Goal: Complete application form

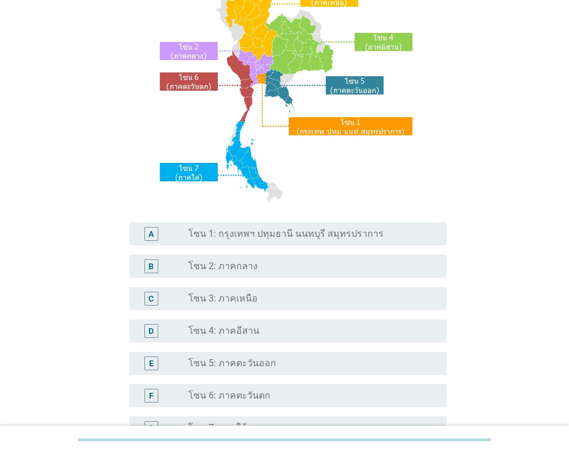
click at [281, 303] on div "radio_button_unchecked โซน 3: ภาคเหนือ" at bounding box center [308, 299] width 240 height 12
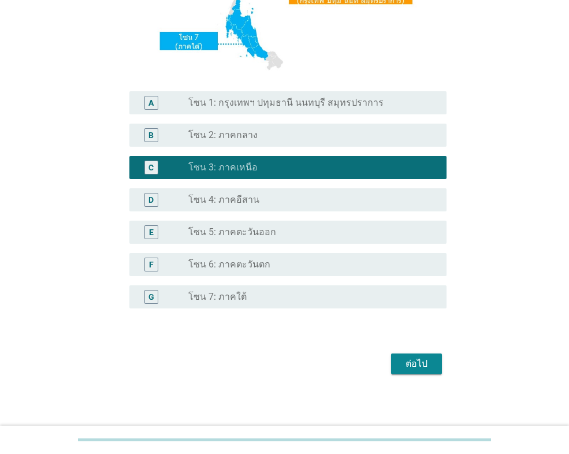
scroll to position [250, 0]
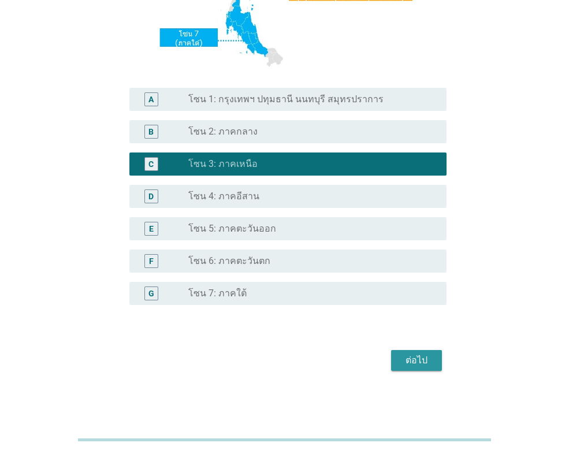
click at [418, 368] on button "ต่อไป" at bounding box center [416, 360] width 51 height 21
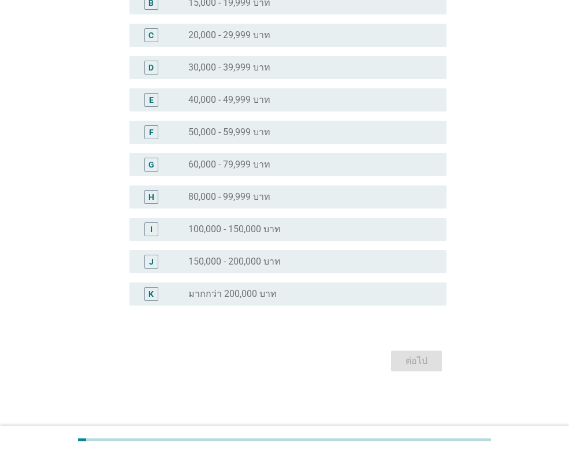
scroll to position [0, 0]
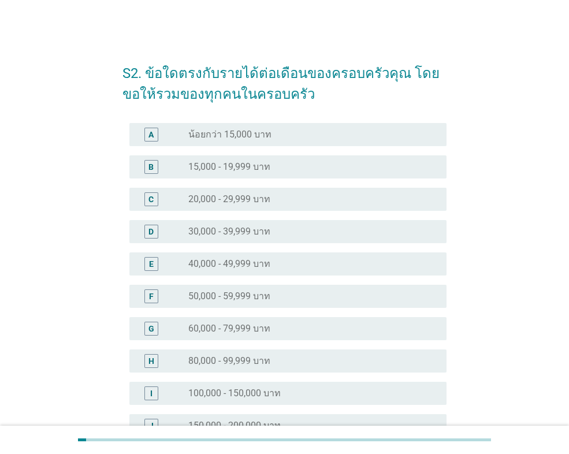
click at [300, 196] on div "radio_button_unchecked 20,000 - 29,999 บาท" at bounding box center [308, 199] width 240 height 12
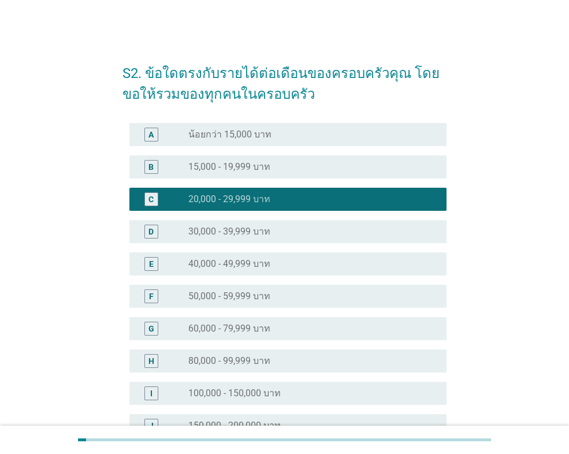
click at [319, 228] on div "radio_button_unchecked 30,000 - 39,999 บาท" at bounding box center [308, 232] width 240 height 12
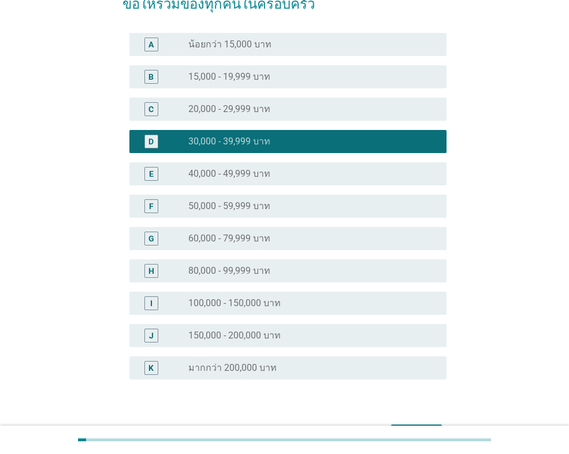
scroll to position [164, 0]
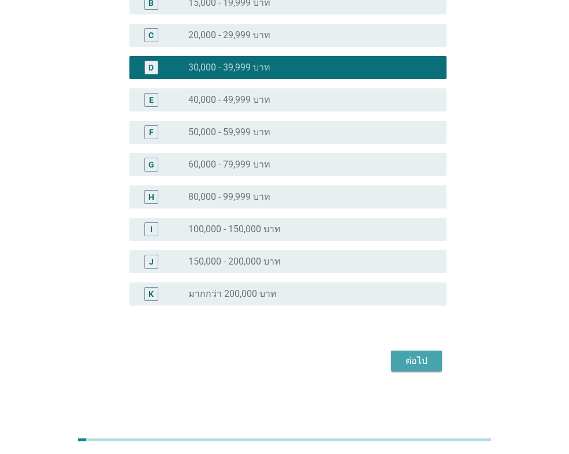
click at [404, 359] on div "ต่อไป" at bounding box center [416, 361] width 32 height 14
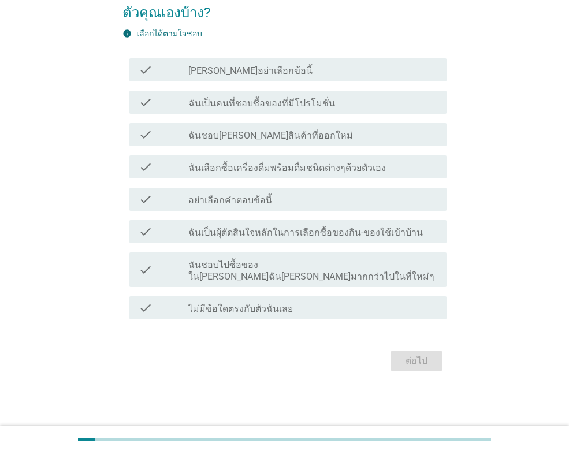
scroll to position [0, 0]
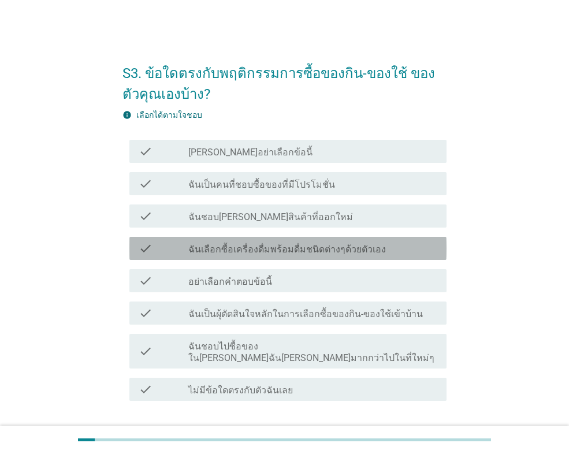
click at [240, 247] on label "ฉันเลือกซื้อเครื่องดื่มพร้อมดื่มชนิดต่างๆด้วยตัวเอง" at bounding box center [286, 250] width 197 height 12
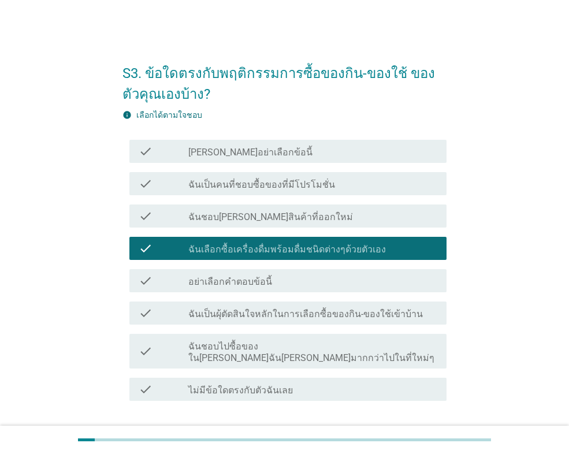
click at [247, 349] on label "ฉันชอบไปซื้อของใน[PERSON_NAME]ฉัน[PERSON_NAME]มากกว่าไปในที่ใหม่ๆ" at bounding box center [312, 352] width 249 height 23
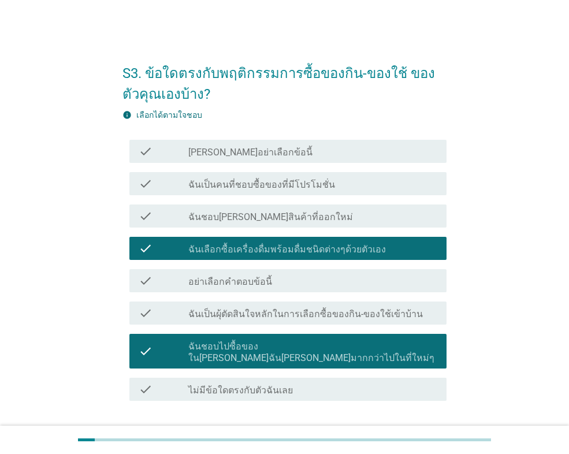
click at [247, 349] on label "ฉันชอบไปซื้อของใน[PERSON_NAME]ฉัน[PERSON_NAME]มากกว่าไปในที่ใหม่ๆ" at bounding box center [312, 352] width 249 height 23
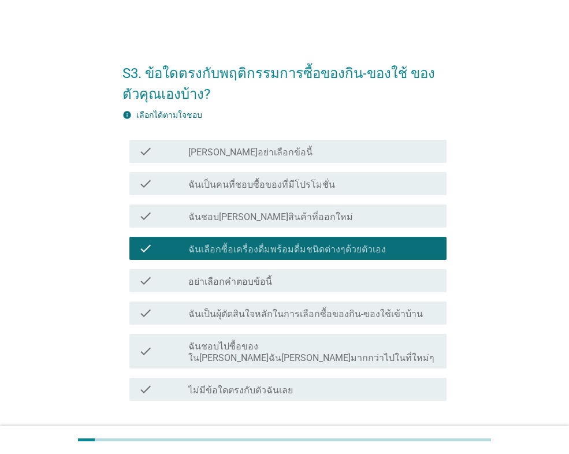
click at [259, 188] on label "ฉันเป็นคนที่ชอบซื้อของที่มีโปรโมชั่น" at bounding box center [261, 185] width 147 height 12
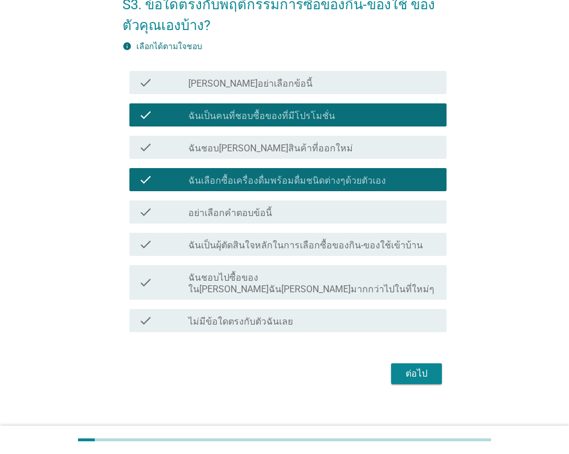
scroll to position [70, 0]
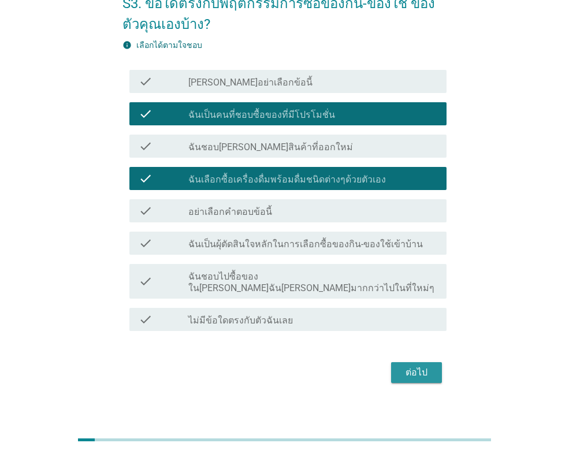
click at [433, 369] on button "ต่อไป" at bounding box center [416, 372] width 51 height 21
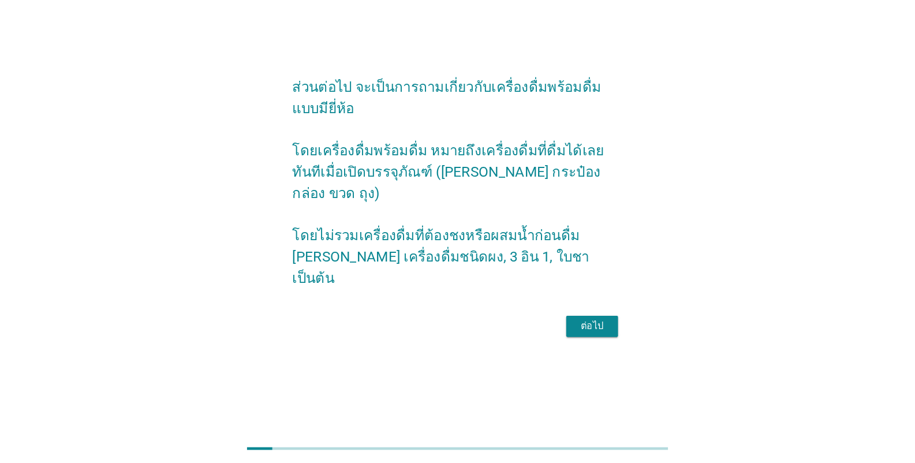
scroll to position [0, 0]
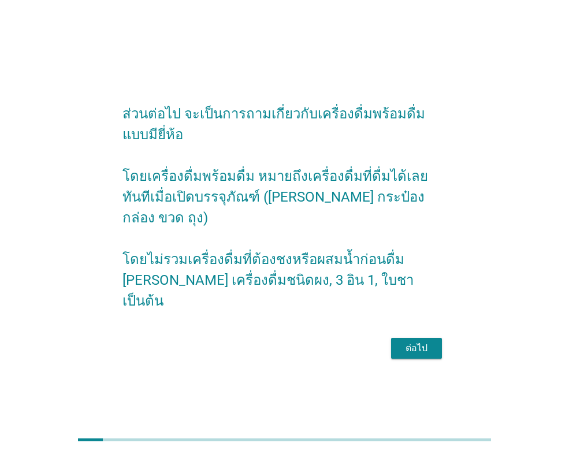
click at [426, 341] on div "ต่อไป" at bounding box center [416, 348] width 32 height 14
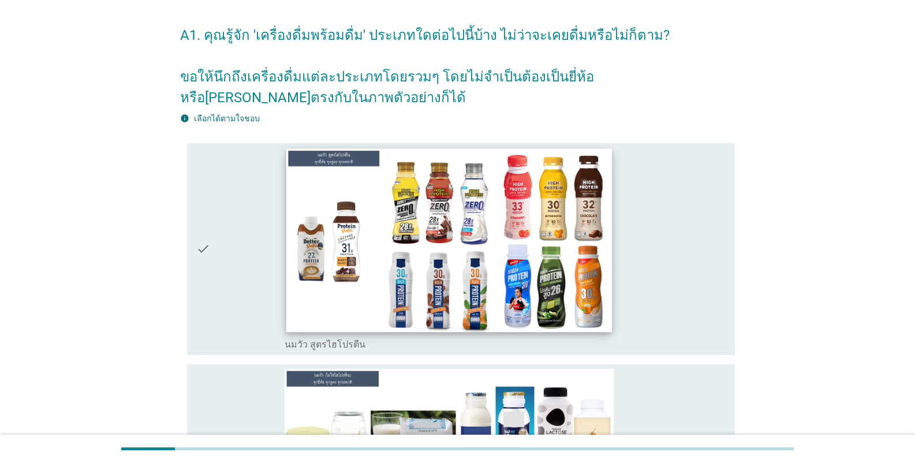
scroll to position [58, 0]
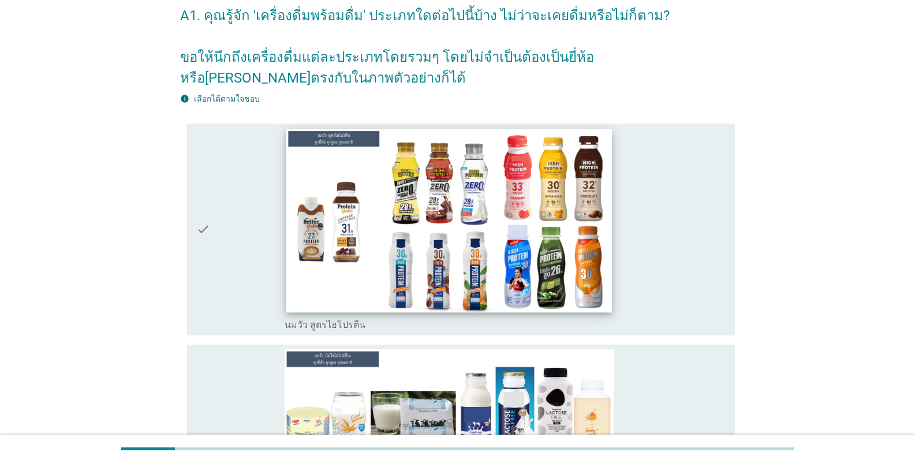
click at [461, 226] on img at bounding box center [449, 221] width 326 height 184
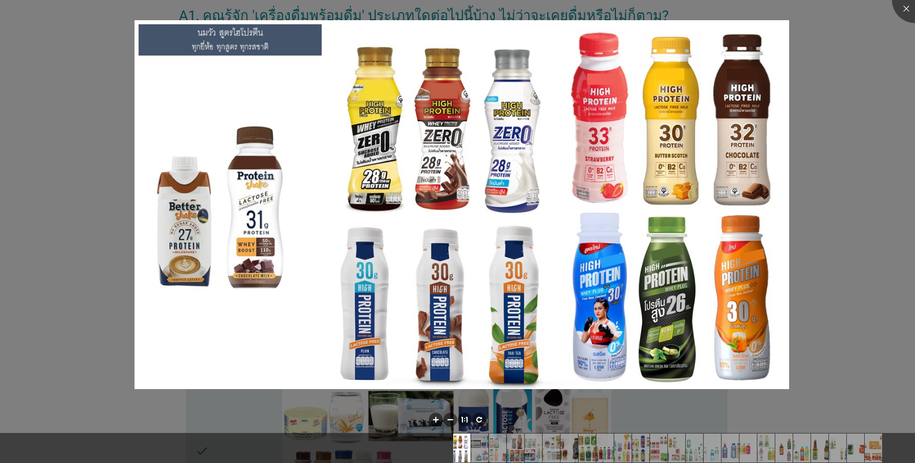
scroll to position [289, 0]
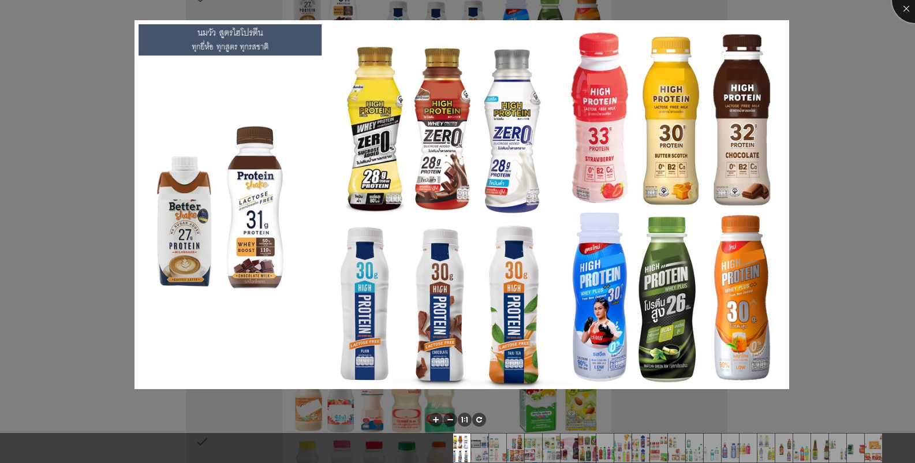
click at [568, 8] on div at bounding box center [915, 0] width 46 height 46
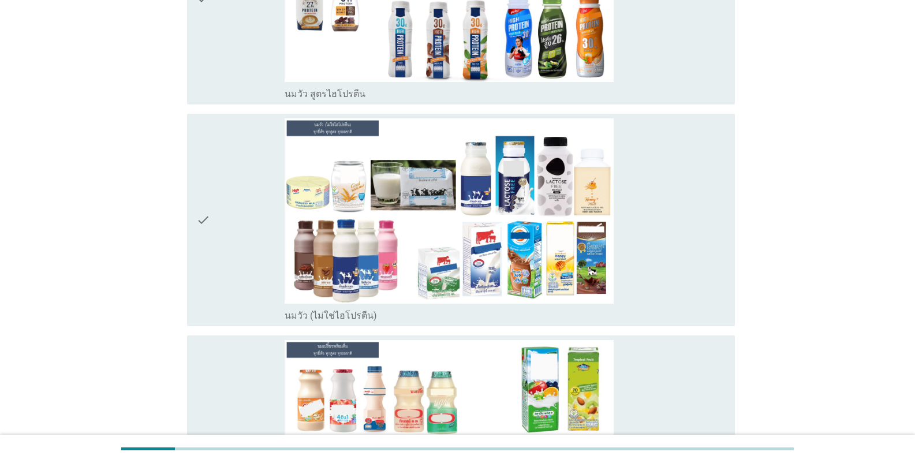
scroll to position [115, 0]
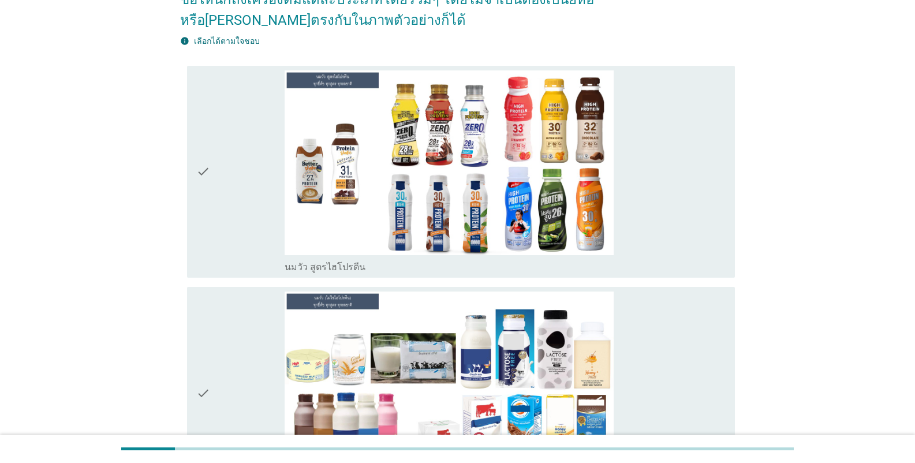
click at [233, 157] on div "check" at bounding box center [240, 171] width 88 height 203
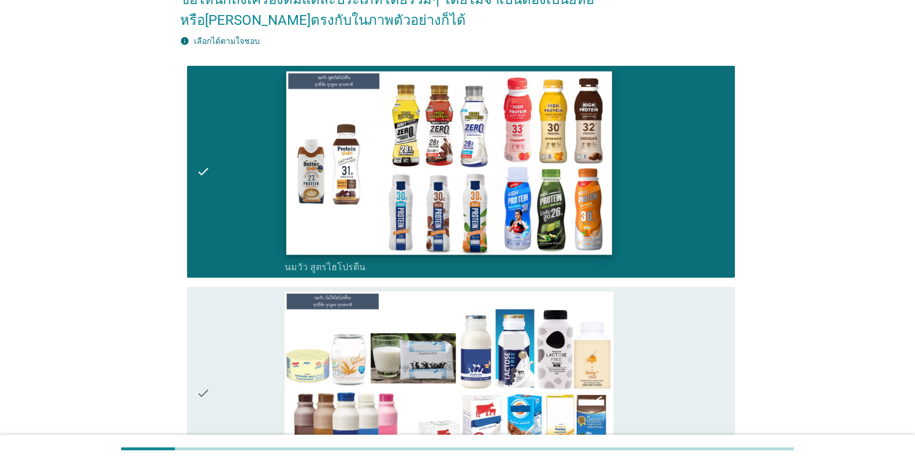
scroll to position [289, 0]
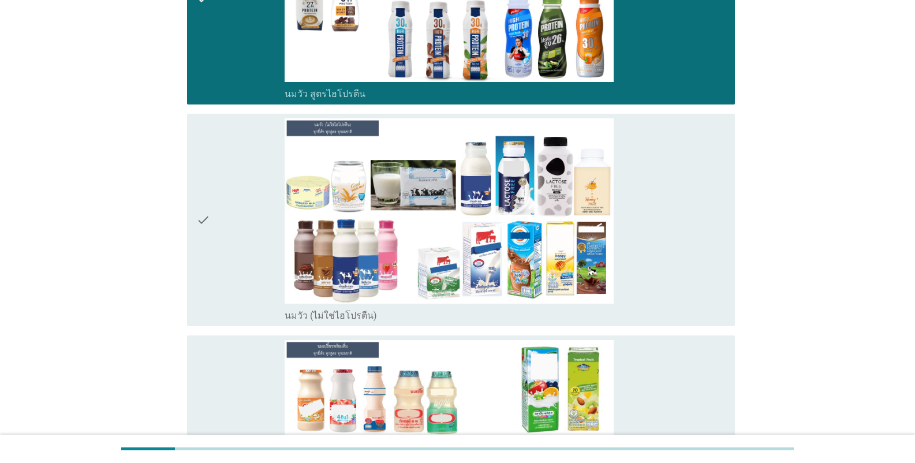
click at [224, 199] on div "check" at bounding box center [240, 219] width 88 height 203
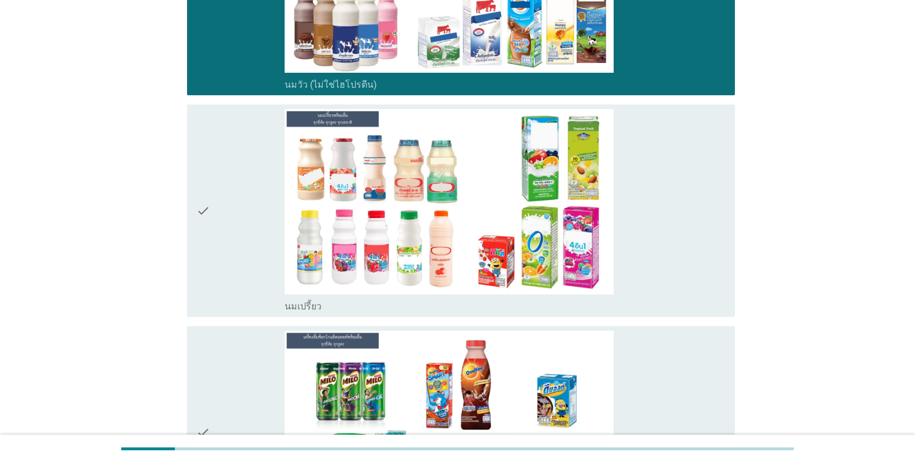
click at [232, 206] on div "check" at bounding box center [240, 210] width 88 height 203
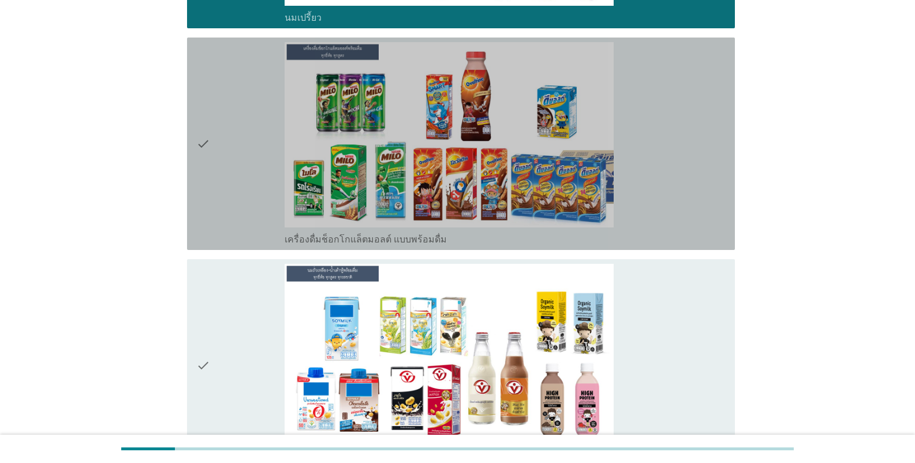
click at [229, 202] on div "check" at bounding box center [240, 143] width 88 height 203
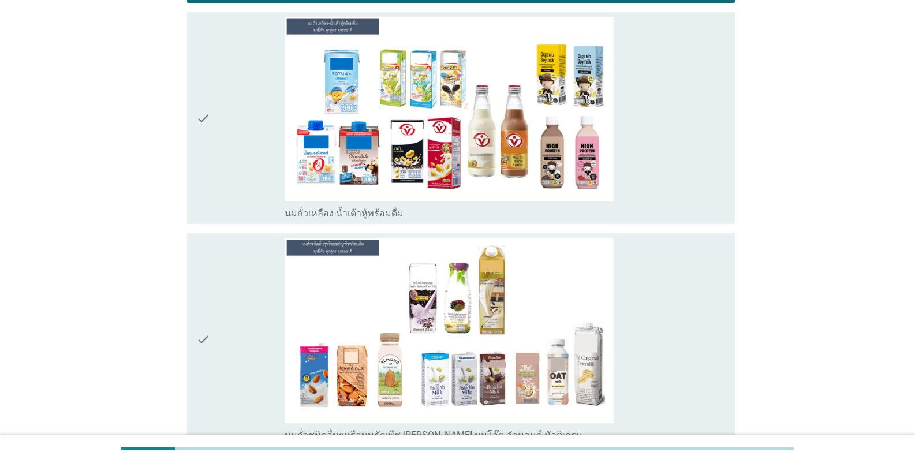
scroll to position [1097, 0]
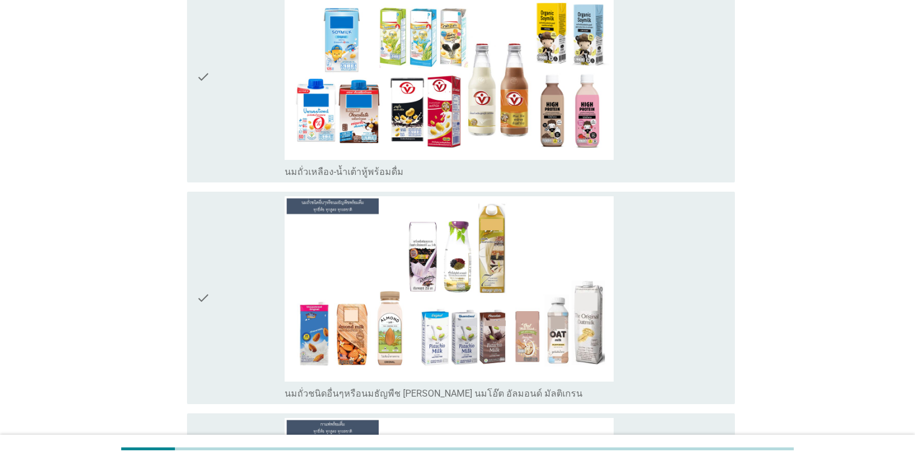
click at [230, 158] on div "check" at bounding box center [240, 76] width 88 height 203
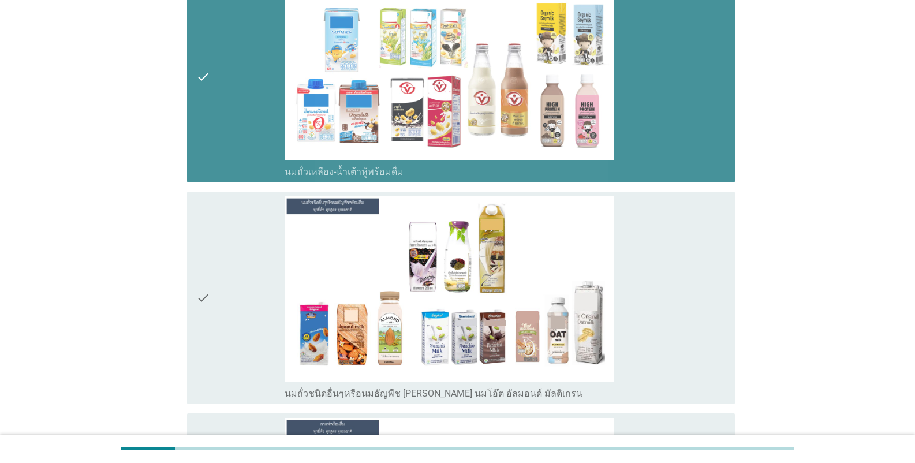
click at [241, 269] on div "check" at bounding box center [240, 297] width 88 height 203
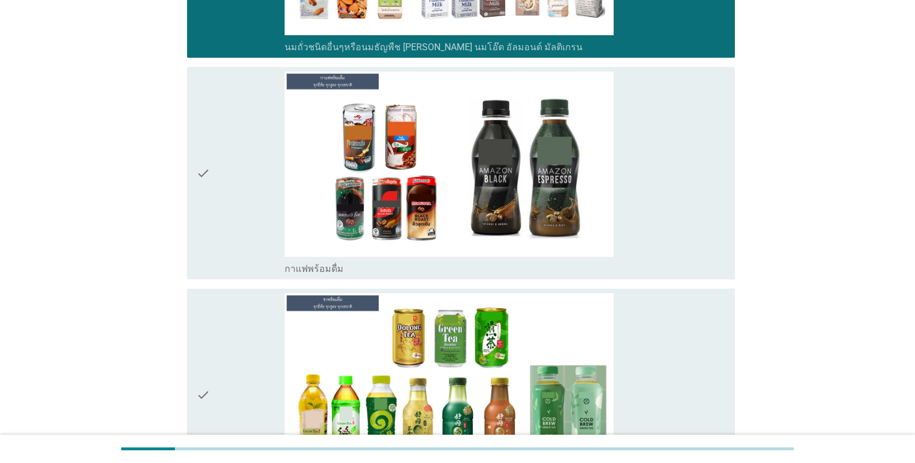
click at [235, 208] on div "check" at bounding box center [240, 173] width 88 height 203
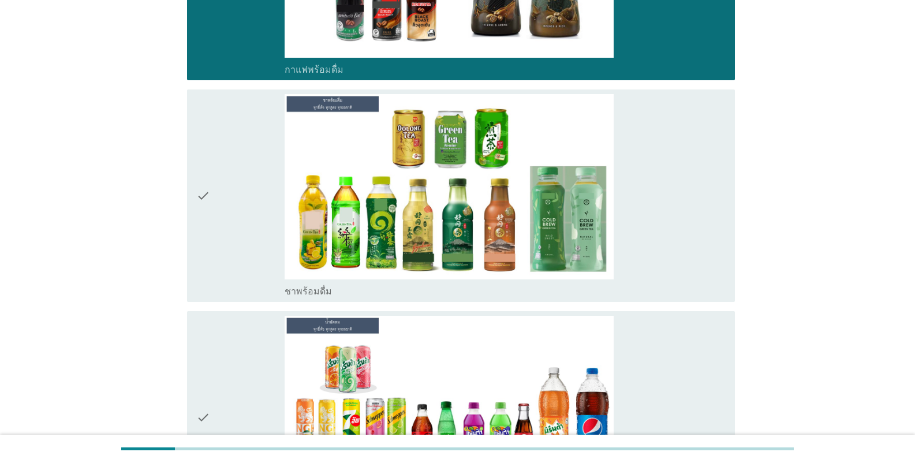
scroll to position [1732, 0]
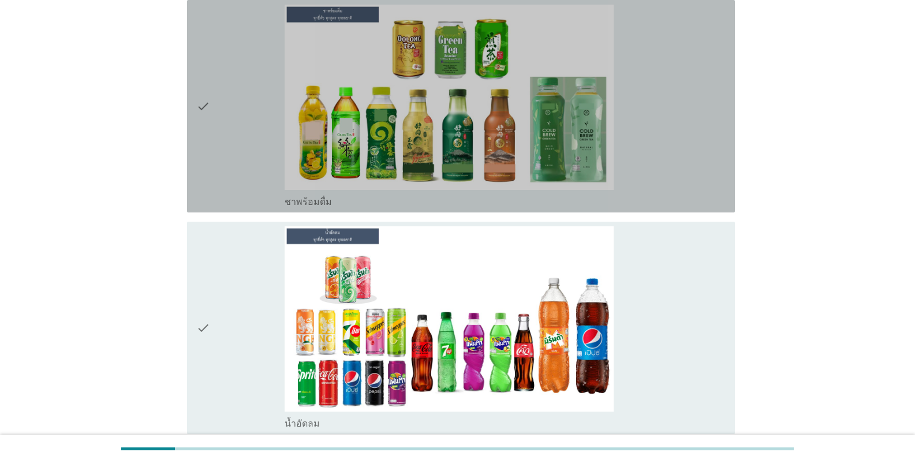
click at [233, 162] on div "check" at bounding box center [240, 106] width 88 height 203
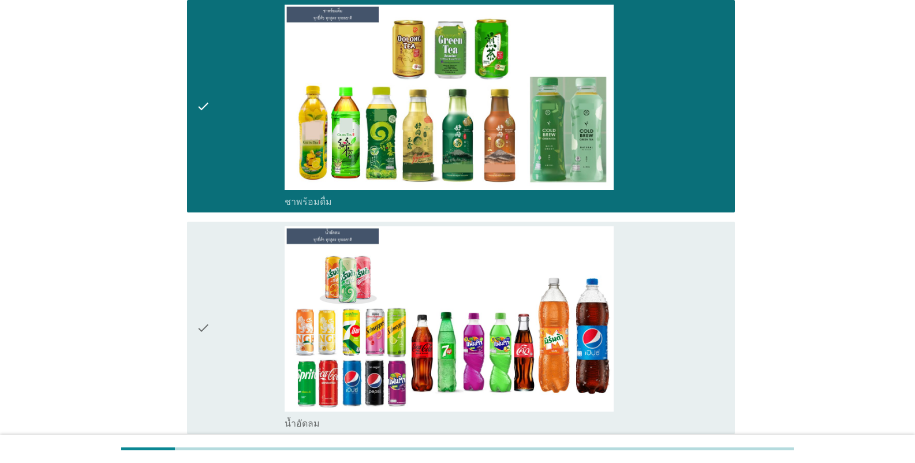
click at [250, 284] on div "check" at bounding box center [240, 327] width 88 height 203
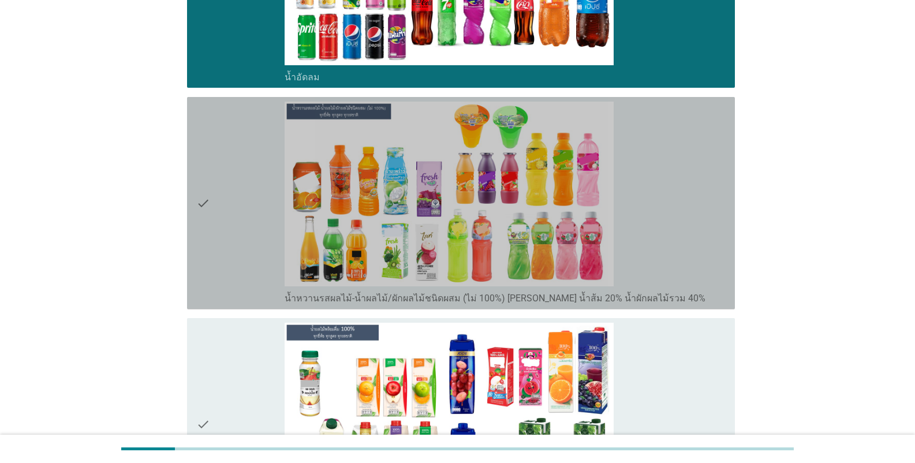
click at [250, 279] on div "check" at bounding box center [240, 203] width 88 height 203
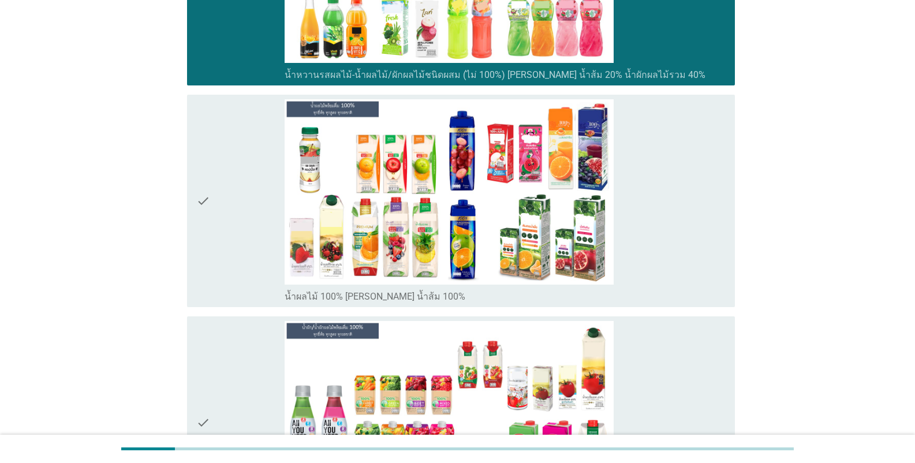
scroll to position [2425, 0]
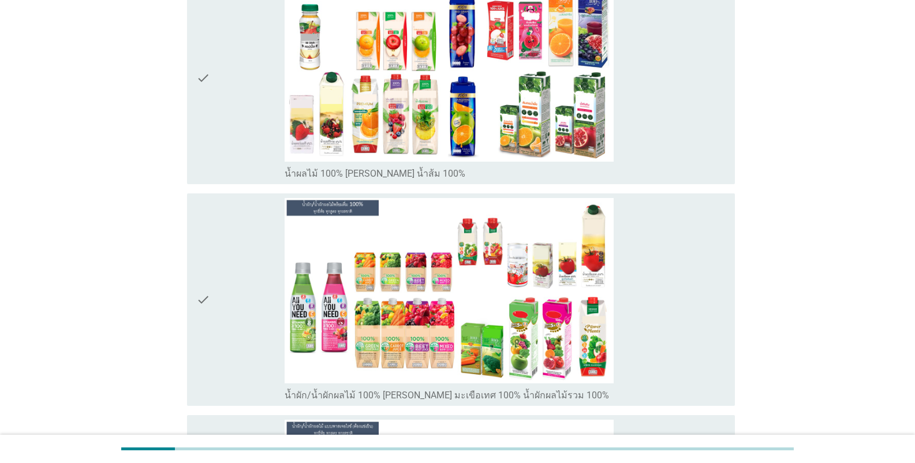
click at [234, 137] on div "check" at bounding box center [240, 77] width 88 height 203
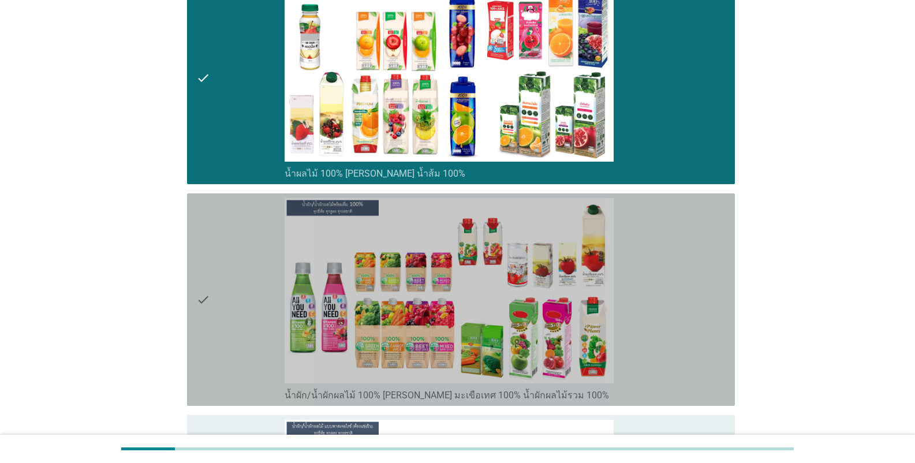
click at [224, 309] on div "check" at bounding box center [240, 299] width 88 height 203
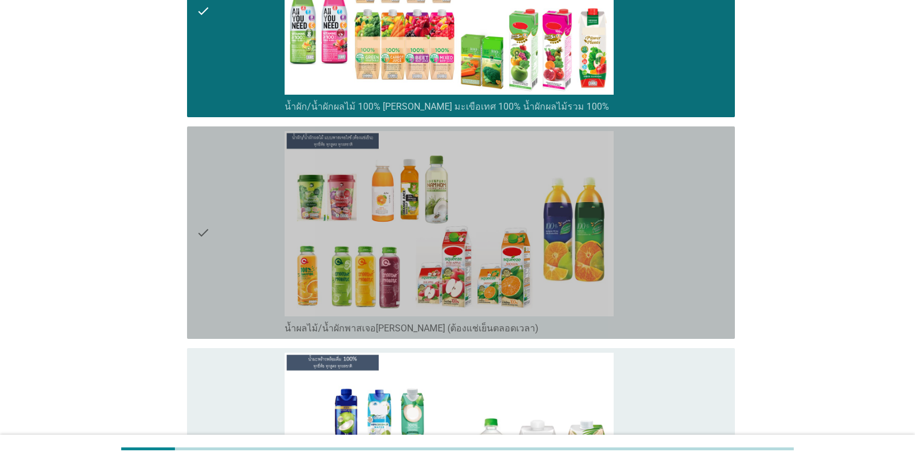
click at [237, 268] on div "check" at bounding box center [240, 232] width 88 height 203
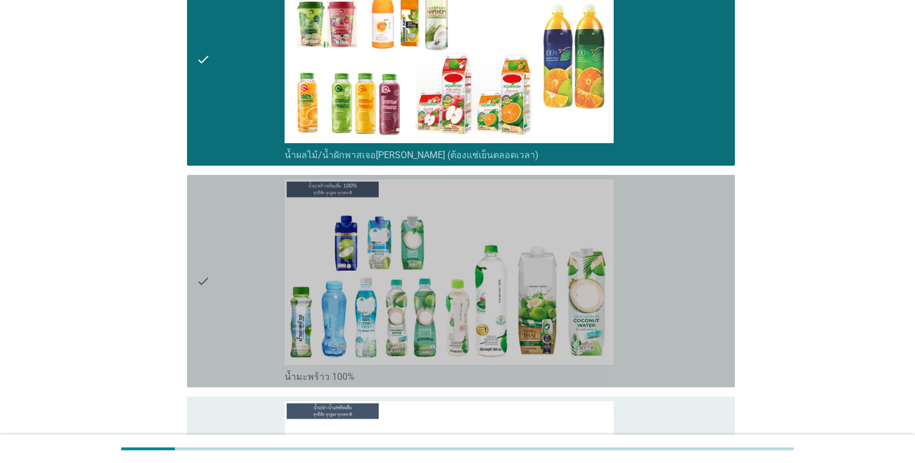
click at [237, 272] on div "check" at bounding box center [240, 281] width 88 height 203
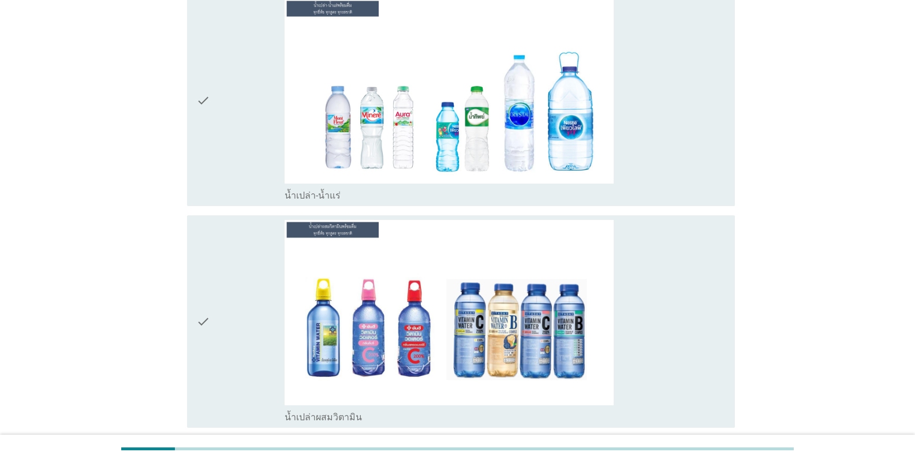
scroll to position [3291, 0]
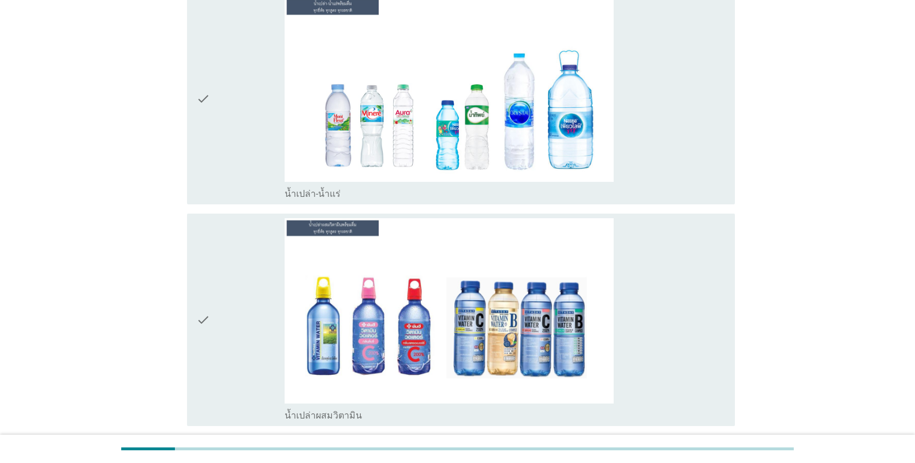
click at [230, 144] on div "check" at bounding box center [240, 98] width 88 height 203
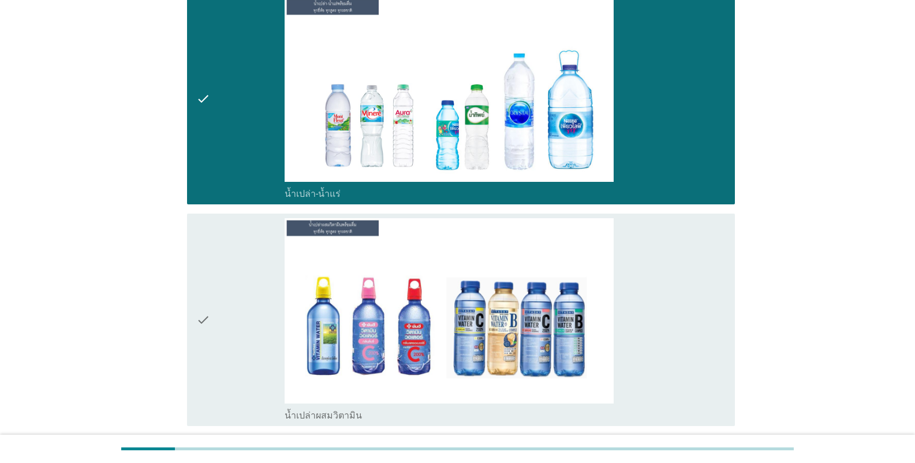
click at [199, 273] on icon "check" at bounding box center [203, 319] width 14 height 203
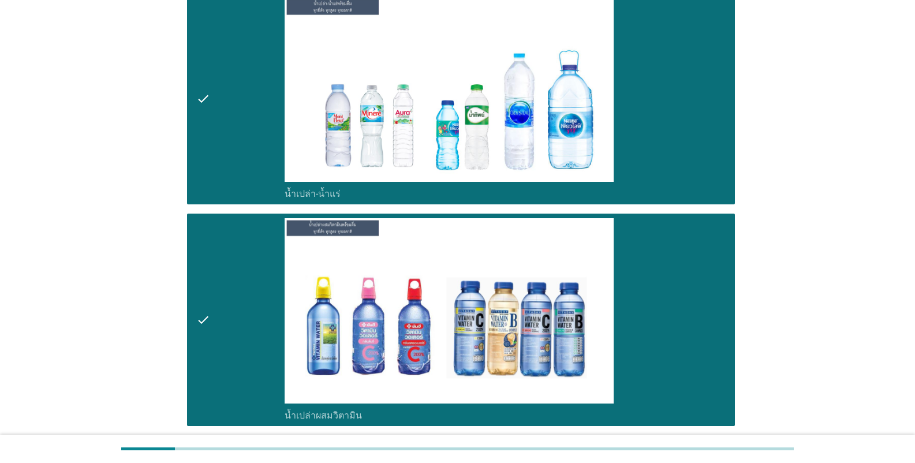
scroll to position [3638, 0]
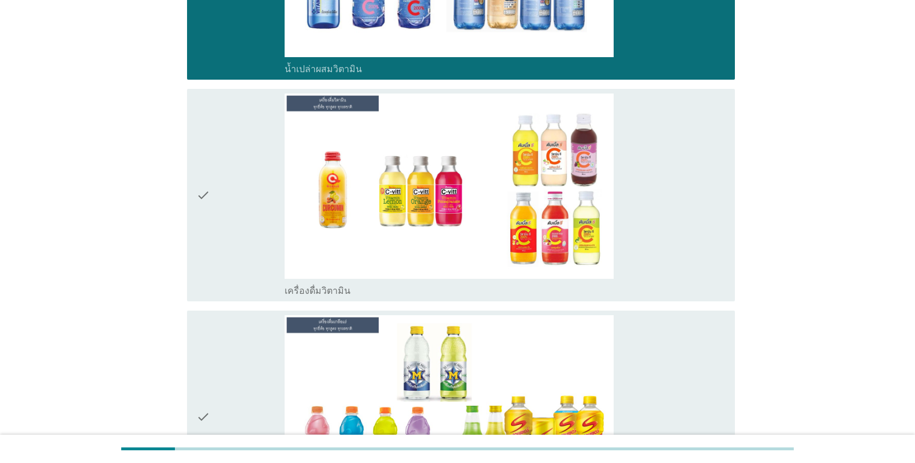
click at [229, 221] on div "check" at bounding box center [240, 195] width 88 height 203
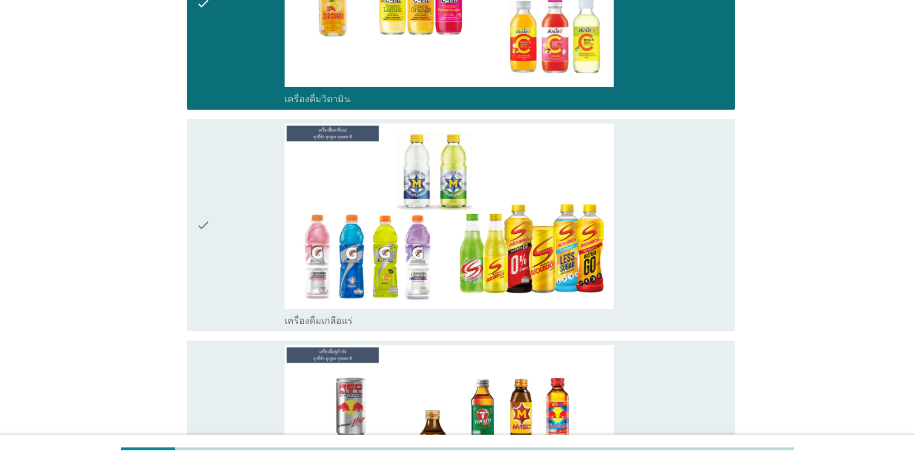
scroll to position [3927, 0]
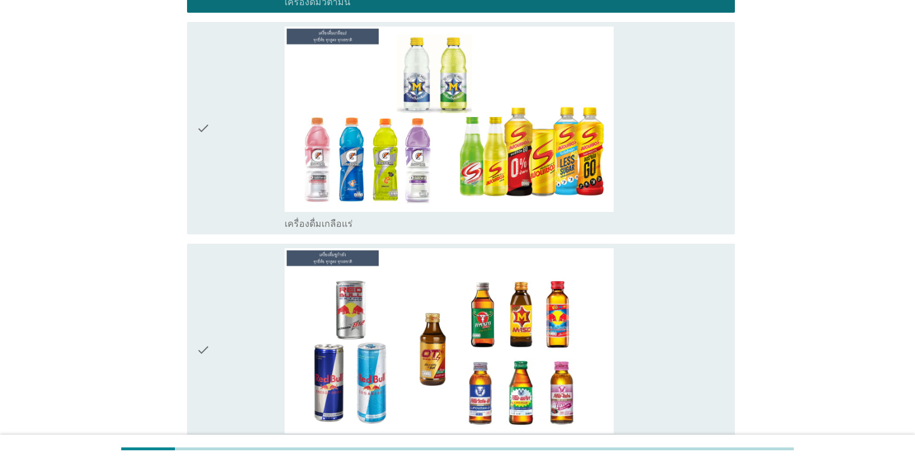
click at [223, 182] on div "check" at bounding box center [240, 128] width 88 height 203
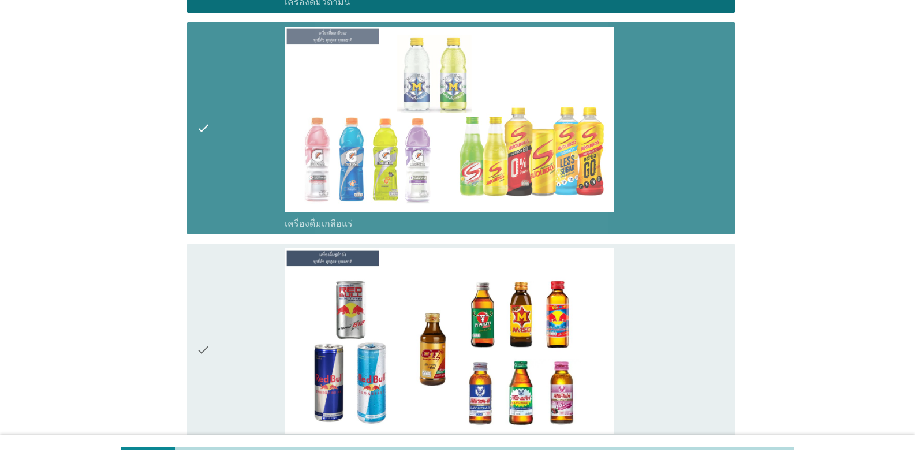
click at [227, 311] on div "check" at bounding box center [240, 349] width 88 height 203
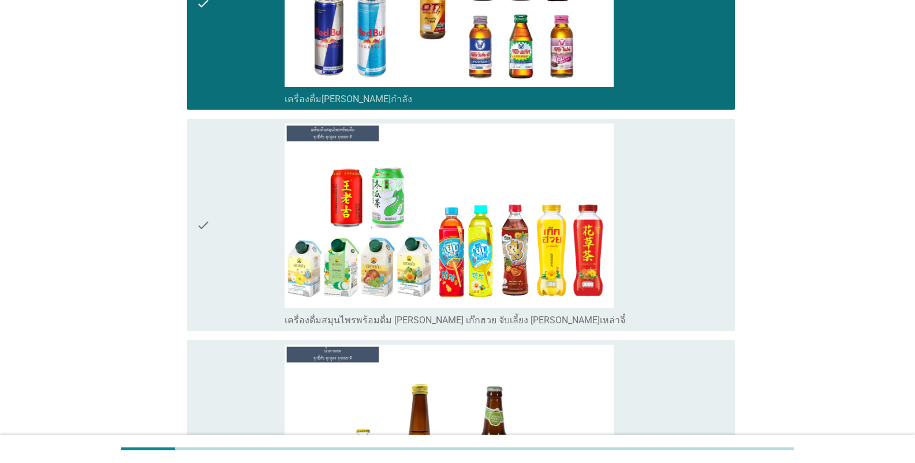
click at [225, 252] on div "check" at bounding box center [240, 225] width 88 height 203
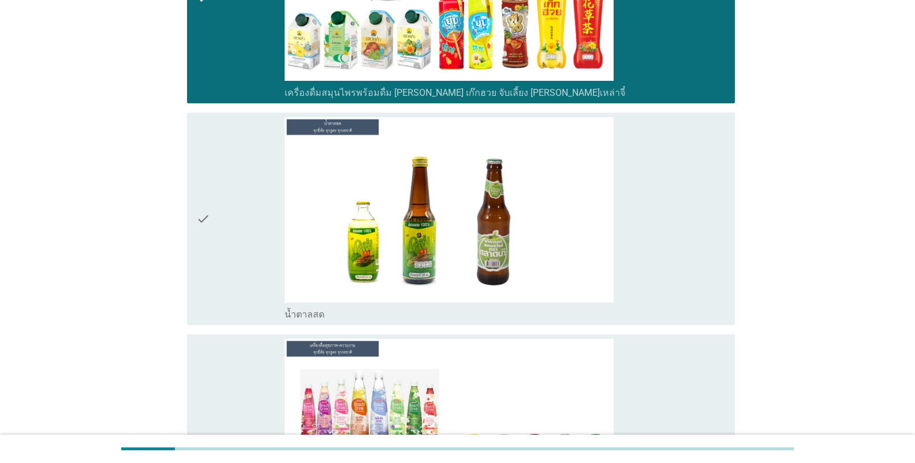
scroll to position [4562, 0]
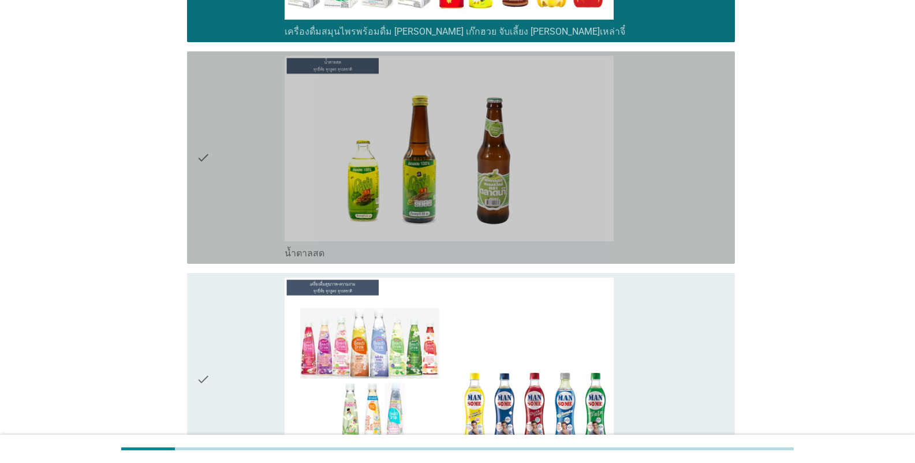
click at [227, 203] on div "check" at bounding box center [240, 157] width 88 height 203
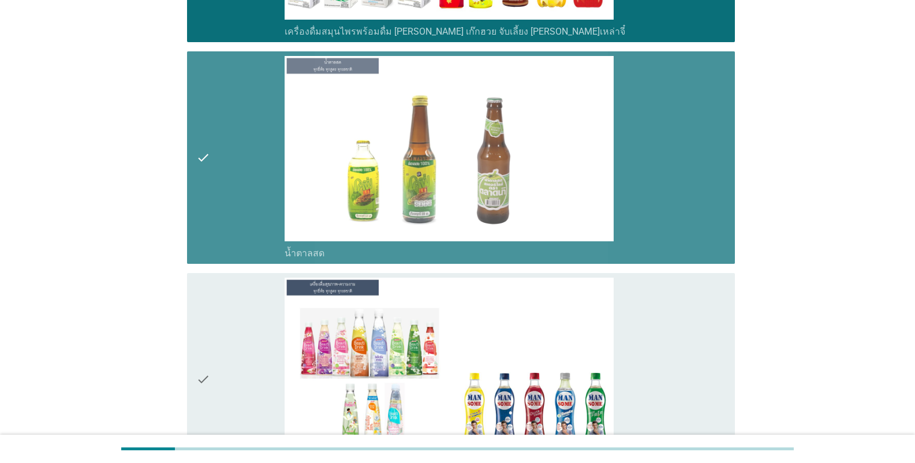
click at [227, 233] on div "check" at bounding box center [240, 157] width 88 height 203
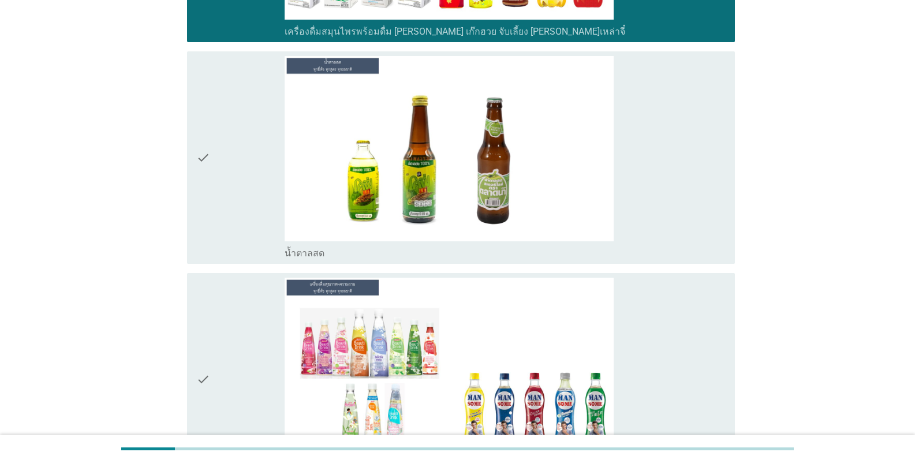
click at [237, 319] on div "check" at bounding box center [240, 379] width 88 height 203
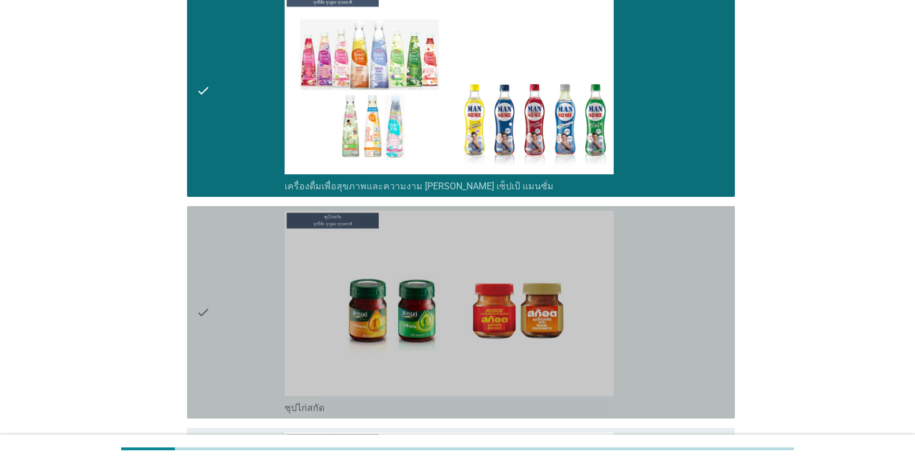
click at [237, 320] on div "check" at bounding box center [240, 312] width 88 height 203
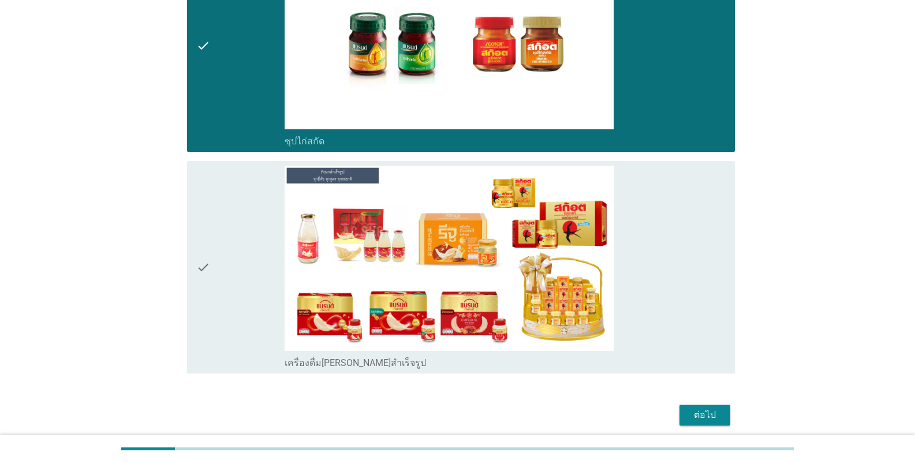
scroll to position [5162, 0]
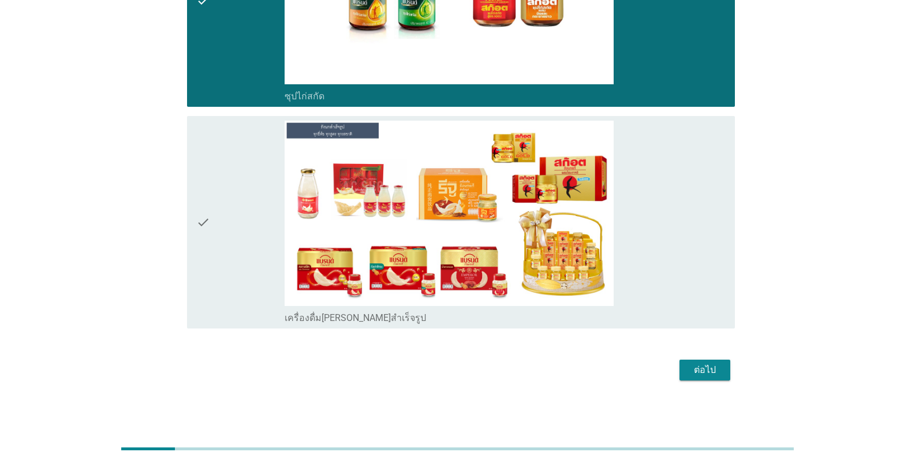
drag, startPoint x: 203, startPoint y: 254, endPoint x: 214, endPoint y: 256, distance: 11.8
click at [203, 254] on icon "check" at bounding box center [203, 222] width 14 height 203
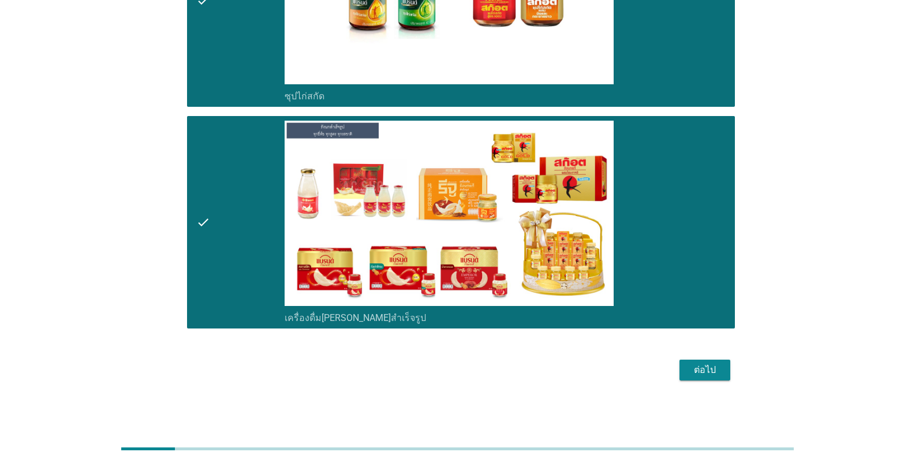
click at [568, 367] on div "ต่อไป" at bounding box center [705, 370] width 32 height 14
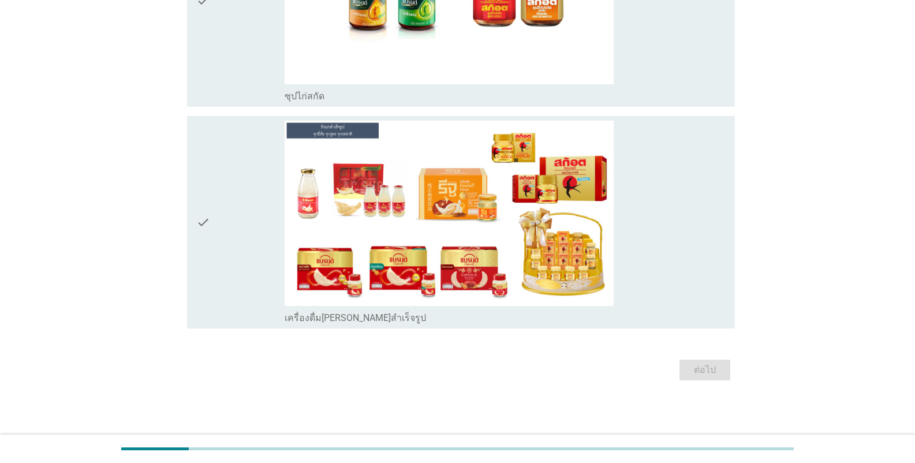
scroll to position [0, 0]
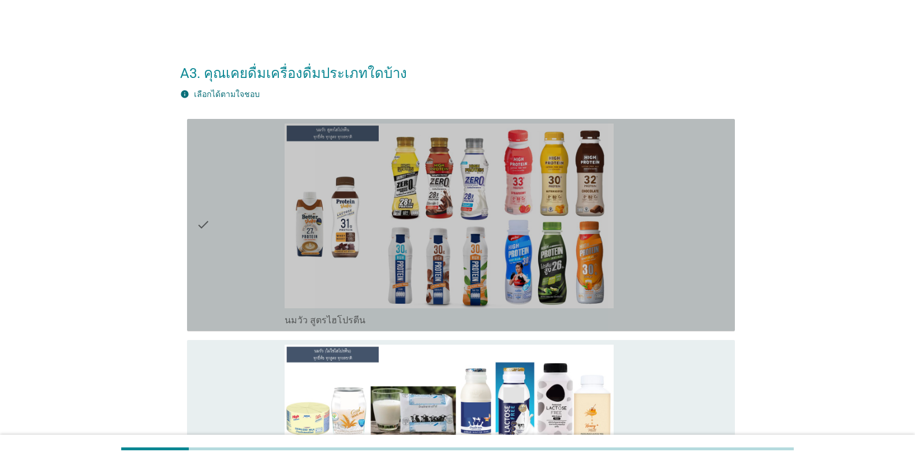
click at [241, 245] on div "check" at bounding box center [240, 225] width 88 height 203
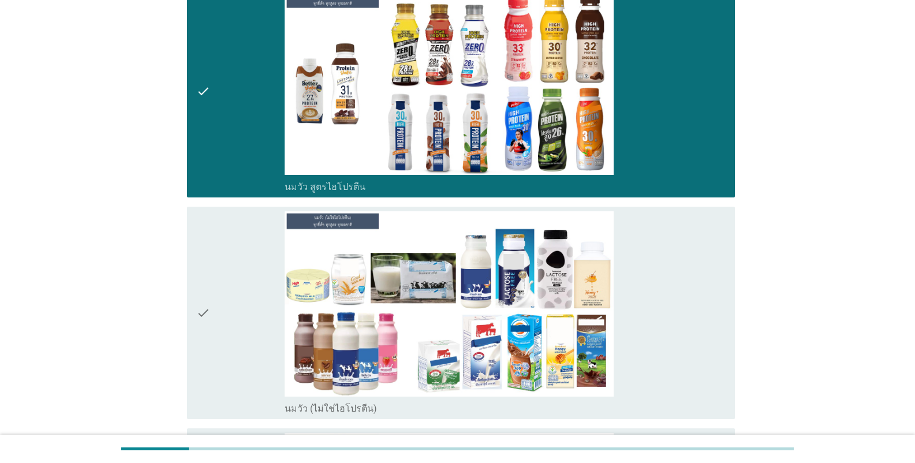
scroll to position [289, 0]
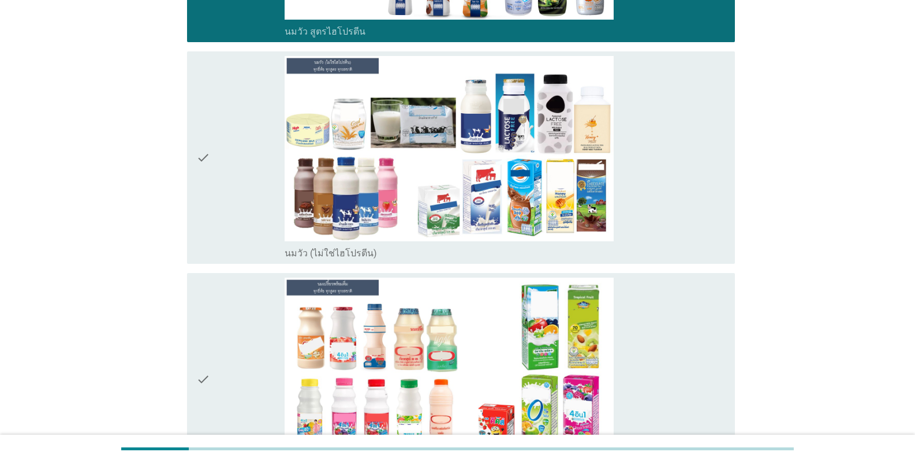
click at [229, 191] on div "check" at bounding box center [240, 157] width 88 height 203
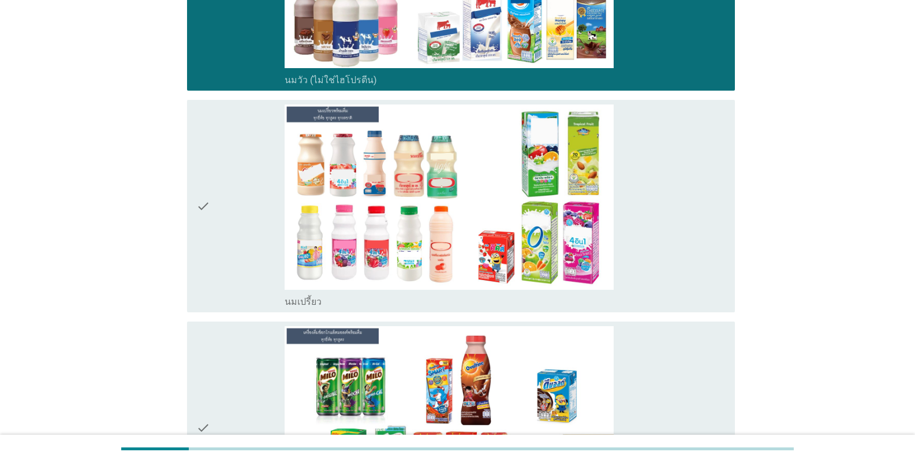
click at [233, 219] on div "check" at bounding box center [240, 206] width 88 height 203
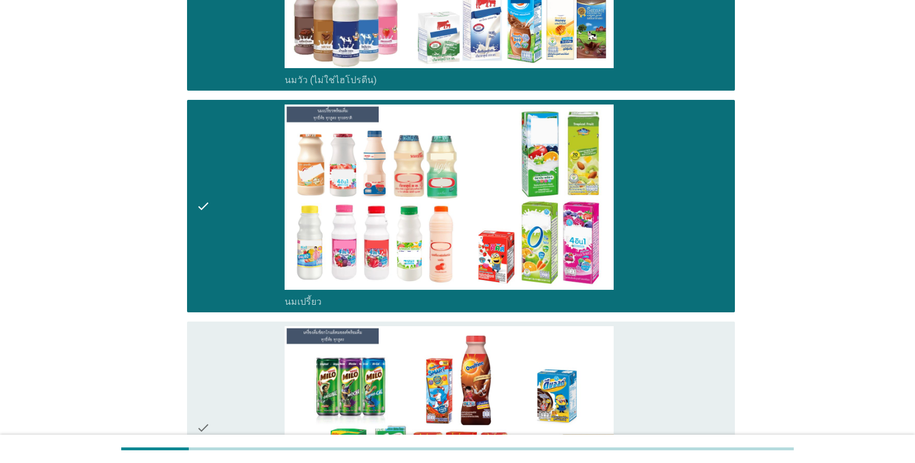
scroll to position [751, 0]
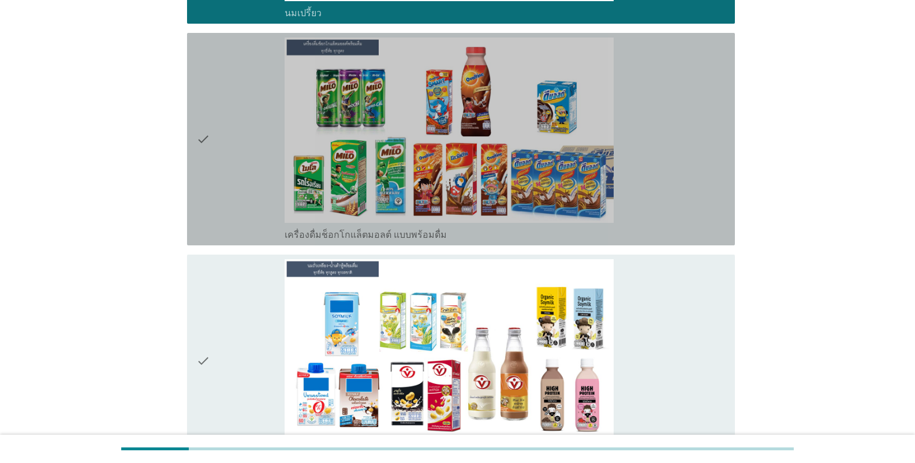
click at [246, 200] on div "check" at bounding box center [240, 139] width 88 height 203
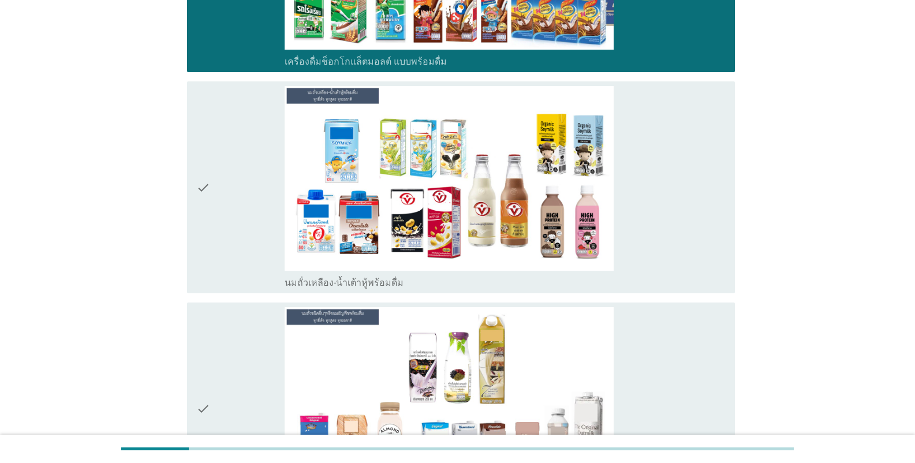
click at [249, 250] on div "check" at bounding box center [240, 187] width 88 height 203
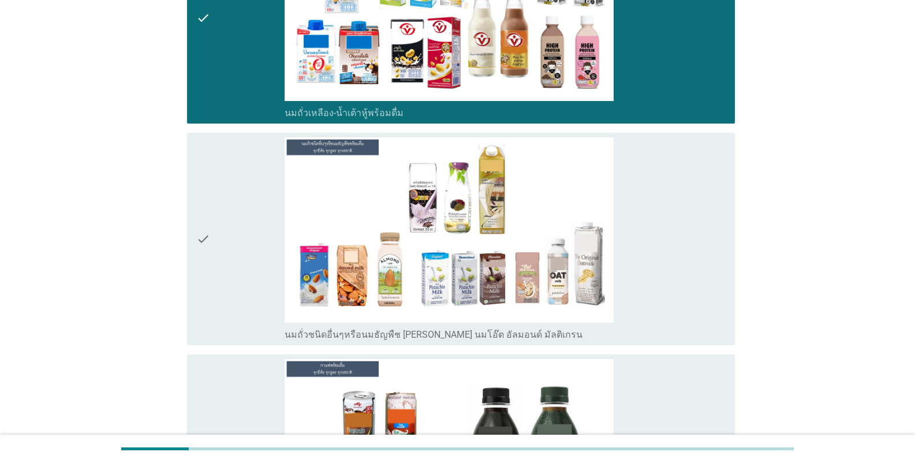
scroll to position [1155, 0]
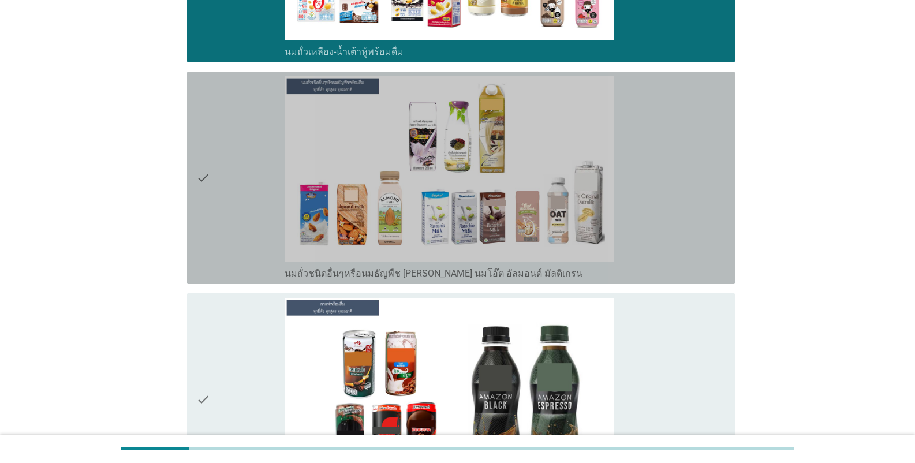
click at [252, 244] on div "check" at bounding box center [240, 177] width 88 height 203
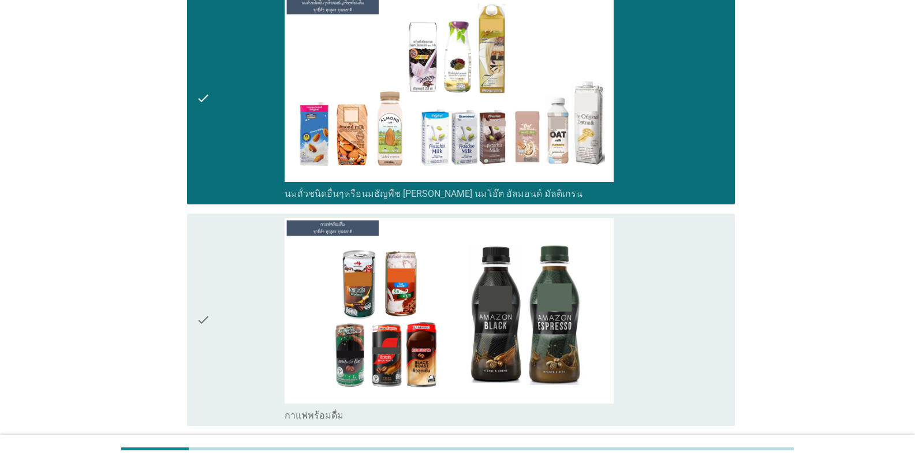
scroll to position [1444, 0]
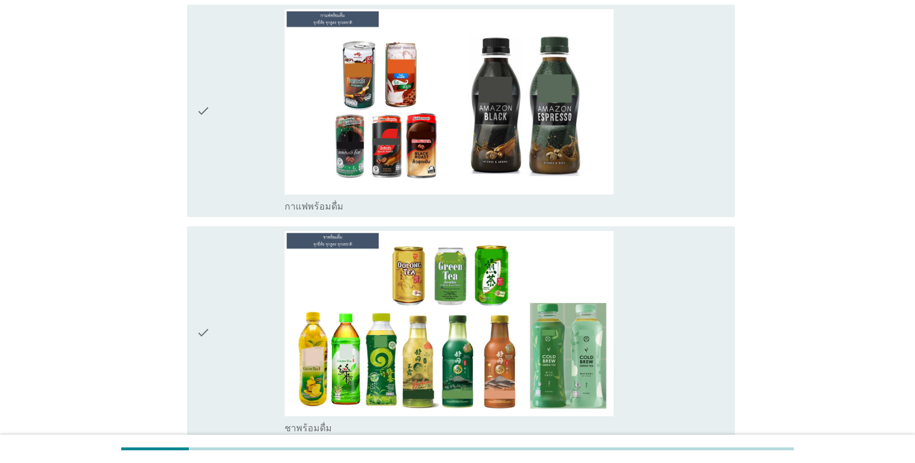
click at [252, 284] on div "check" at bounding box center [240, 332] width 88 height 203
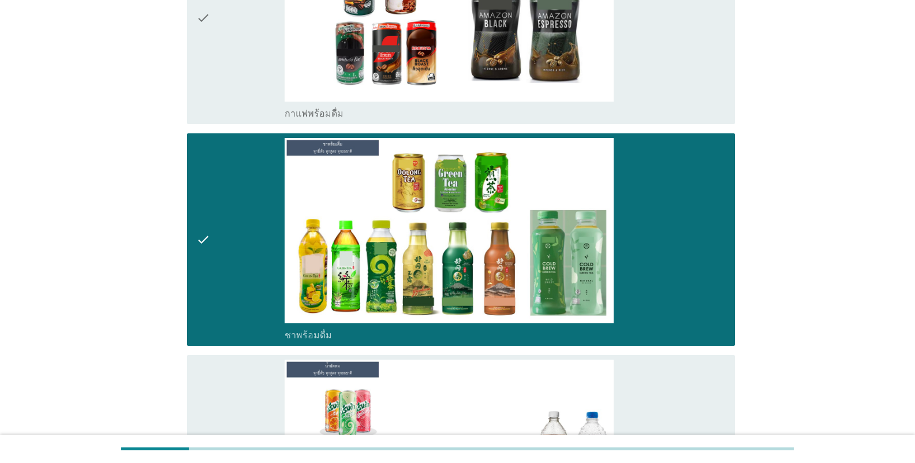
scroll to position [1675, 0]
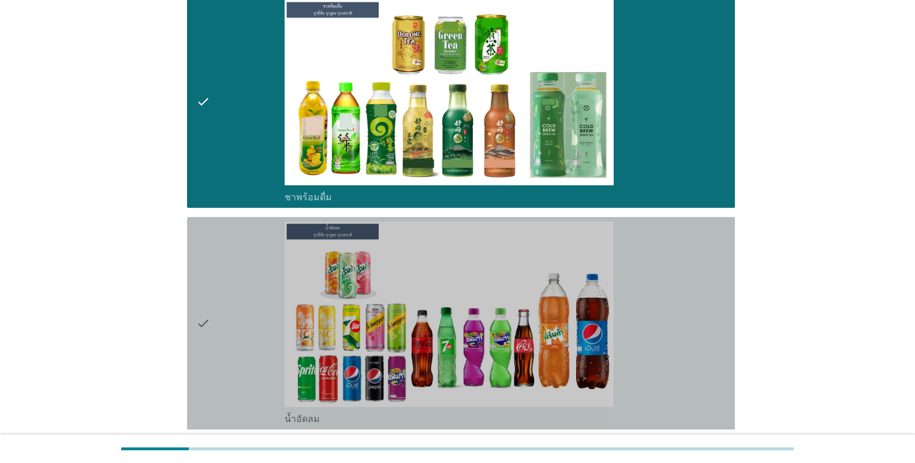
click at [240, 297] on div "check" at bounding box center [240, 323] width 88 height 203
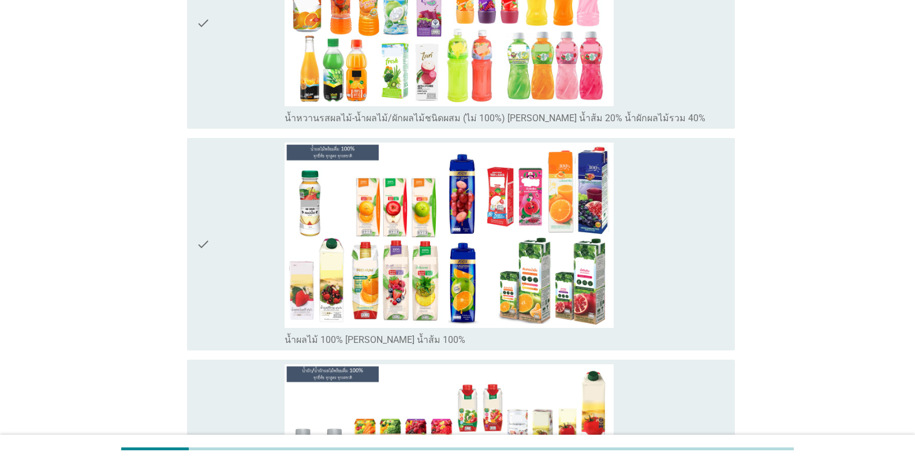
scroll to position [2368, 0]
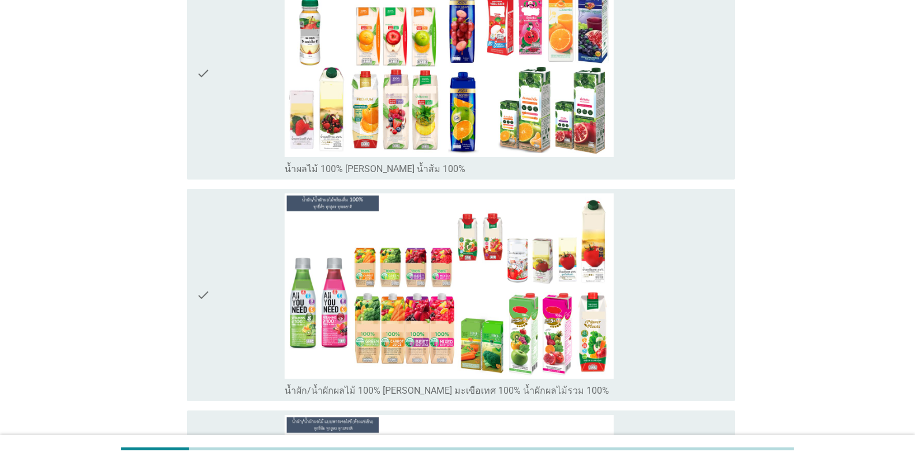
click at [248, 136] on div "check" at bounding box center [240, 73] width 88 height 203
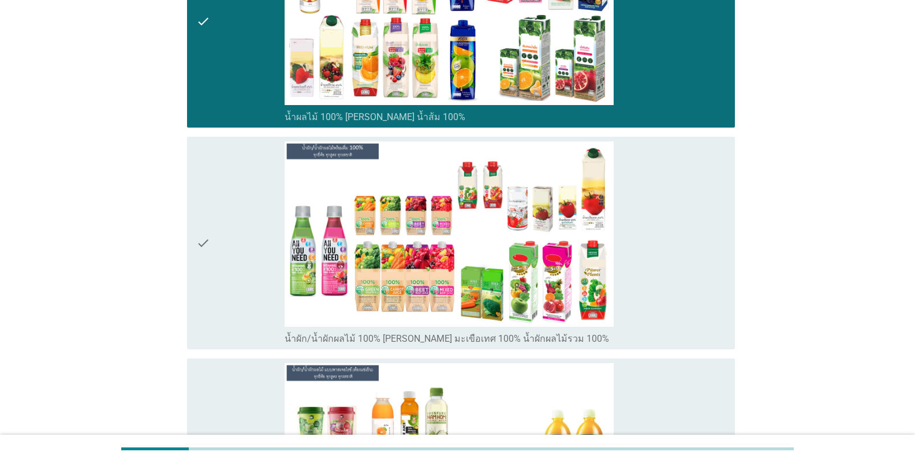
scroll to position [2656, 0]
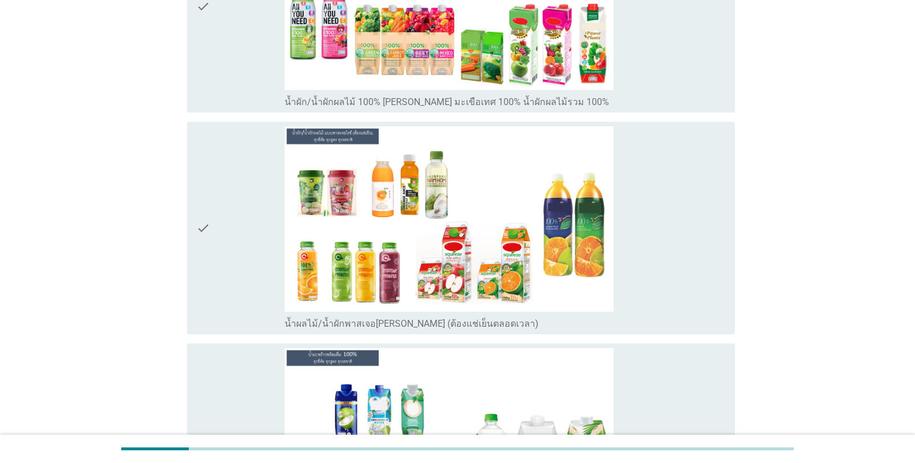
click at [233, 70] on div "check" at bounding box center [240, 6] width 88 height 203
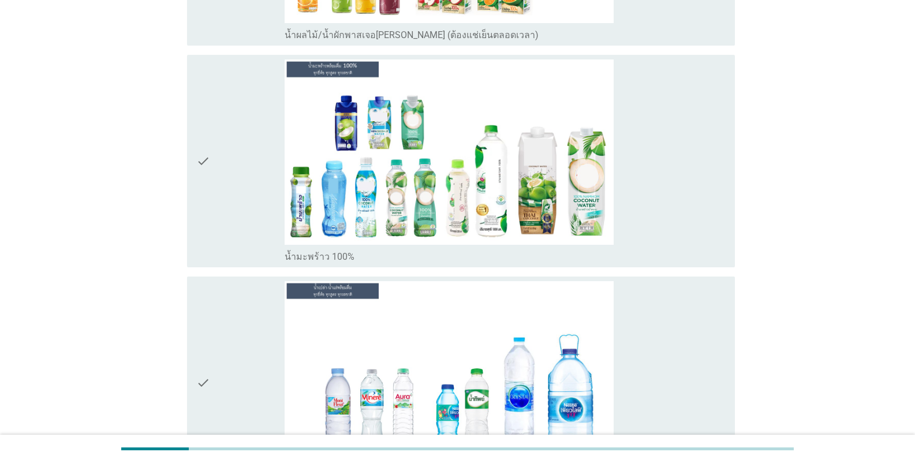
click at [233, 226] on div "check" at bounding box center [240, 160] width 88 height 203
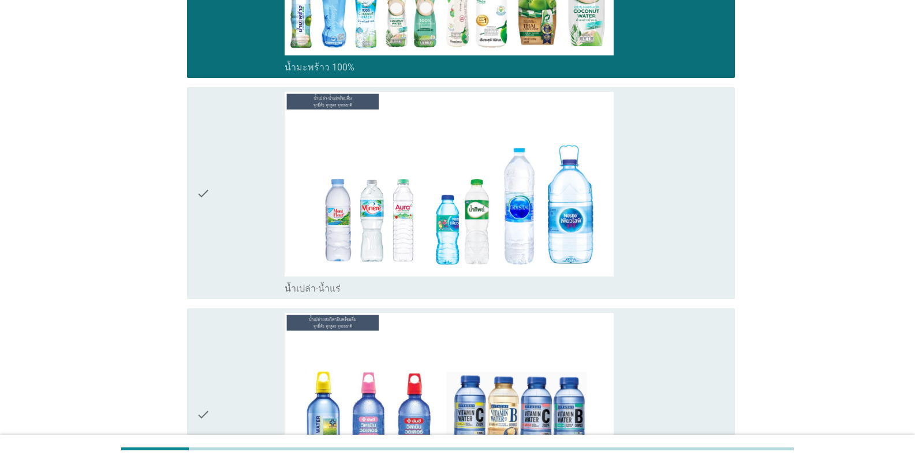
scroll to position [3176, 0]
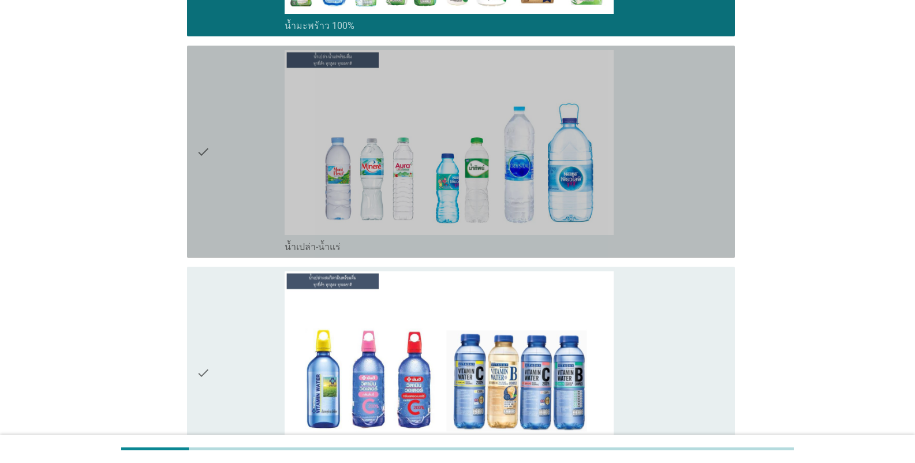
click at [238, 227] on div "check" at bounding box center [240, 151] width 88 height 203
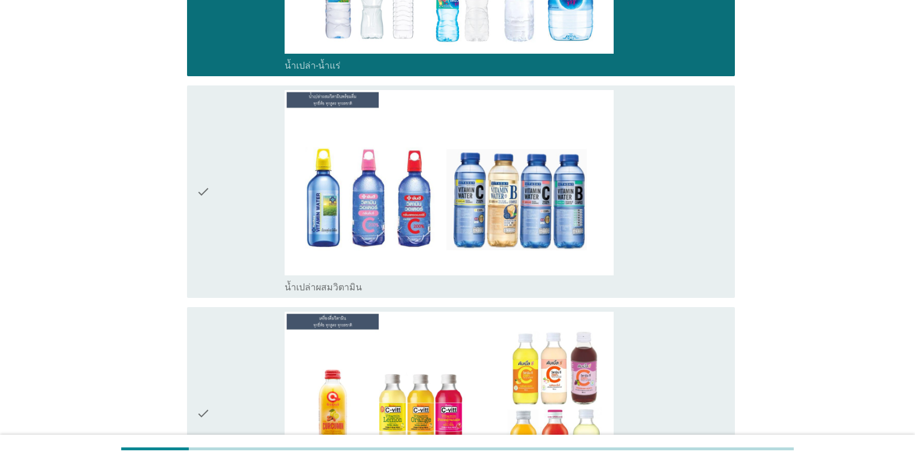
scroll to position [3465, 0]
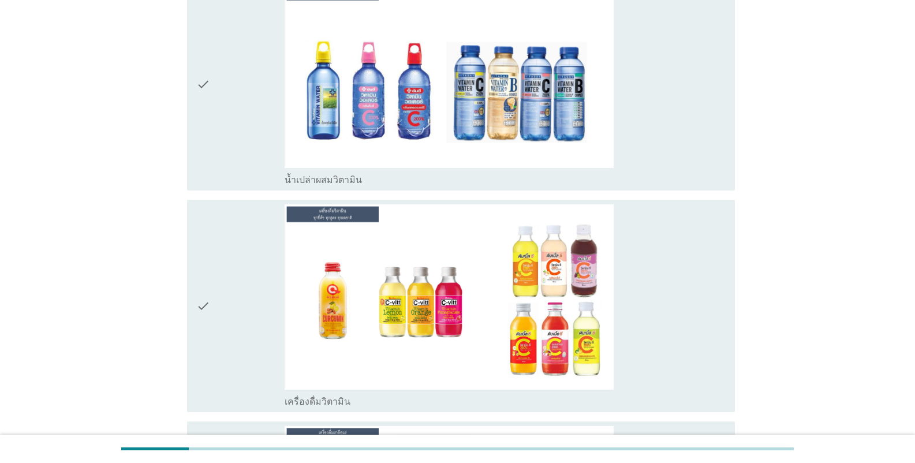
click at [238, 165] on div "check" at bounding box center [240, 84] width 88 height 203
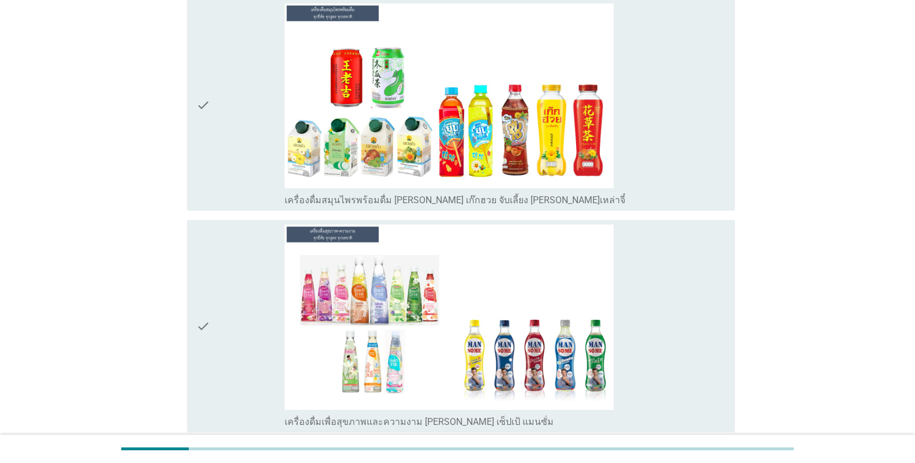
click at [228, 171] on div "check" at bounding box center [240, 104] width 88 height 203
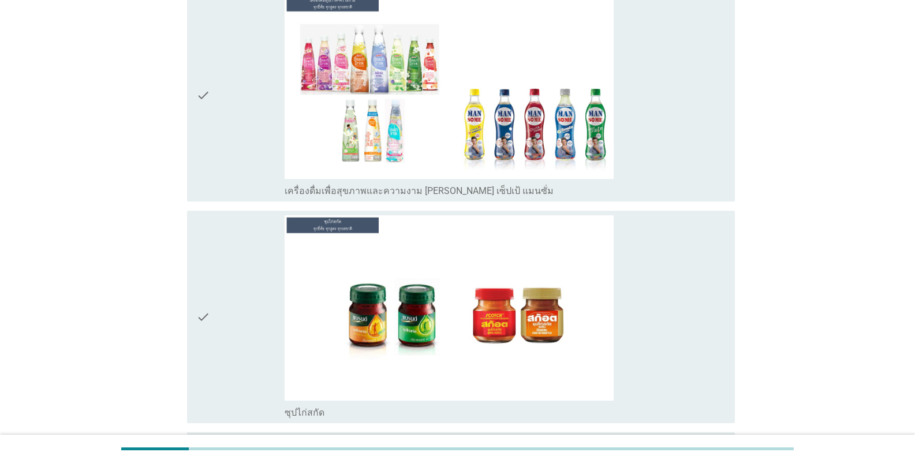
click at [224, 157] on div "check" at bounding box center [240, 95] width 88 height 203
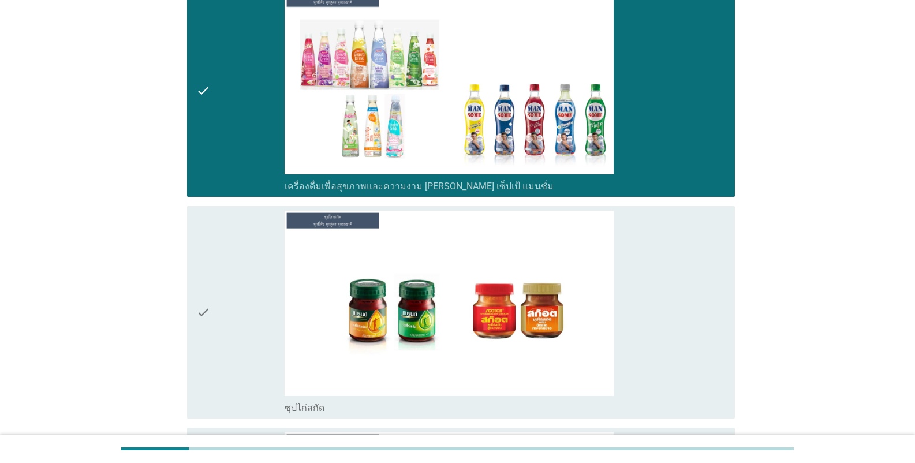
scroll to position [4793, 0]
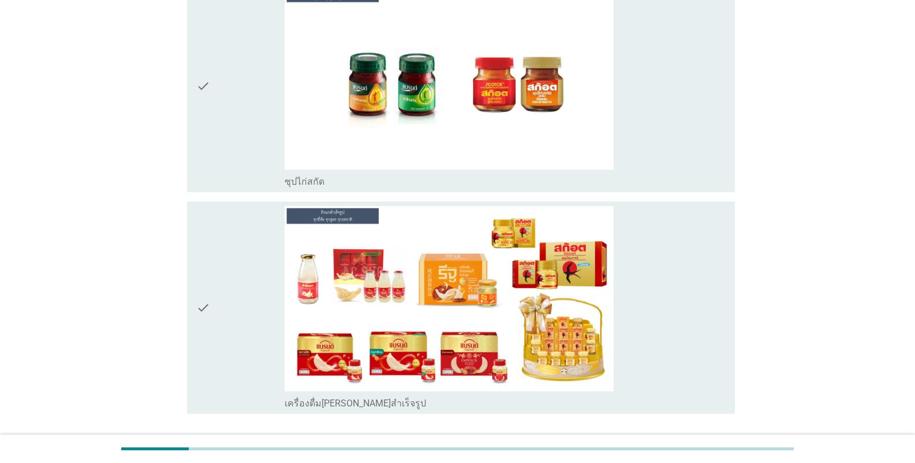
click at [230, 155] on div "check" at bounding box center [240, 85] width 88 height 203
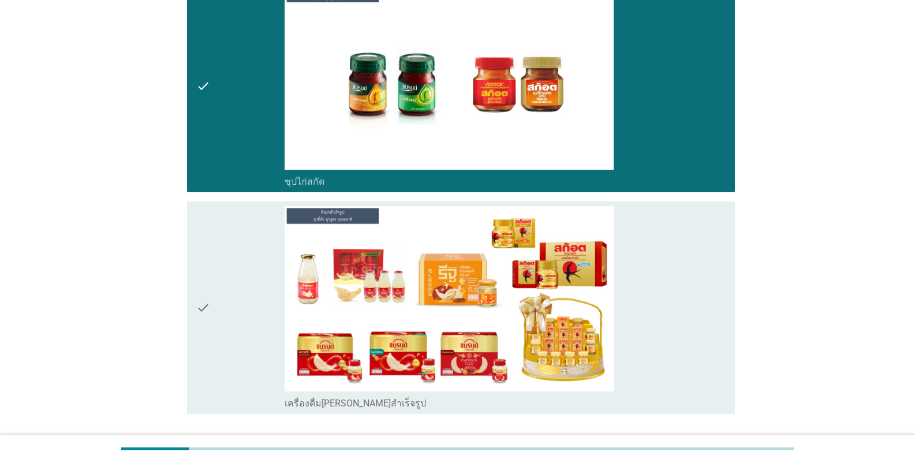
scroll to position [4878, 0]
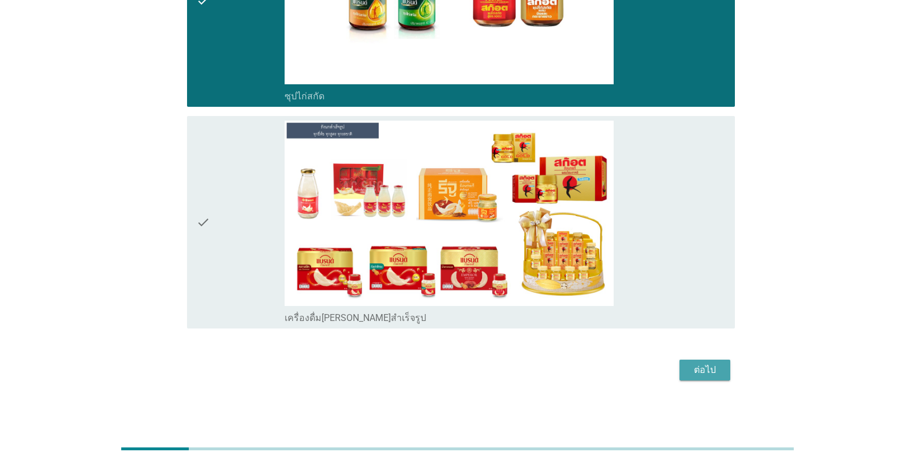
click at [568, 376] on div "ต่อไป" at bounding box center [705, 370] width 32 height 14
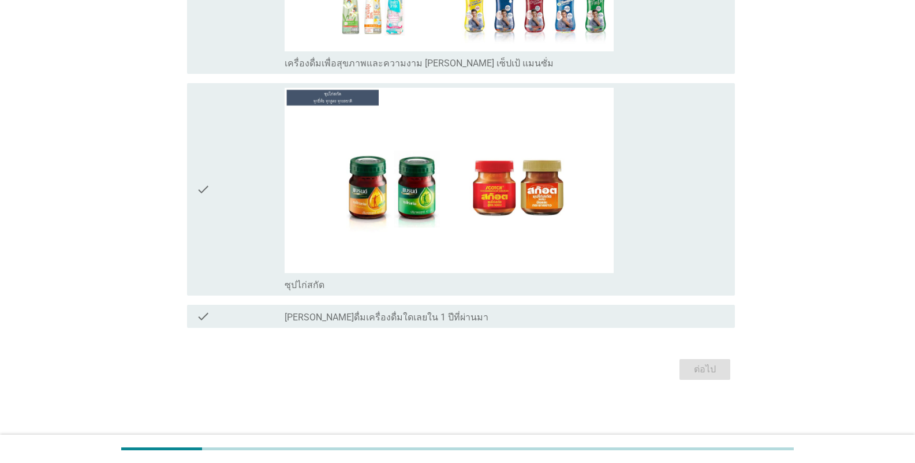
scroll to position [0, 0]
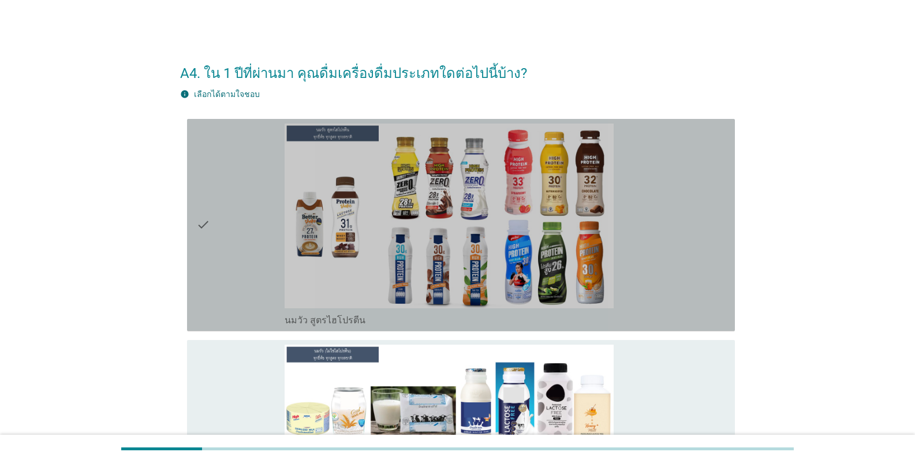
drag, startPoint x: 273, startPoint y: 186, endPoint x: 260, endPoint y: 193, distance: 14.0
click at [271, 187] on div "check" at bounding box center [240, 225] width 88 height 203
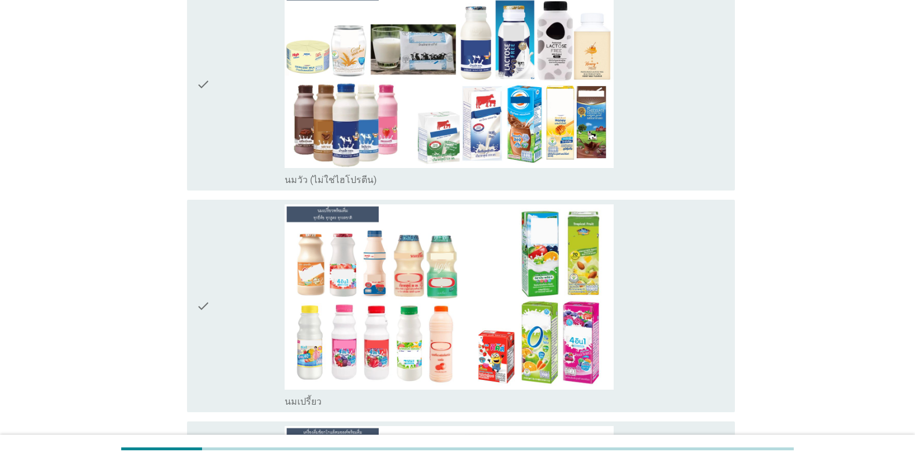
scroll to position [462, 0]
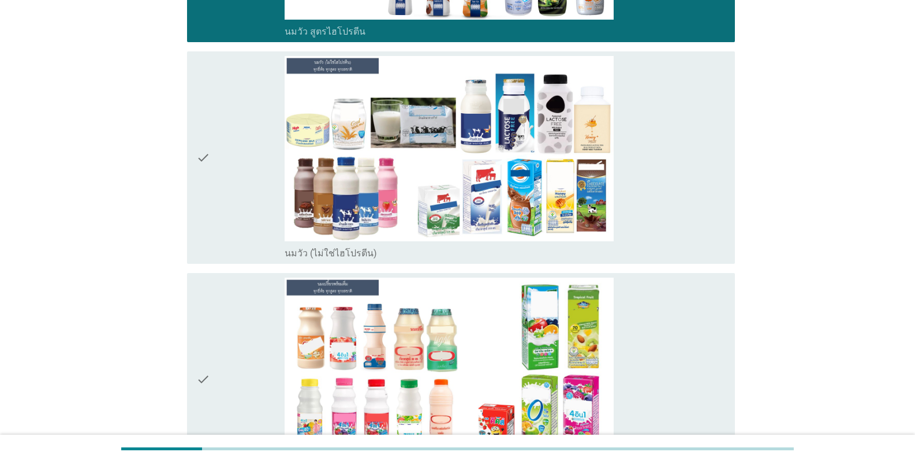
click at [258, 206] on div "check" at bounding box center [240, 157] width 88 height 203
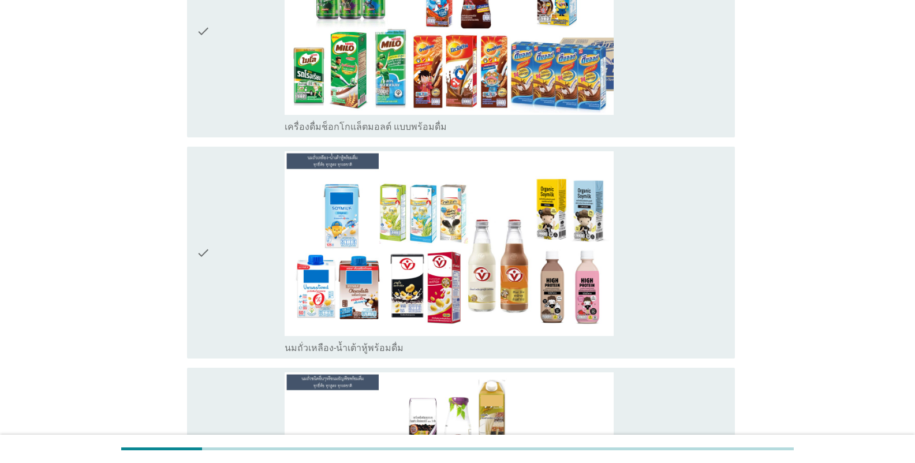
scroll to position [982, 0]
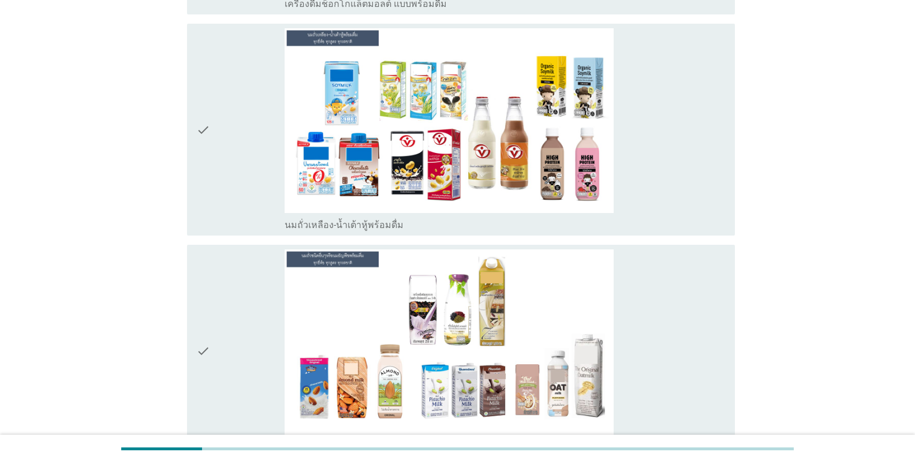
click at [246, 191] on div "check" at bounding box center [240, 129] width 88 height 203
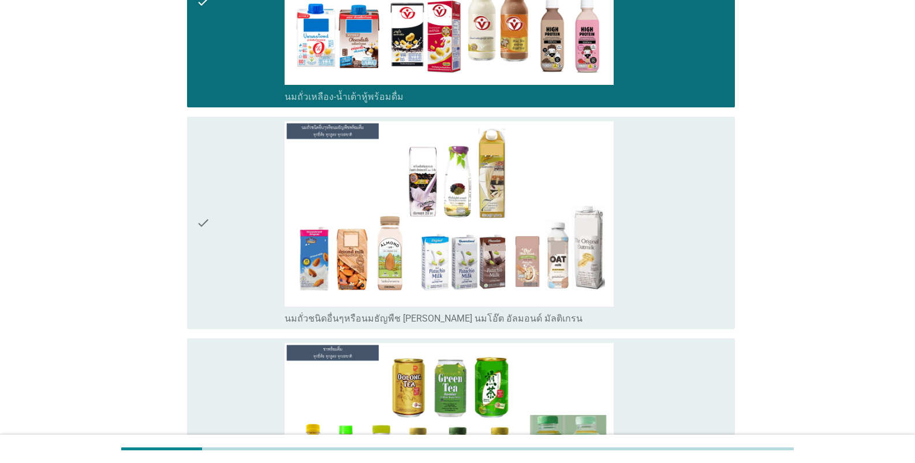
scroll to position [1213, 0]
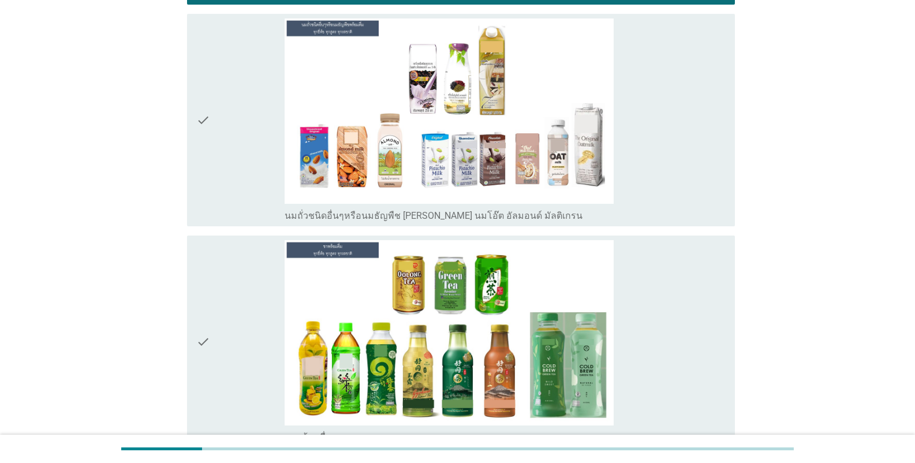
click at [237, 184] on div "check" at bounding box center [240, 119] width 88 height 203
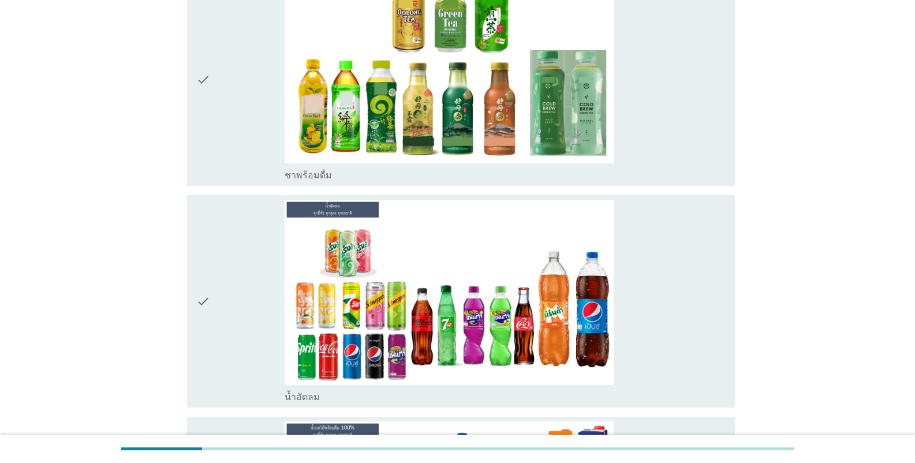
scroll to position [1617, 0]
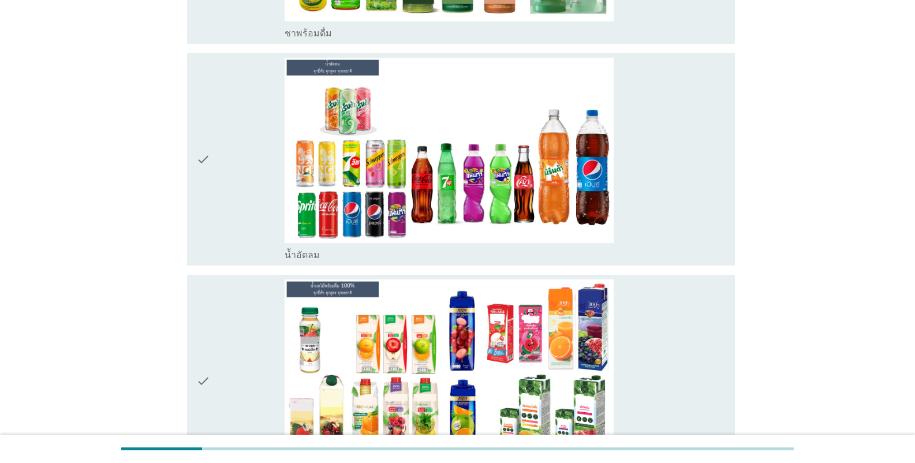
click at [246, 221] on div "check" at bounding box center [240, 159] width 88 height 203
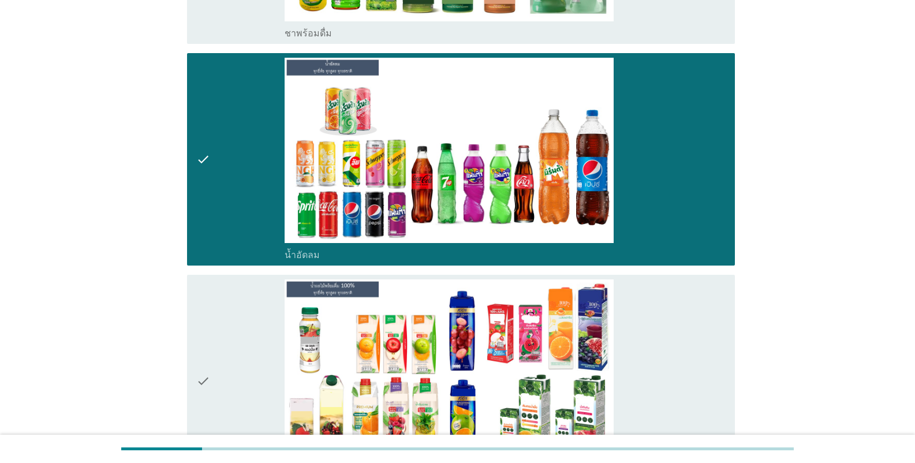
scroll to position [1848, 0]
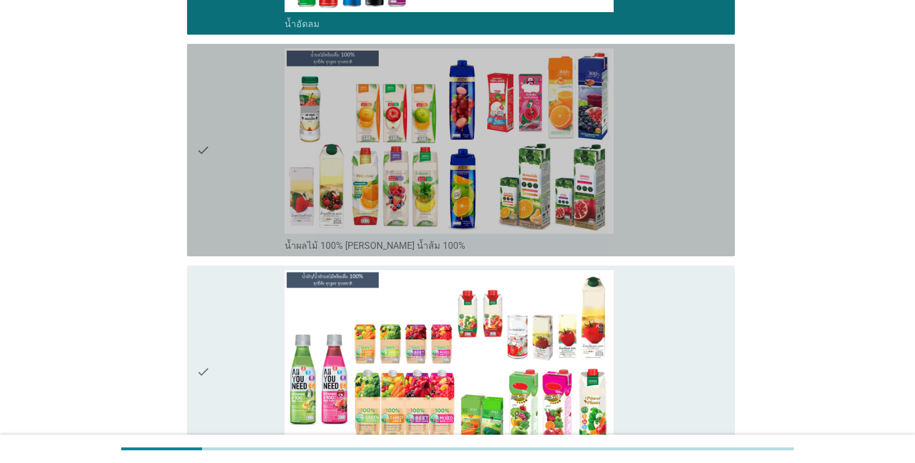
click at [228, 200] on div "check" at bounding box center [240, 150] width 88 height 203
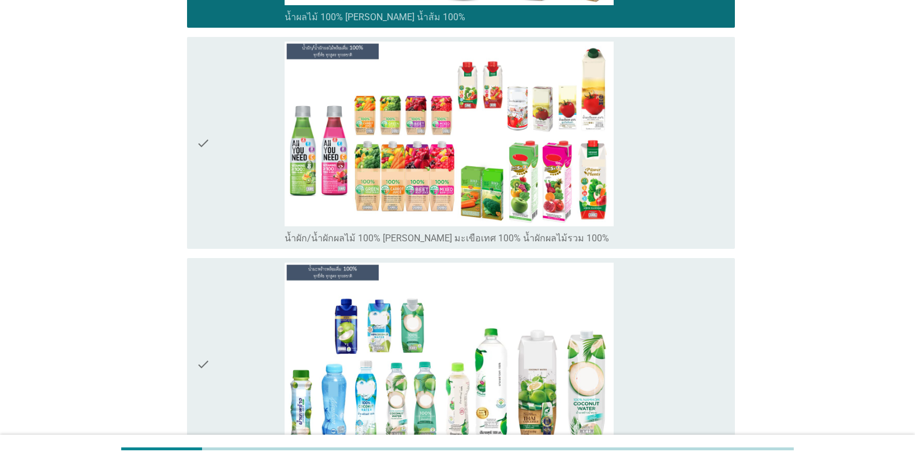
scroll to position [2137, 0]
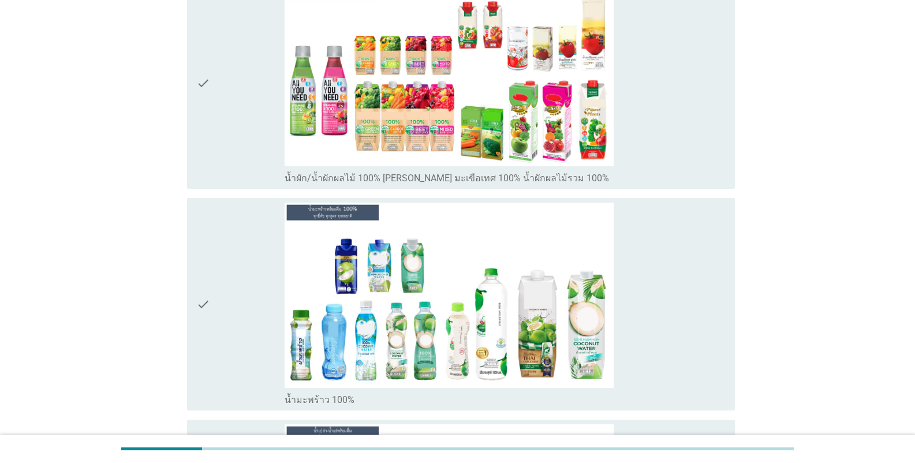
click at [223, 150] on div "check" at bounding box center [240, 83] width 88 height 203
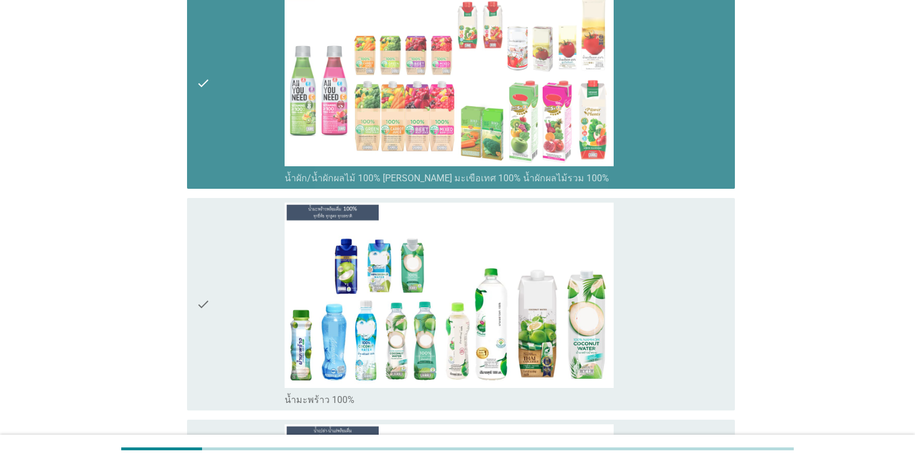
click at [223, 150] on div "check" at bounding box center [240, 83] width 88 height 203
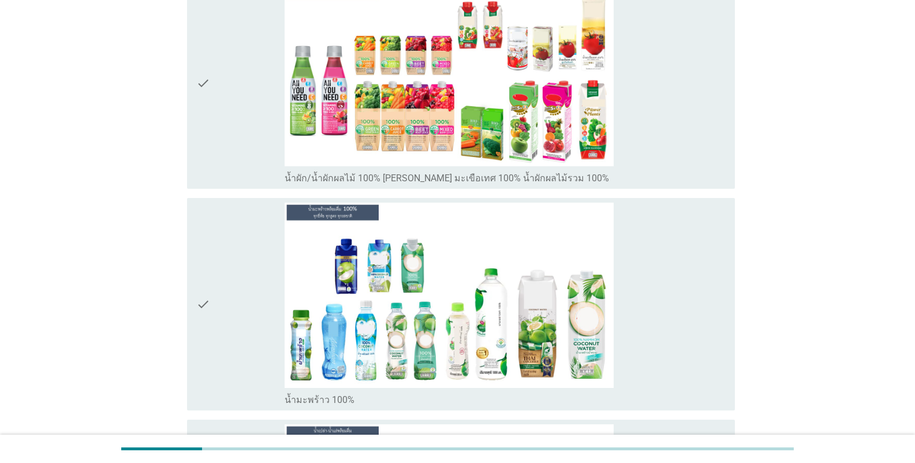
click at [241, 260] on div "check" at bounding box center [240, 304] width 88 height 203
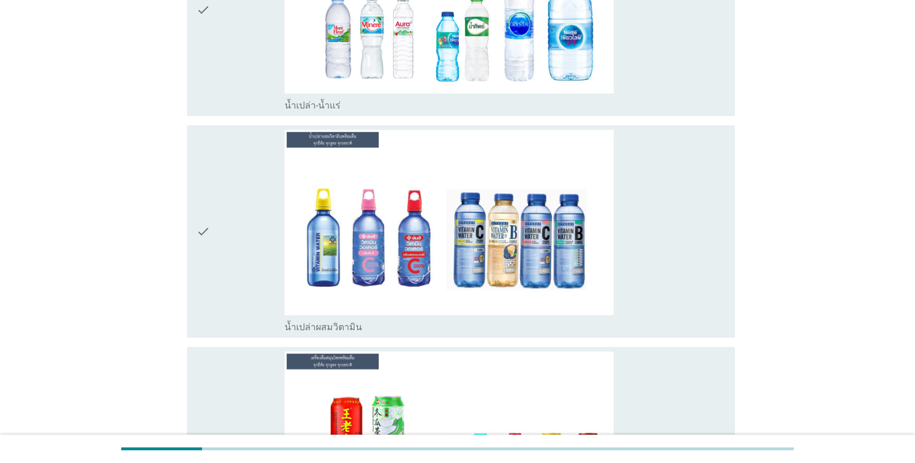
scroll to position [2656, 0]
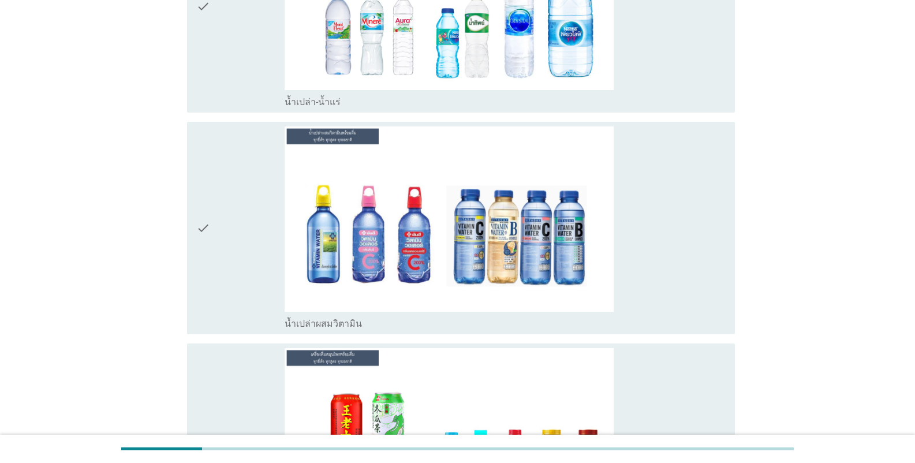
click at [230, 95] on div "check" at bounding box center [240, 6] width 88 height 203
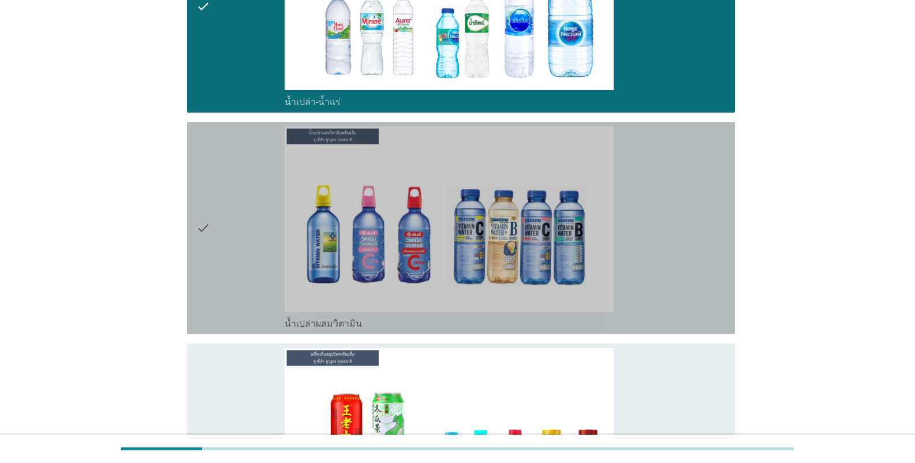
click at [238, 211] on div "check" at bounding box center [240, 227] width 88 height 203
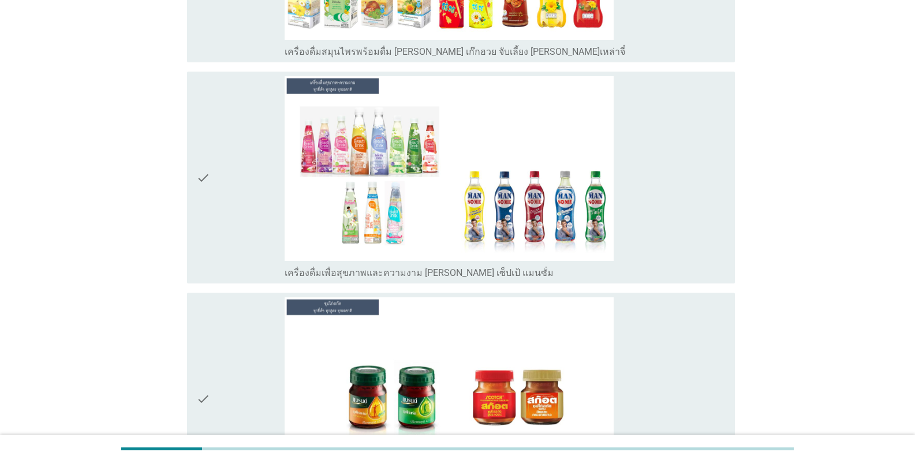
scroll to position [3176, 0]
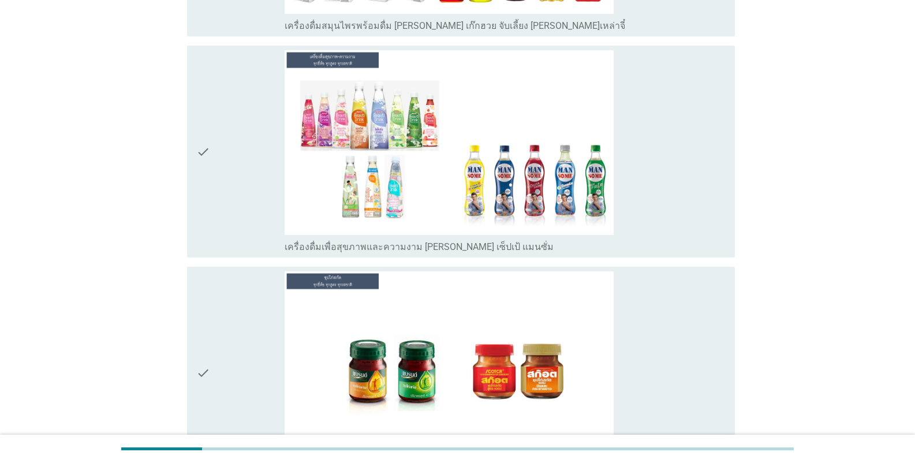
click at [248, 204] on div "check" at bounding box center [240, 151] width 88 height 203
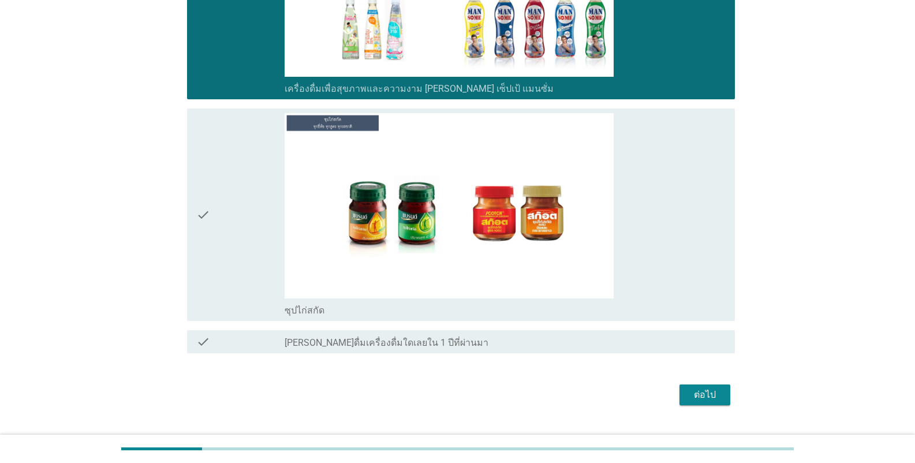
scroll to position [3360, 0]
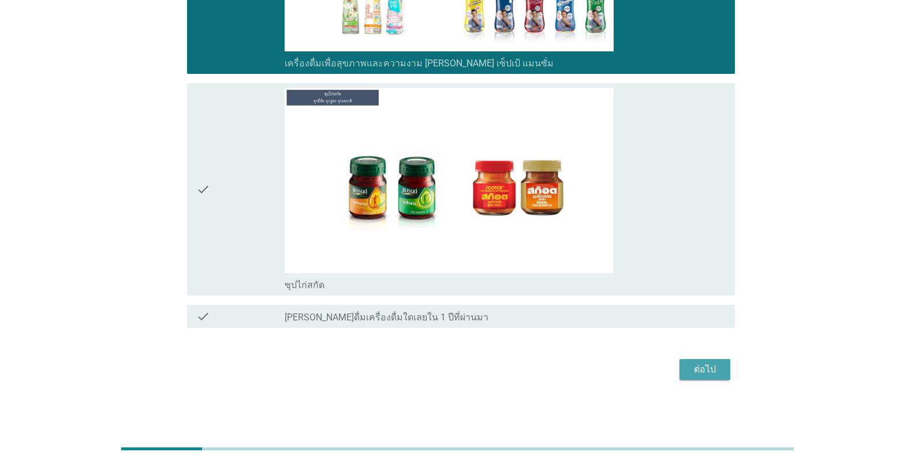
click at [568, 373] on div "ต่อไป" at bounding box center [705, 370] width 32 height 14
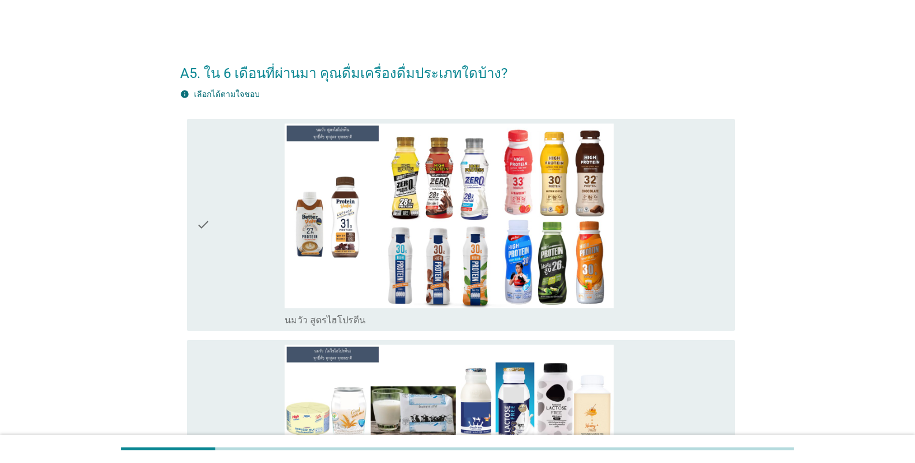
click at [232, 264] on div "check" at bounding box center [240, 225] width 88 height 203
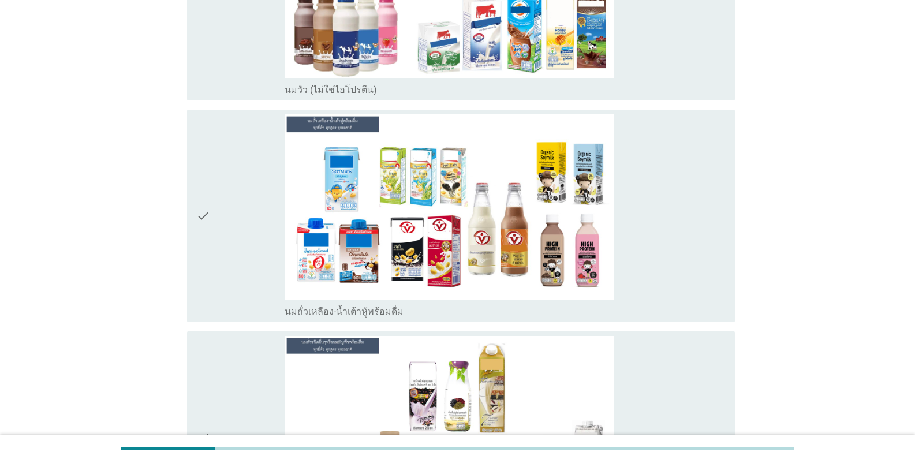
scroll to position [577, 0]
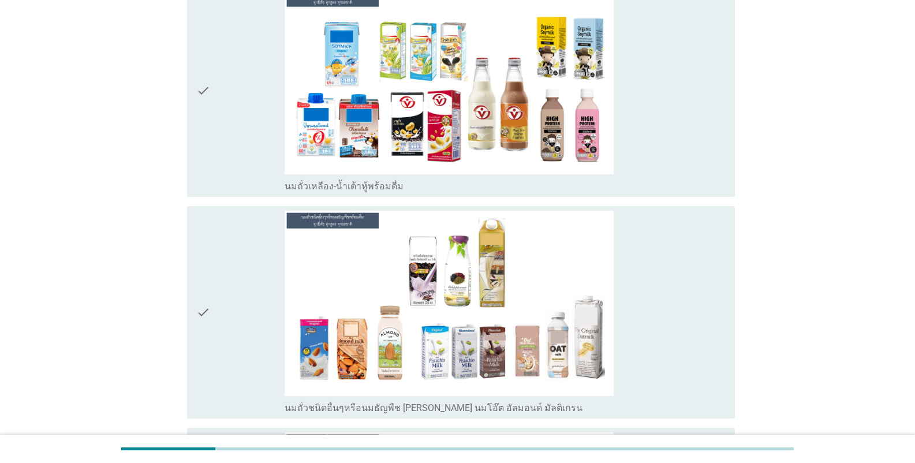
click at [244, 269] on div "check" at bounding box center [240, 312] width 88 height 203
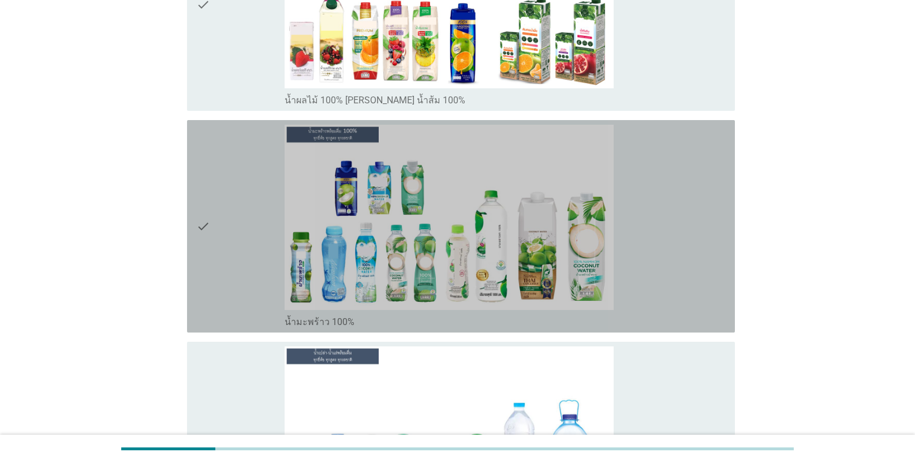
click at [228, 268] on div "check" at bounding box center [240, 226] width 88 height 203
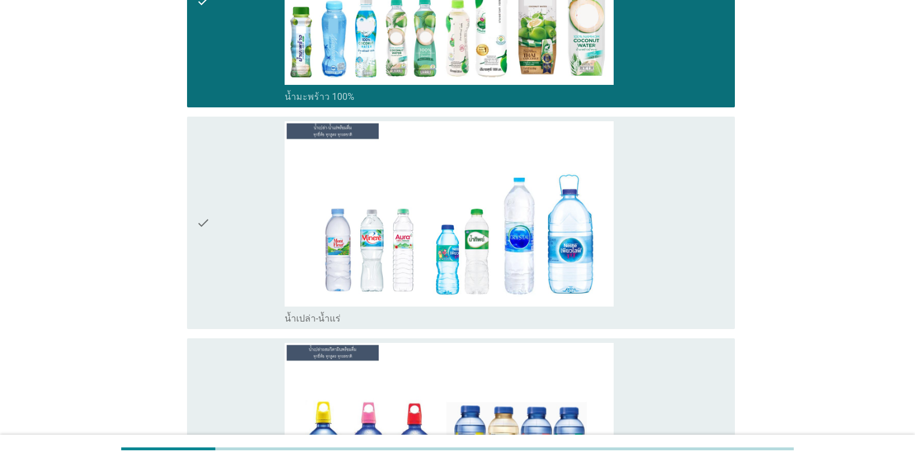
scroll to position [1675, 0]
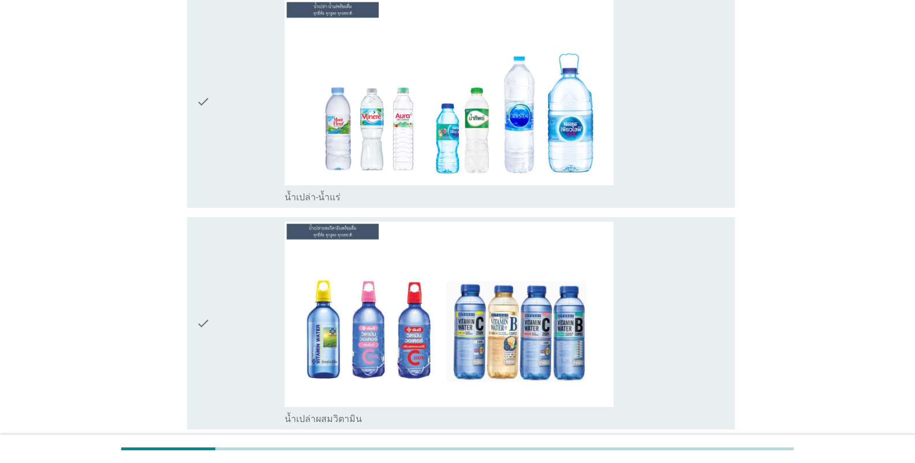
click at [215, 166] on div "check" at bounding box center [240, 101] width 88 height 203
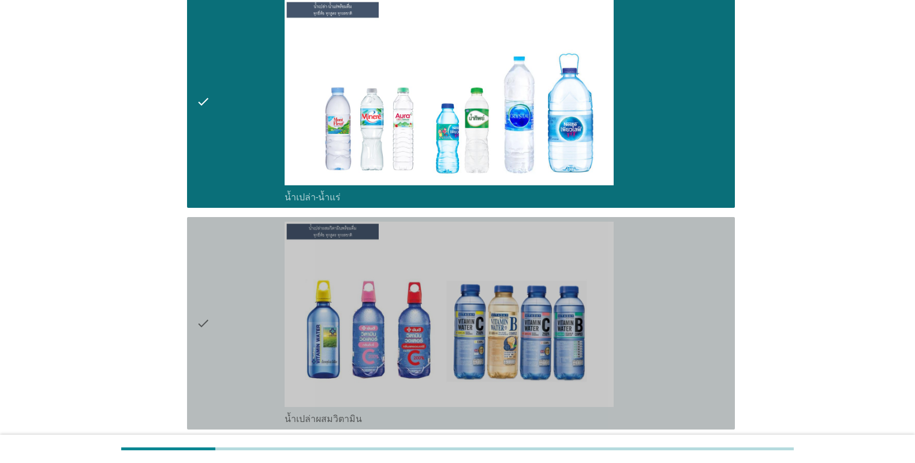
click at [243, 289] on div "check" at bounding box center [240, 323] width 88 height 203
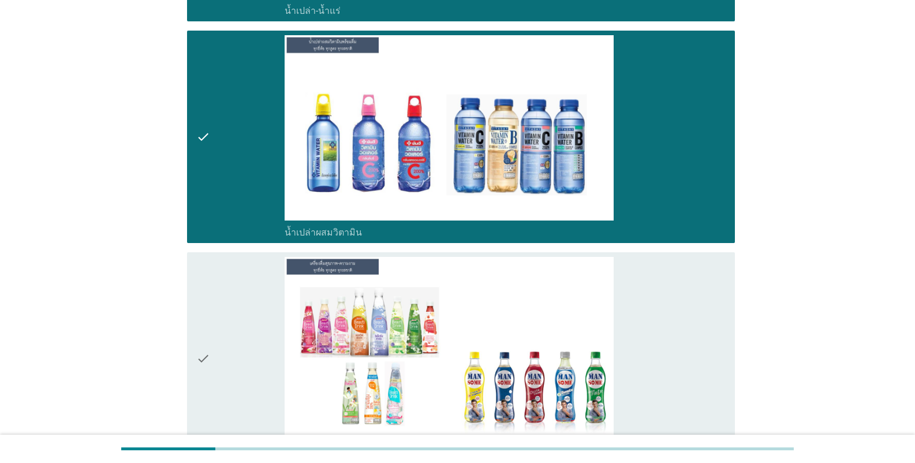
scroll to position [2021, 0]
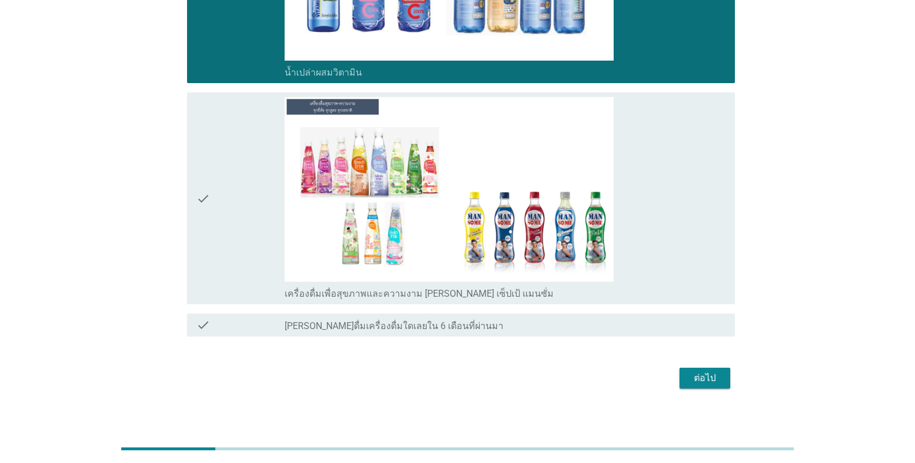
click at [568, 372] on button "ต่อไป" at bounding box center [705, 378] width 51 height 21
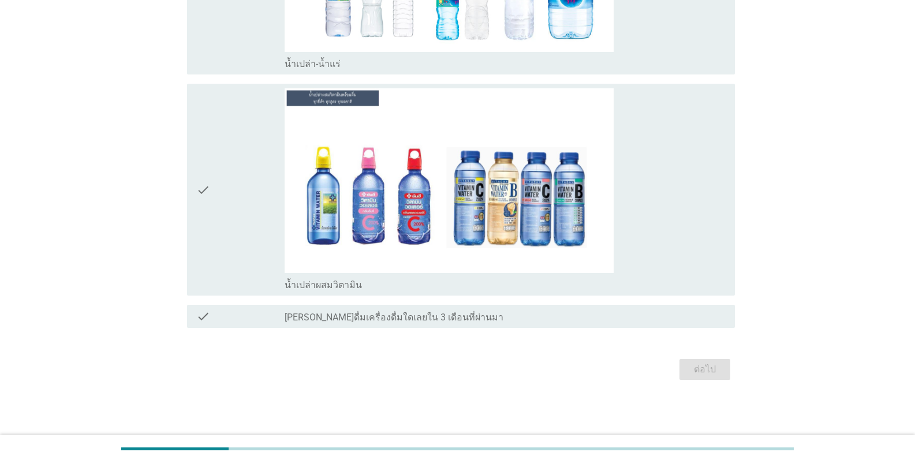
scroll to position [0, 0]
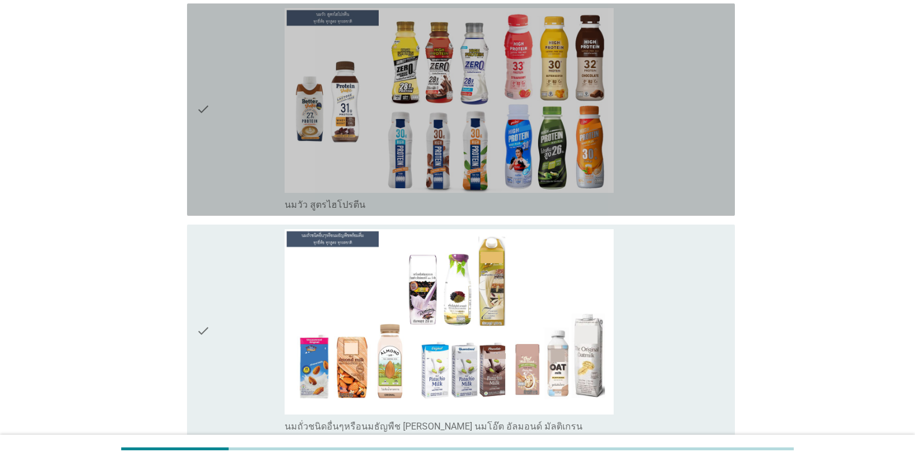
drag, startPoint x: 245, startPoint y: 214, endPoint x: 254, endPoint y: 221, distance: 10.7
click at [245, 214] on div "check check_box_outline_blank นมวัว สูตรไฮโปรตีน" at bounding box center [461, 109] width 548 height 213
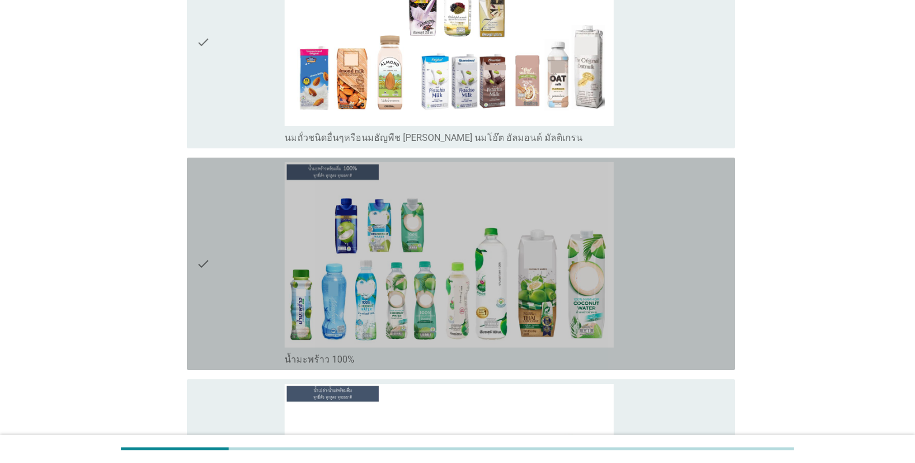
click at [254, 238] on div "check" at bounding box center [240, 263] width 88 height 203
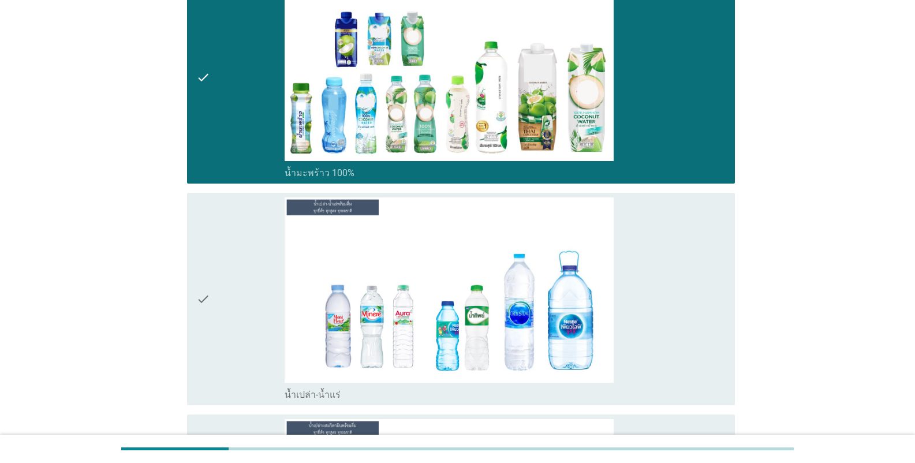
scroll to position [808, 0]
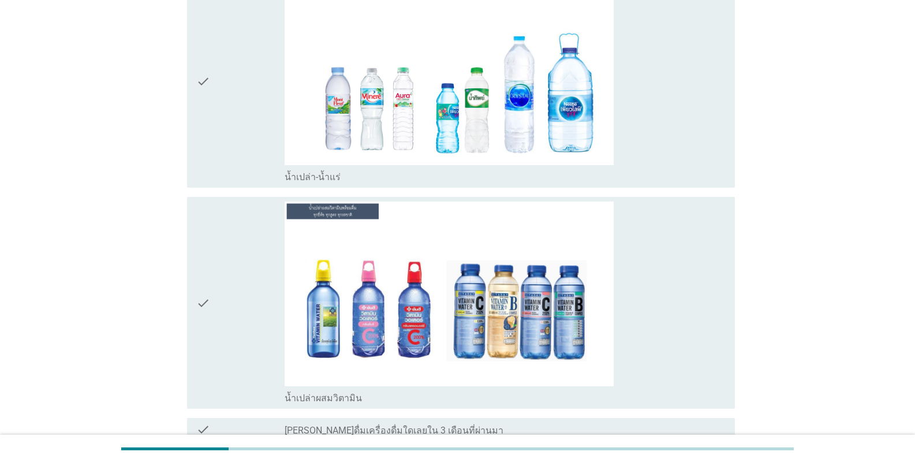
click at [233, 129] on div "check" at bounding box center [240, 81] width 88 height 203
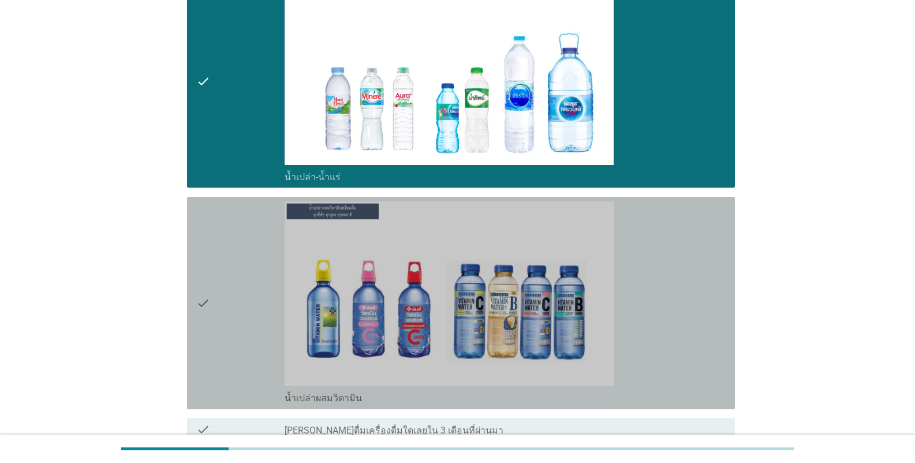
click at [248, 251] on div "check" at bounding box center [240, 303] width 88 height 203
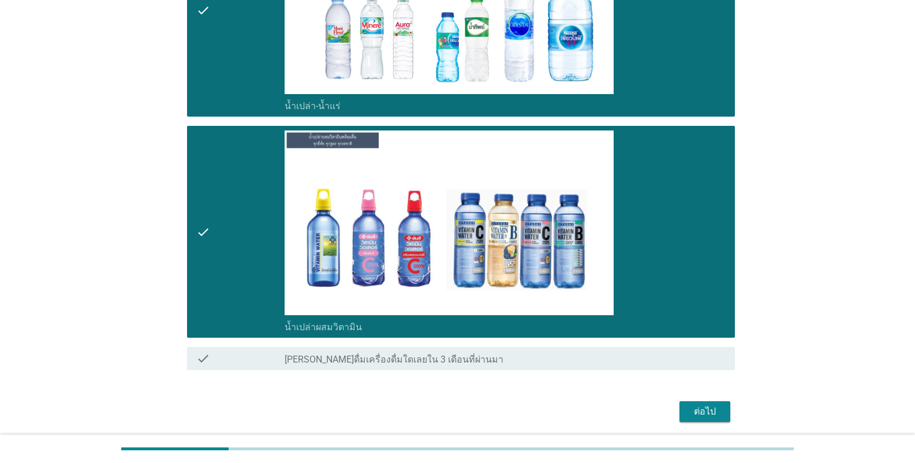
scroll to position [922, 0]
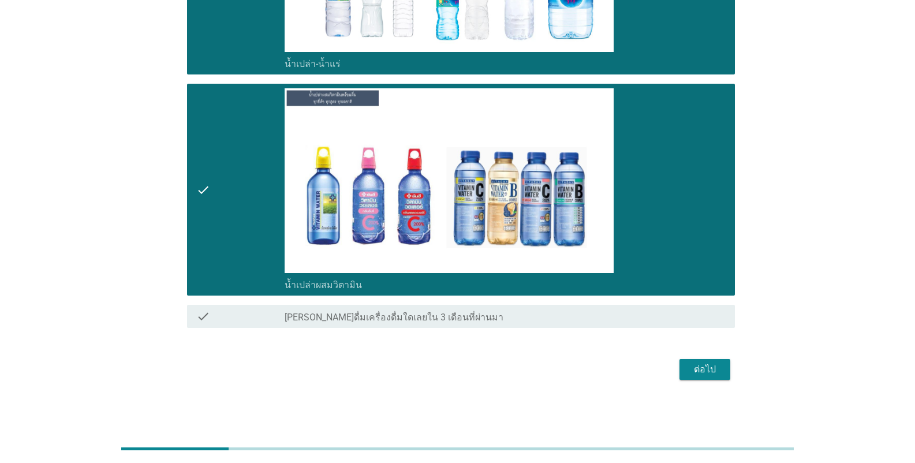
click at [568, 371] on div "ต่อไป" at bounding box center [705, 370] width 32 height 14
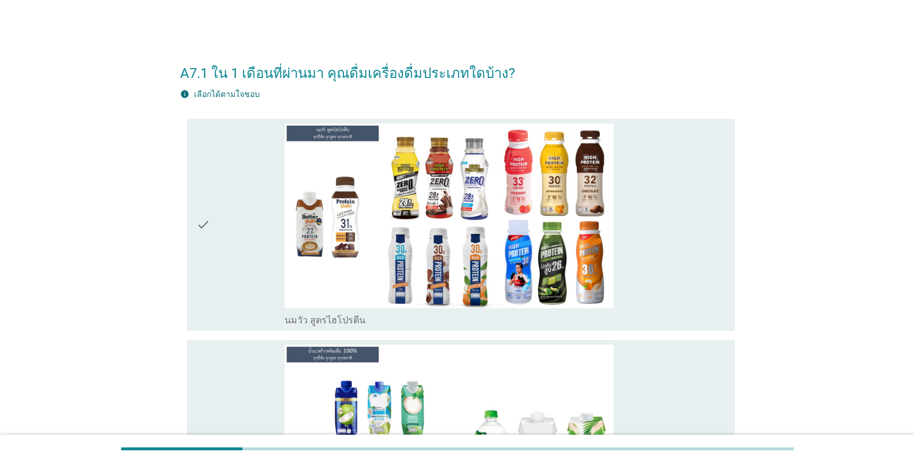
scroll to position [231, 0]
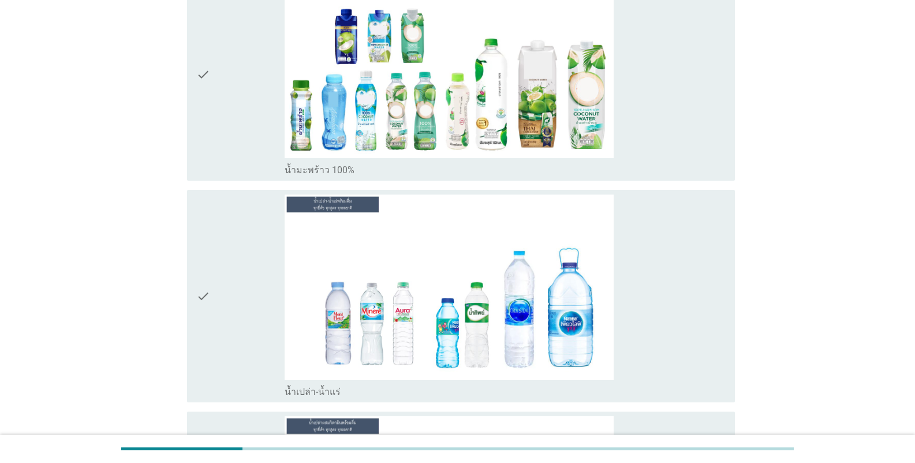
scroll to position [462, 0]
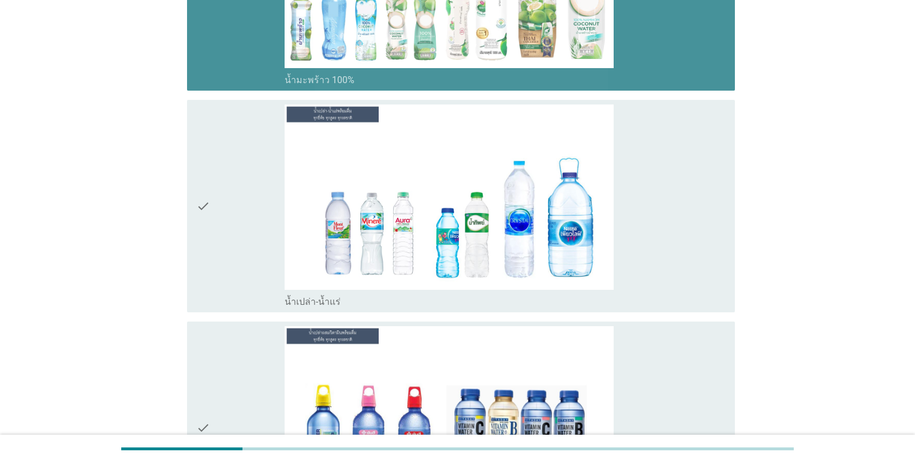
click at [244, 150] on div "check" at bounding box center [240, 206] width 88 height 203
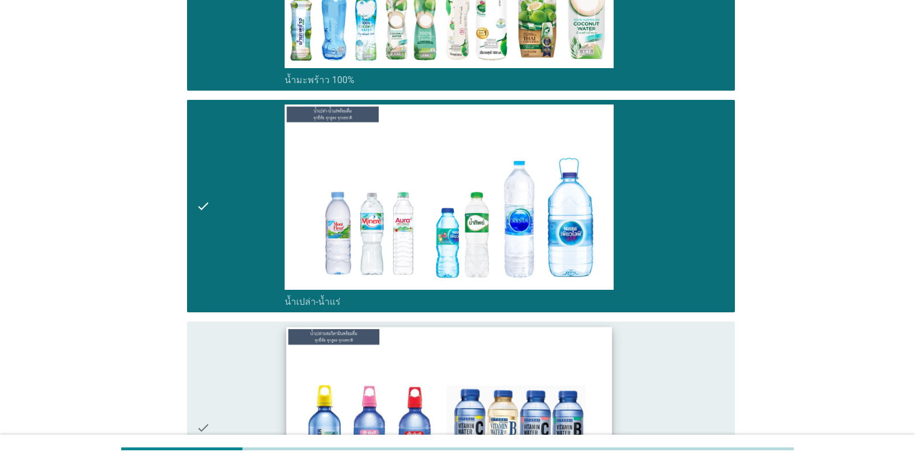
scroll to position [693, 0]
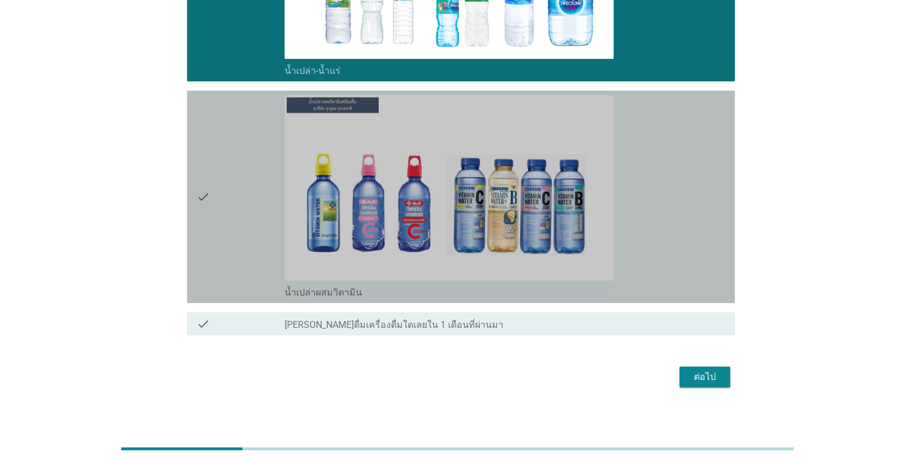
click at [260, 183] on div "check" at bounding box center [240, 196] width 88 height 203
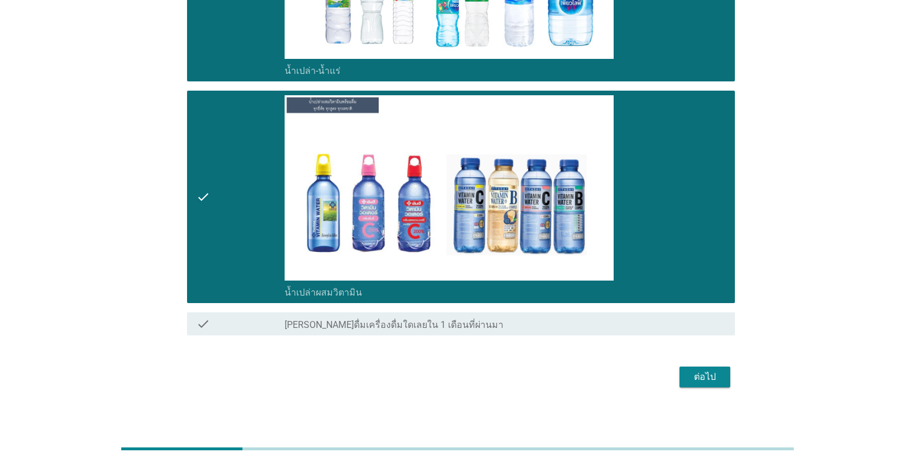
click at [568, 372] on div "ต่อไป" at bounding box center [705, 377] width 32 height 14
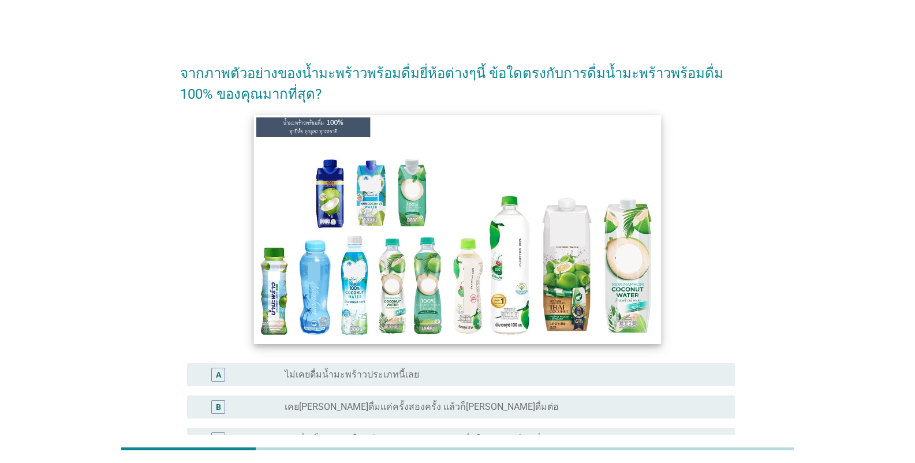
scroll to position [58, 0]
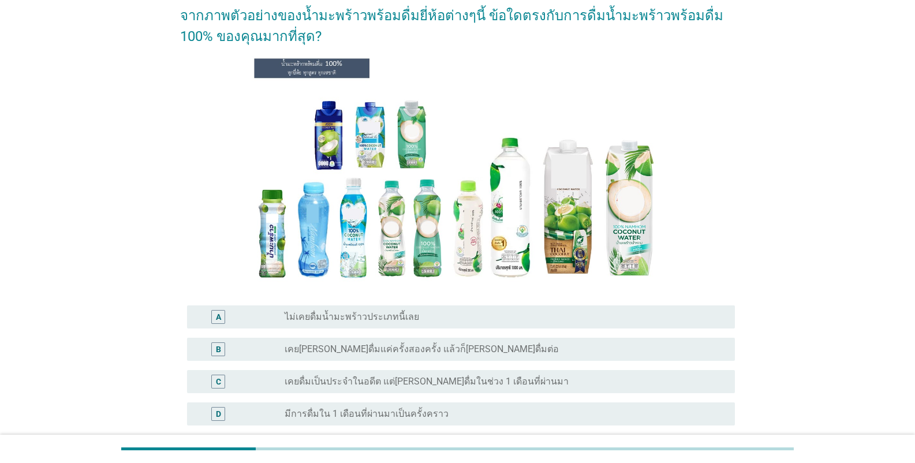
click at [418, 413] on label "มีการดื่มใน 1 เดือนที่ผ่านมาเป็นครั้งคราว" at bounding box center [367, 414] width 164 height 12
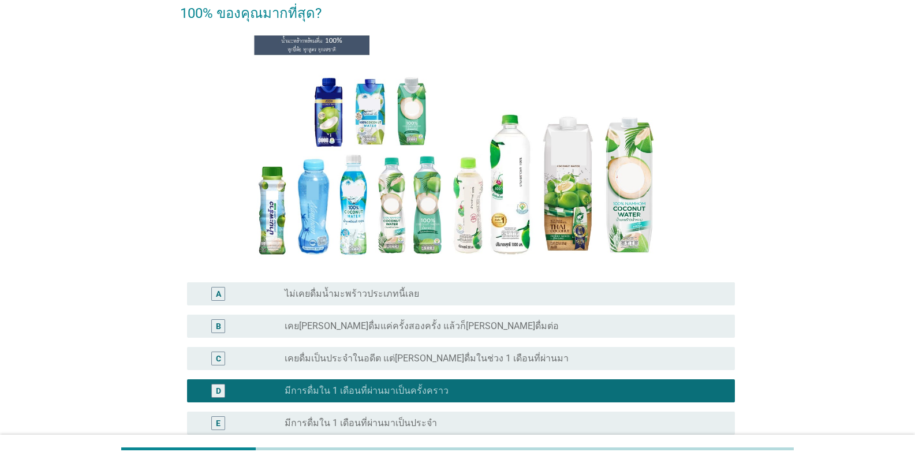
scroll to position [202, 0]
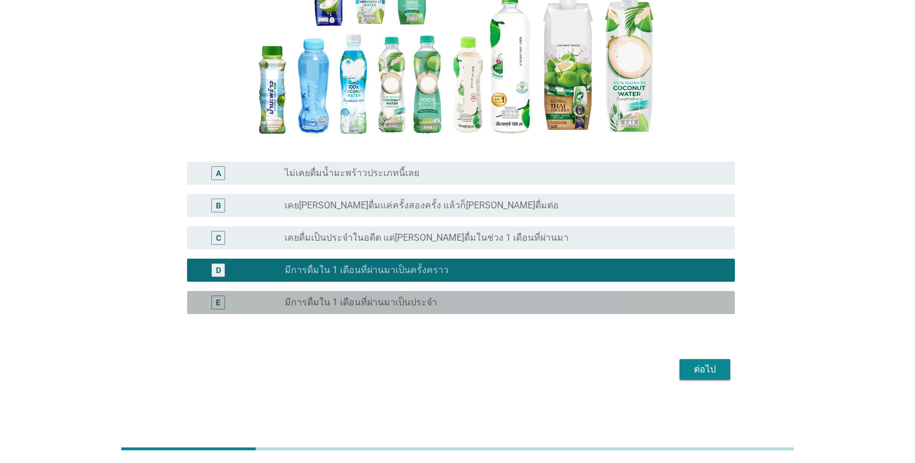
click at [402, 304] on label "มีการดื่มใน 1 เดือนที่ผ่านมาเป็นประจำ" at bounding box center [361, 303] width 152 height 12
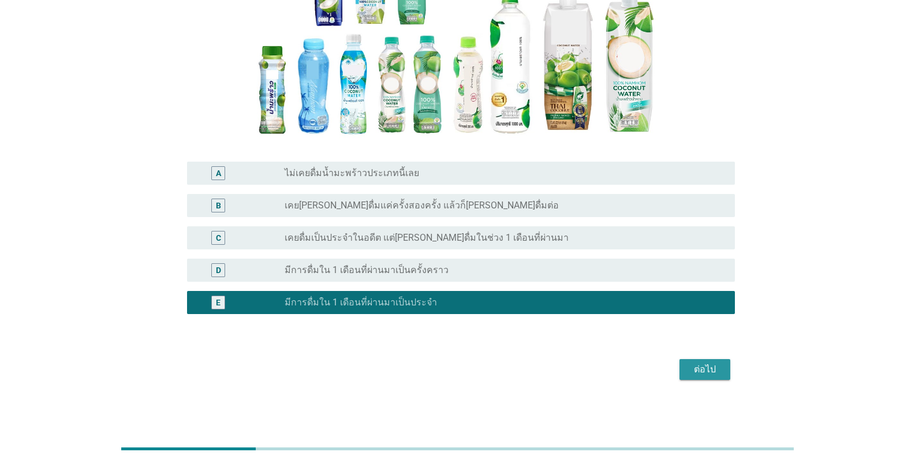
click at [568, 366] on div "ต่อไป" at bounding box center [705, 370] width 32 height 14
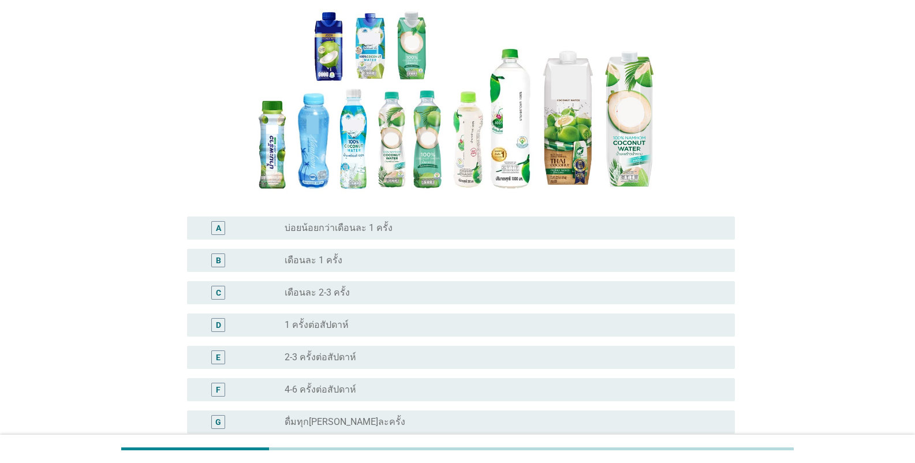
scroll to position [278, 0]
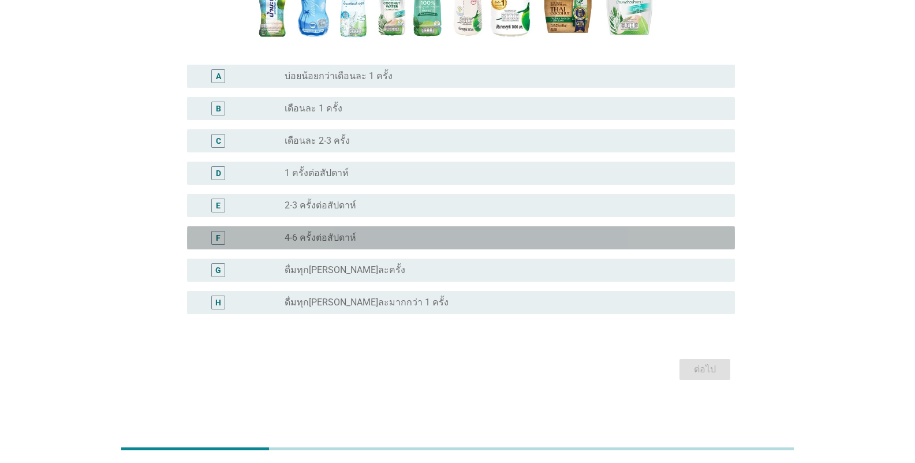
click at [337, 236] on label "4-6 ครั้งต่อสัปดาห์" at bounding box center [321, 238] width 72 height 12
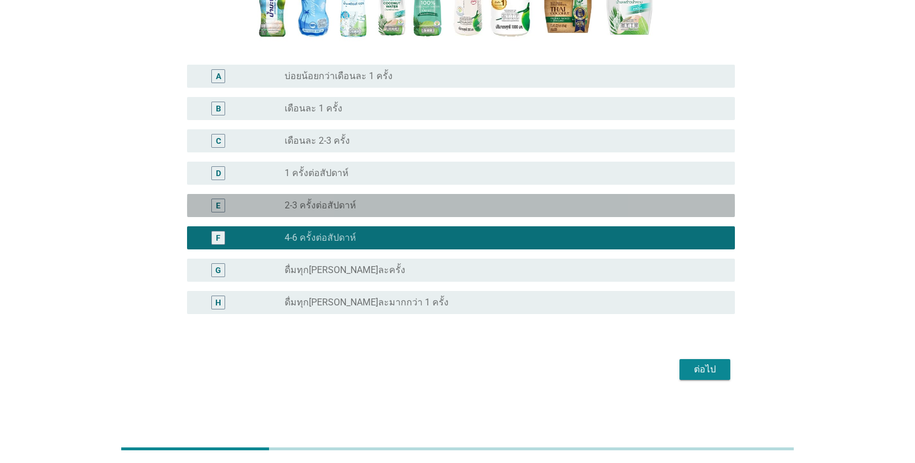
click at [464, 204] on div "radio_button_unchecked 2-3 ครั้งต่อสัปดาห์" at bounding box center [501, 206] width 432 height 12
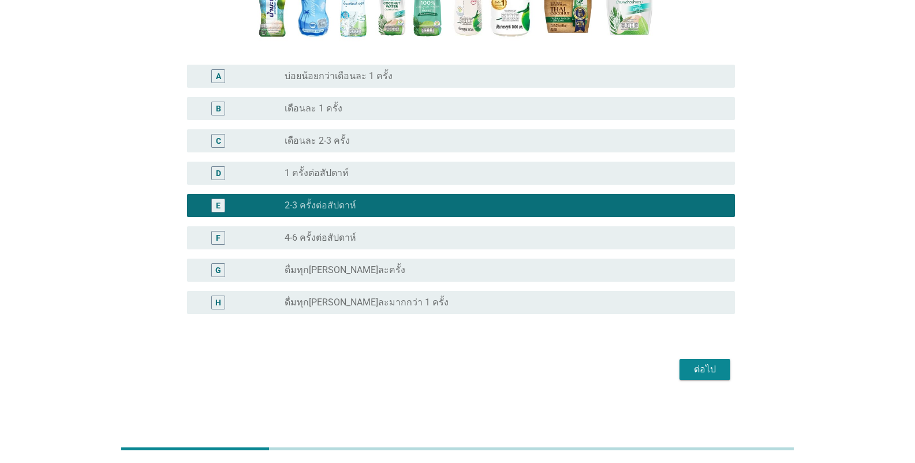
click at [568, 371] on div "ต่อไป" at bounding box center [705, 370] width 32 height 14
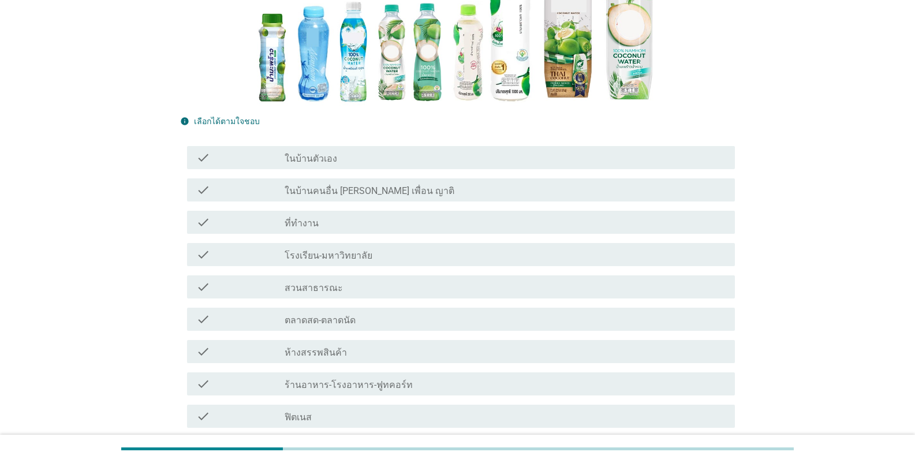
scroll to position [0, 0]
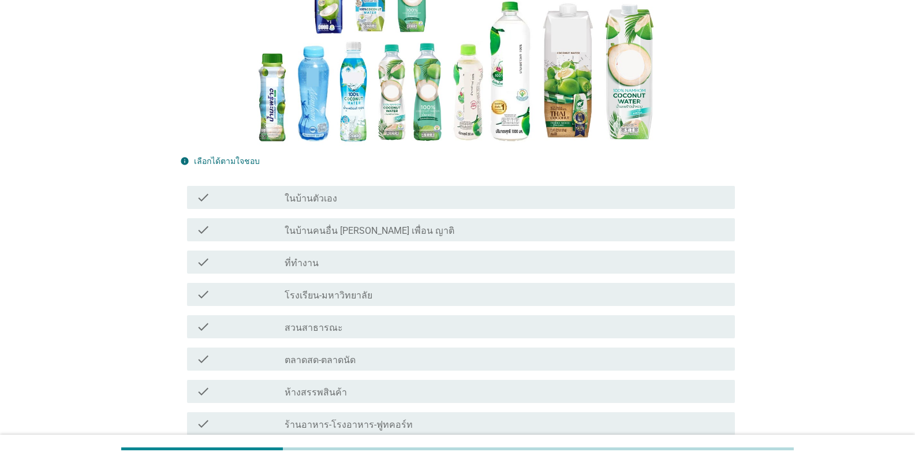
click at [407, 274] on div "check check_box_outline_blank ที่ทำงาน" at bounding box center [461, 262] width 548 height 23
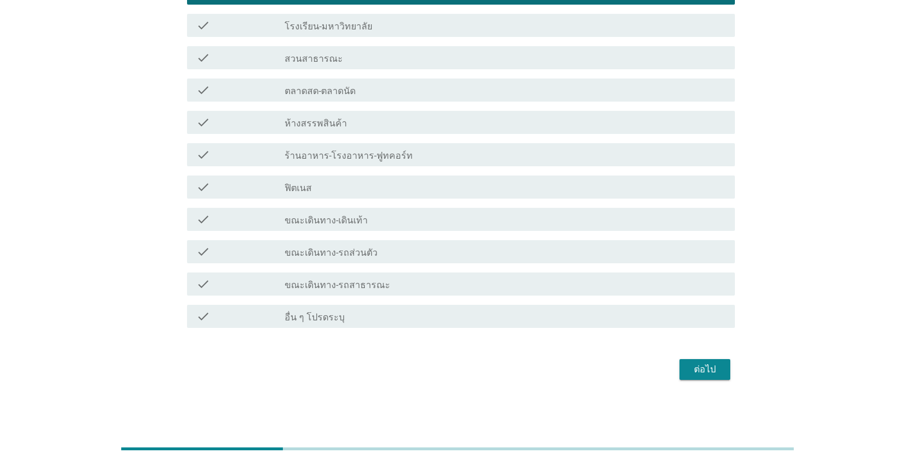
click at [568, 372] on div "ต่อไป" at bounding box center [705, 370] width 32 height 14
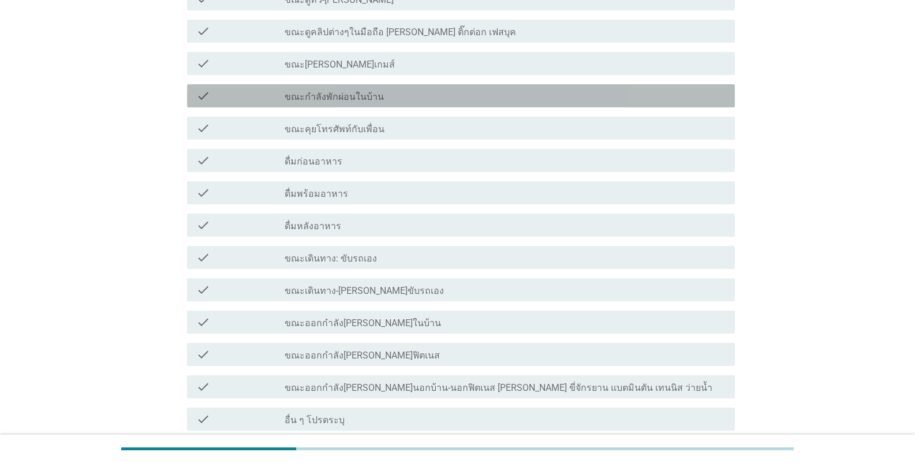
click at [397, 99] on div "check_box_outline_blank ขณะกำลังพักผ่อนในบ้าน" at bounding box center [505, 96] width 441 height 14
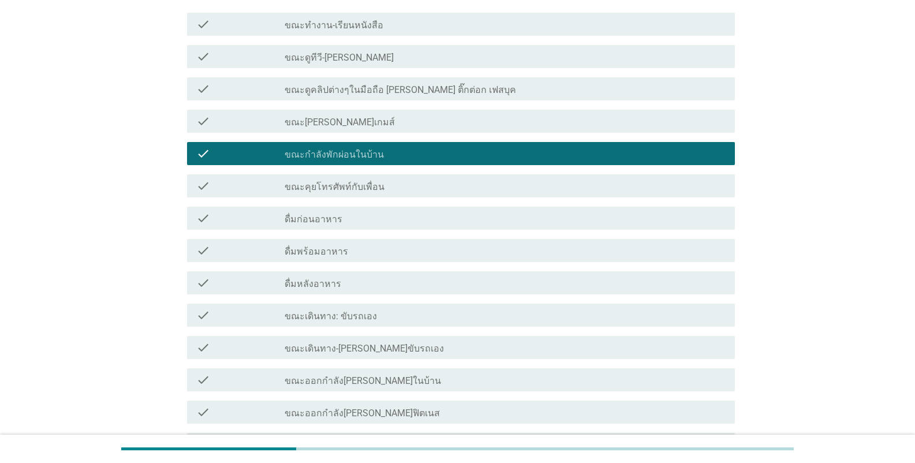
click at [412, 88] on label "ขณะดูคลิปต่างๆในมือถือ [PERSON_NAME] ติ๊กต่อก เฟสบุค" at bounding box center [401, 90] width 232 height 12
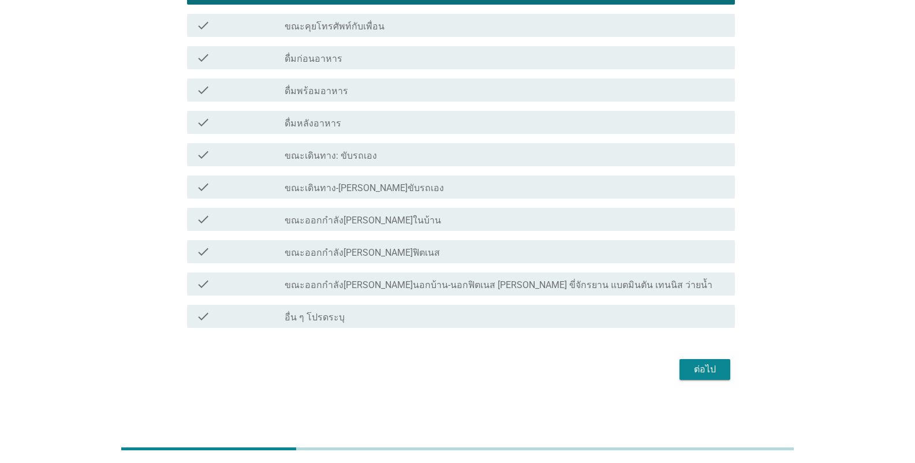
click at [568, 367] on div "ต่อไป" at bounding box center [705, 370] width 32 height 14
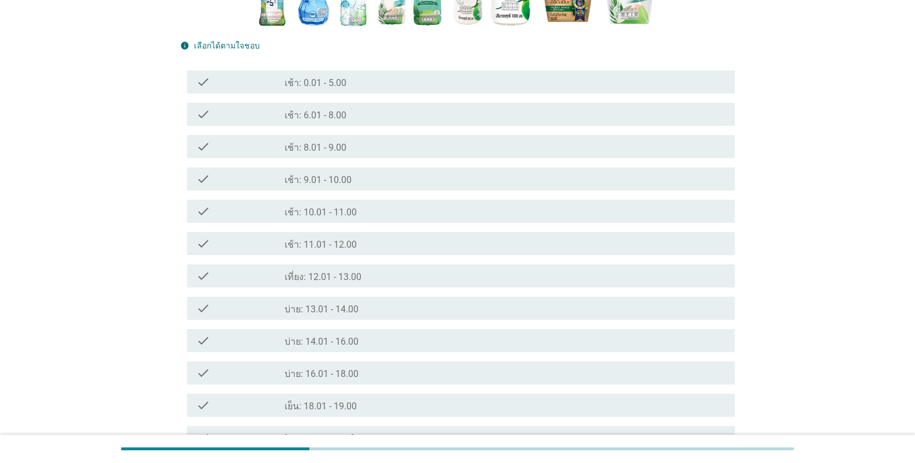
click at [366, 314] on div "check_box_outline_blank บ่าย: 13.01 - 14.00" at bounding box center [505, 308] width 441 height 14
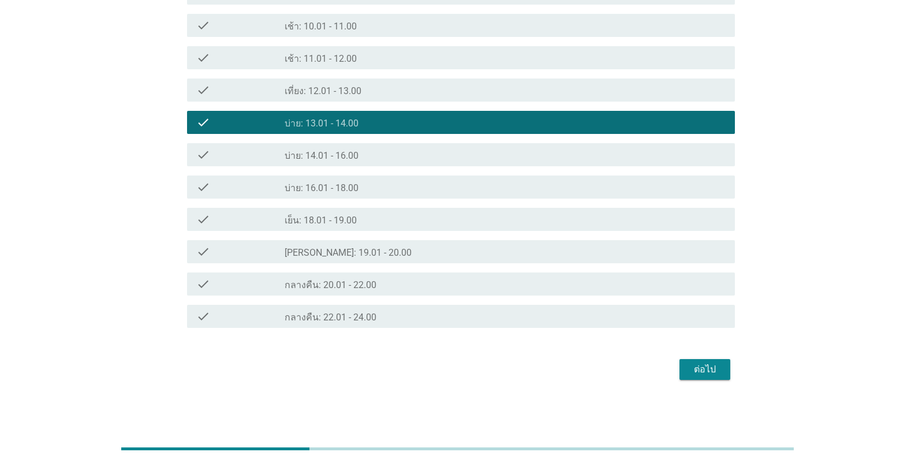
click at [568, 371] on div "ต่อไป" at bounding box center [705, 370] width 32 height 14
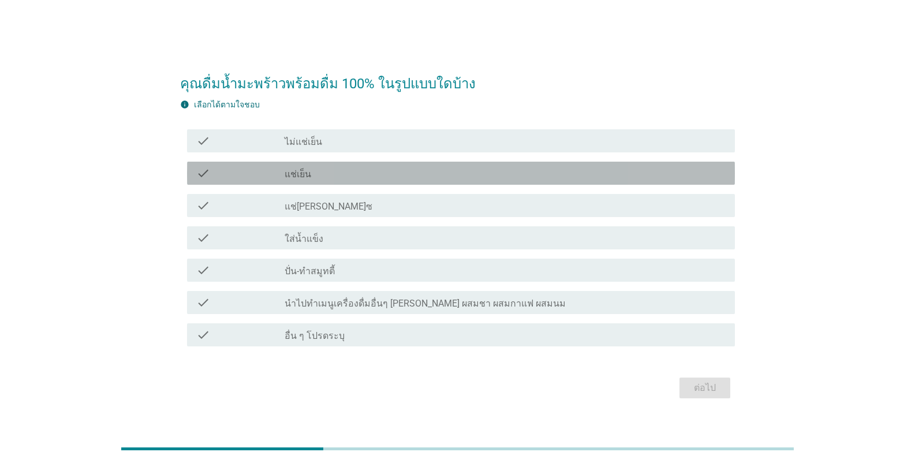
click at [310, 178] on div "check_box_outline_blank แช่เย็น" at bounding box center [505, 173] width 441 height 14
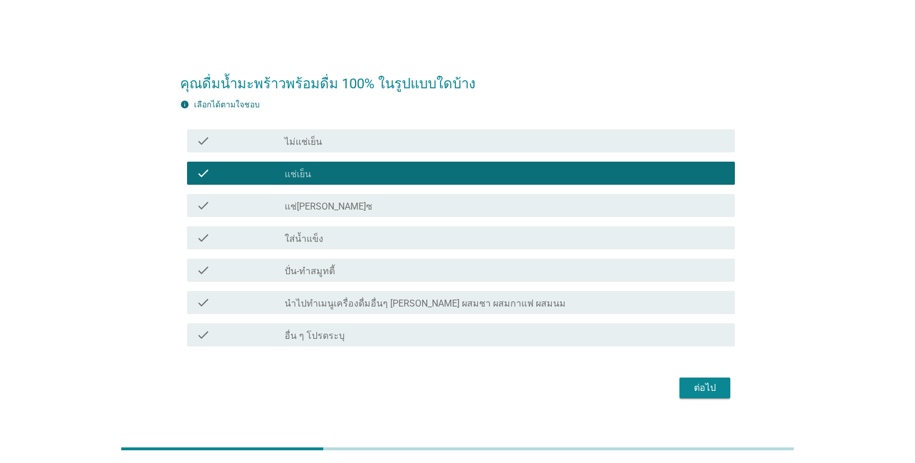
click at [568, 393] on div "ต่อไป" at bounding box center [705, 388] width 32 height 14
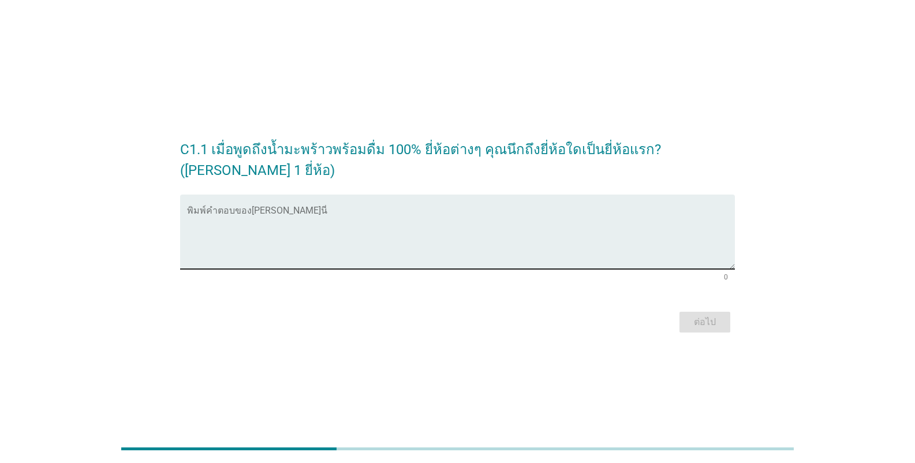
click at [345, 232] on textarea "พิมพ์คำตอบของคุณ ที่นี่" at bounding box center [461, 238] width 548 height 61
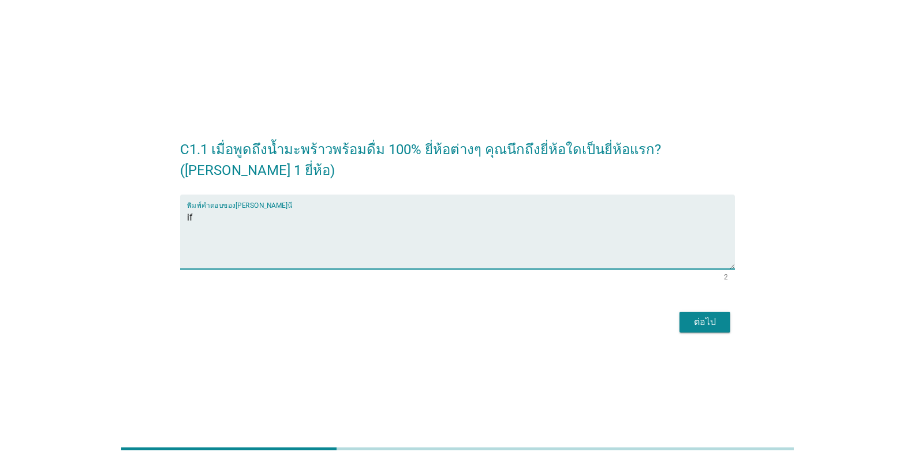
type textarea "if"
click at [568, 328] on div "ต่อไป" at bounding box center [705, 322] width 32 height 14
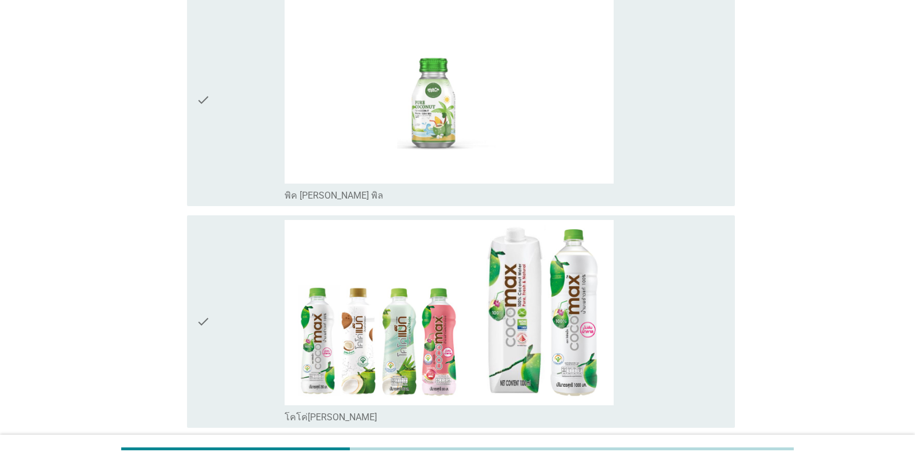
click at [242, 273] on div "check" at bounding box center [240, 321] width 88 height 203
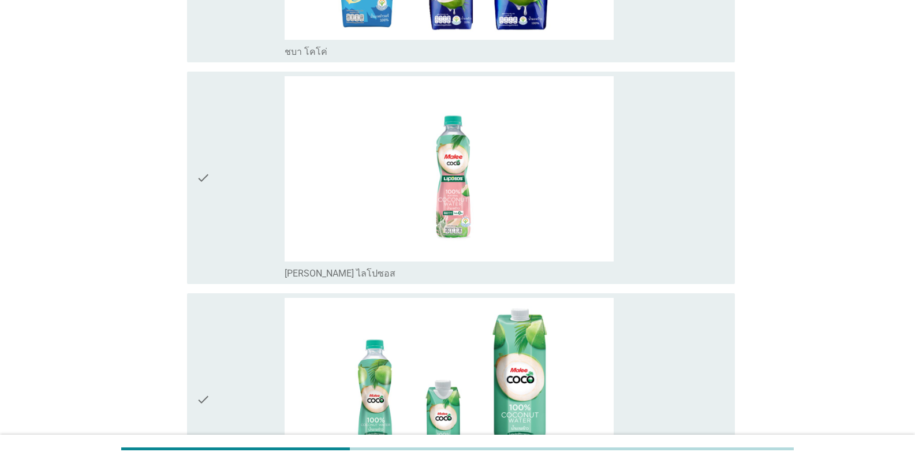
click at [241, 232] on div "check" at bounding box center [240, 177] width 88 height 203
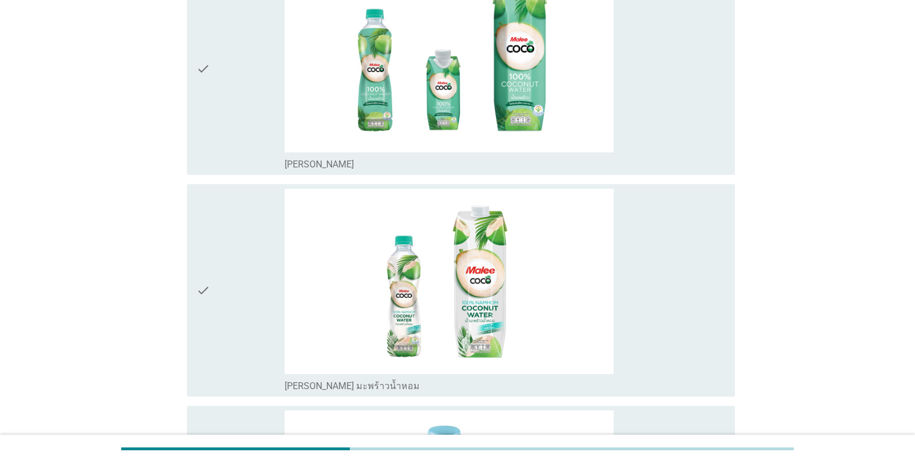
scroll to position [1501, 0]
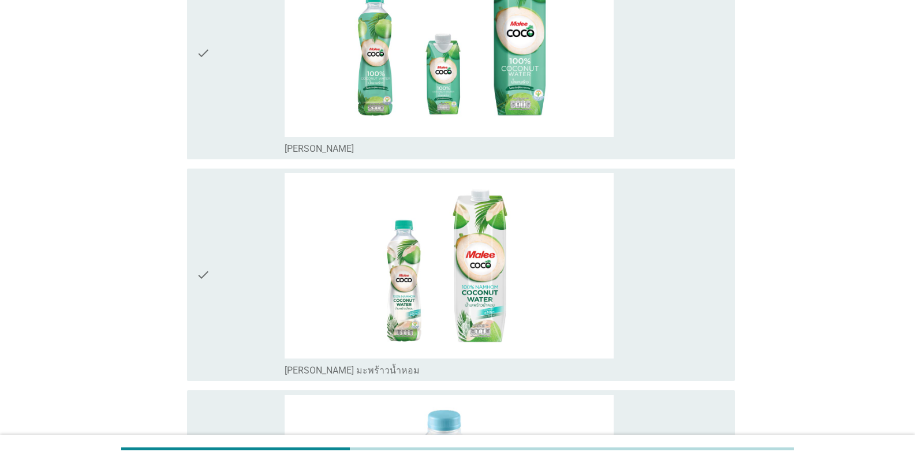
click at [238, 95] on div "check" at bounding box center [240, 52] width 88 height 203
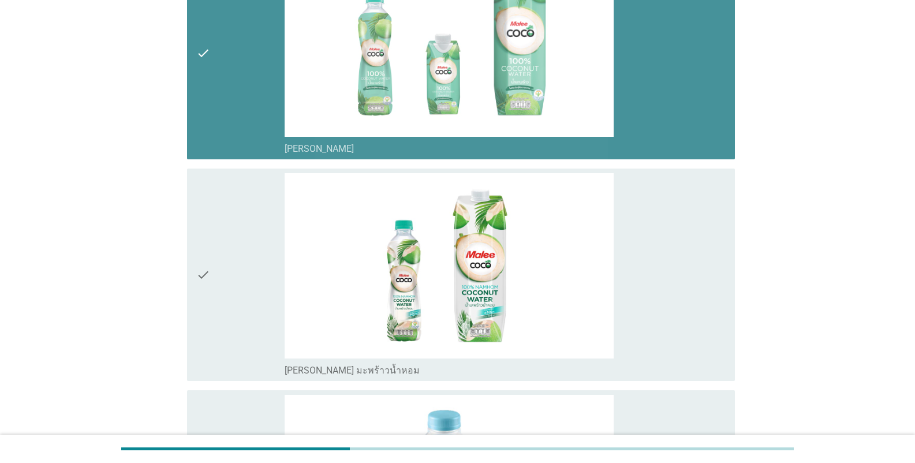
click at [263, 241] on div "check" at bounding box center [240, 274] width 88 height 203
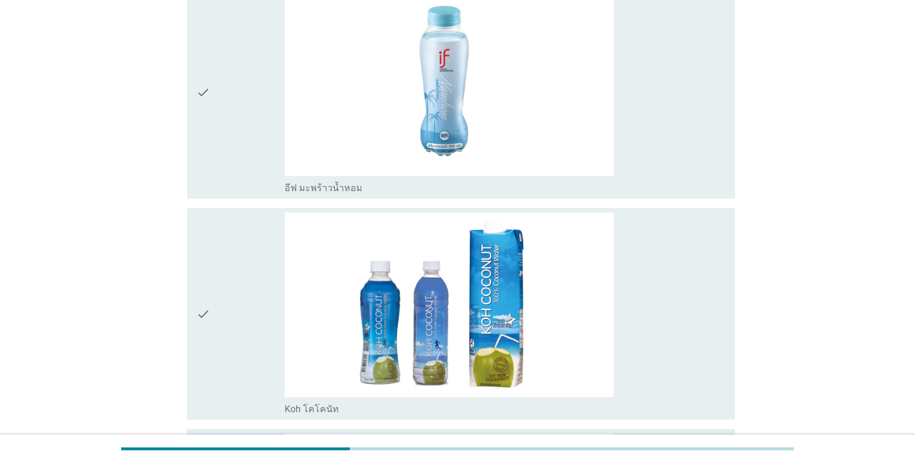
click at [238, 137] on div "check" at bounding box center [240, 92] width 88 height 203
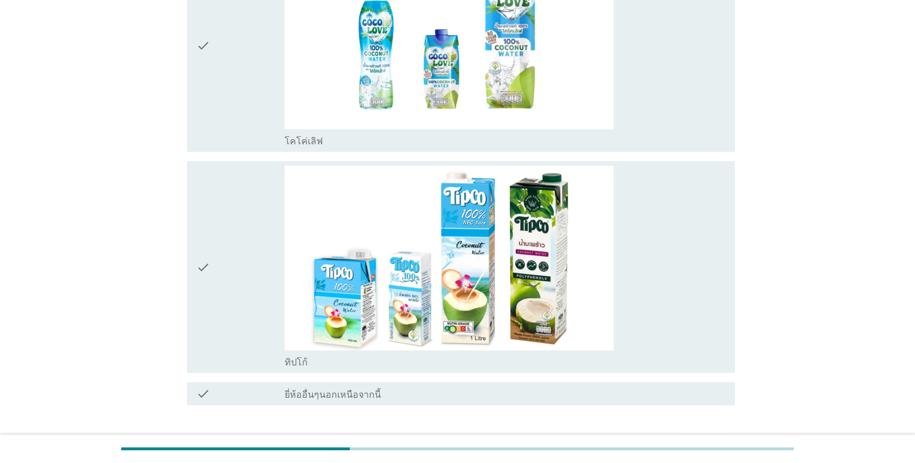
scroll to position [3138, 0]
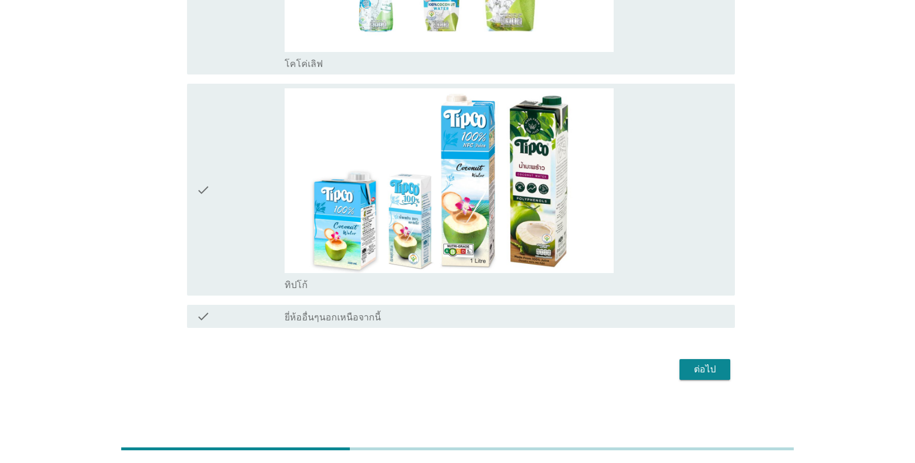
click at [568, 374] on div "ต่อไป" at bounding box center [705, 370] width 32 height 14
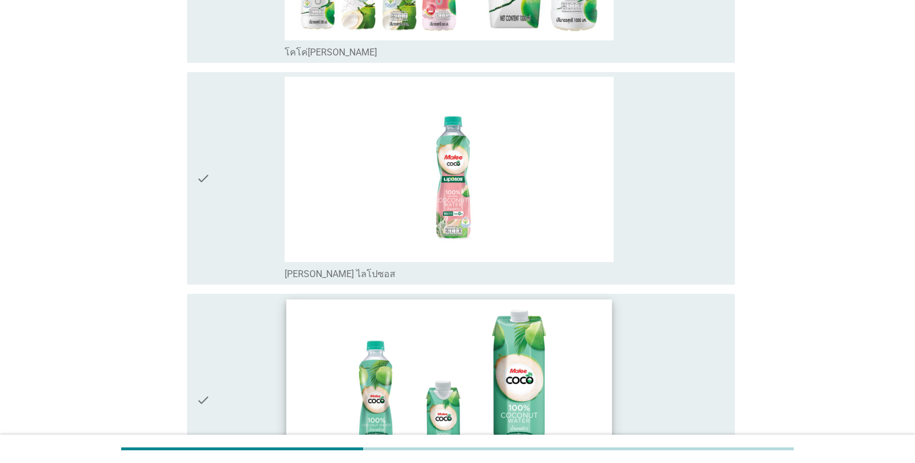
scroll to position [58, 0]
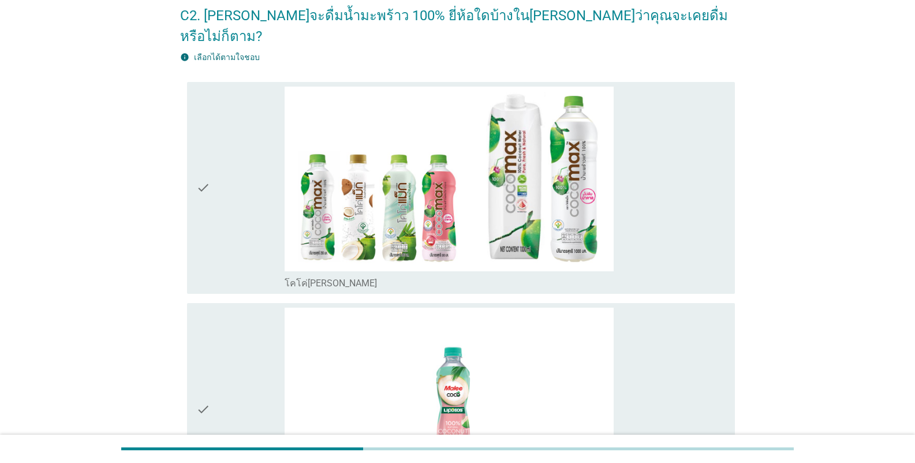
click at [216, 216] on div "check" at bounding box center [240, 188] width 88 height 203
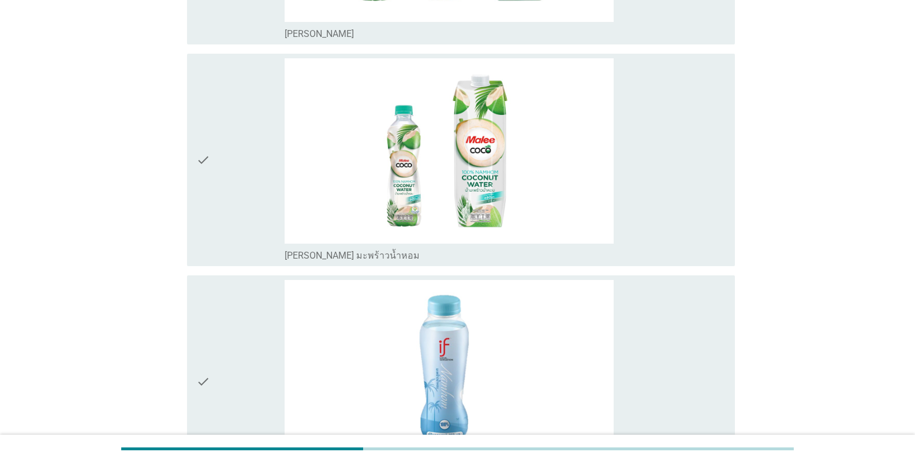
click at [259, 307] on div "check" at bounding box center [240, 381] width 88 height 203
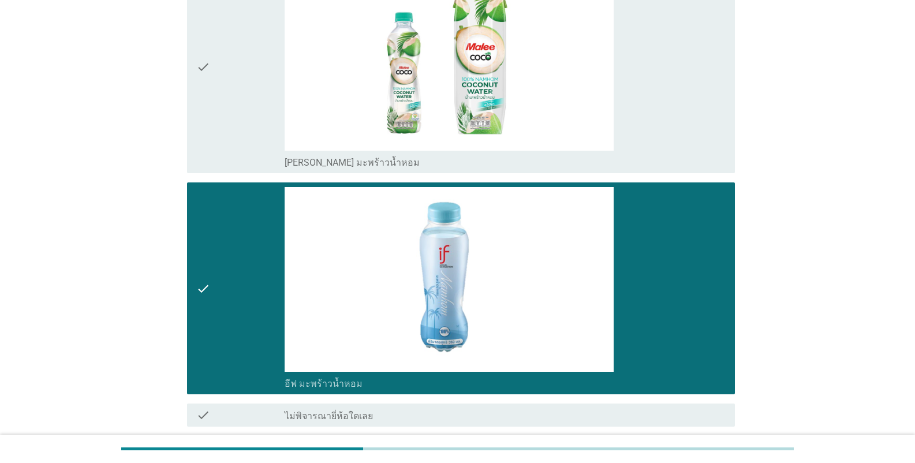
scroll to position [922, 0]
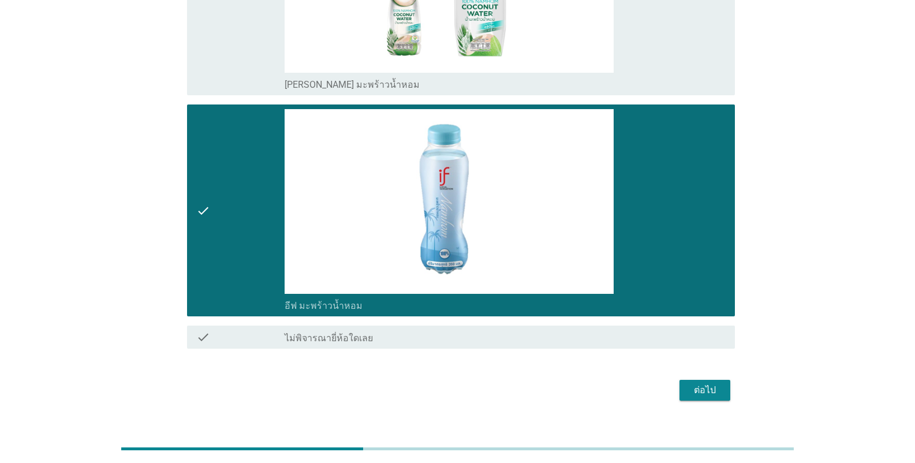
click at [568, 383] on div "ต่อไป" at bounding box center [705, 390] width 32 height 14
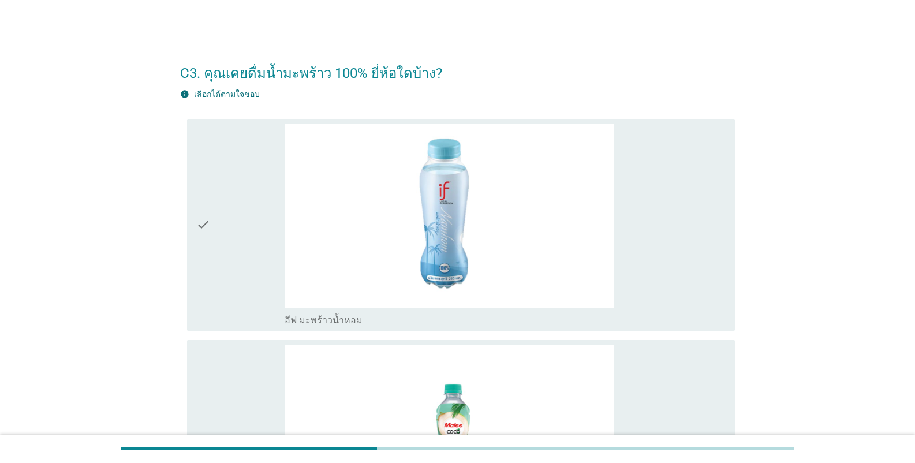
click at [218, 212] on div "check" at bounding box center [240, 225] width 88 height 203
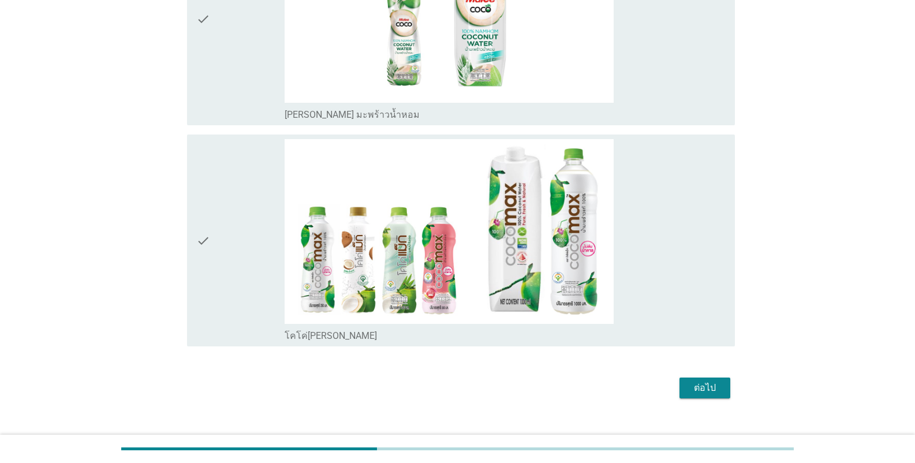
scroll to position [889, 0]
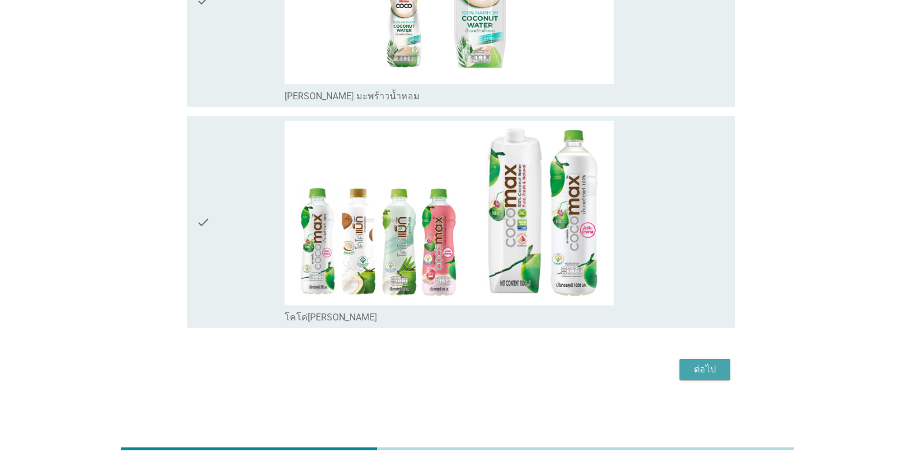
click at [568, 372] on div "ต่อไป" at bounding box center [705, 370] width 32 height 14
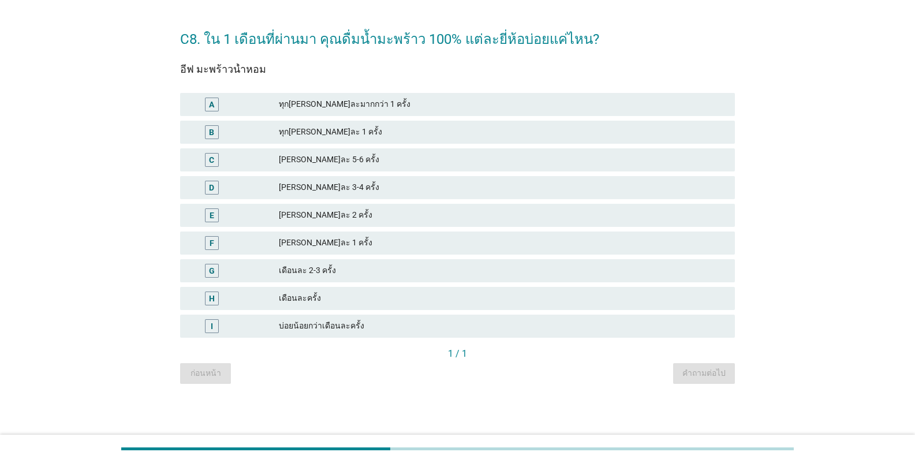
scroll to position [0, 0]
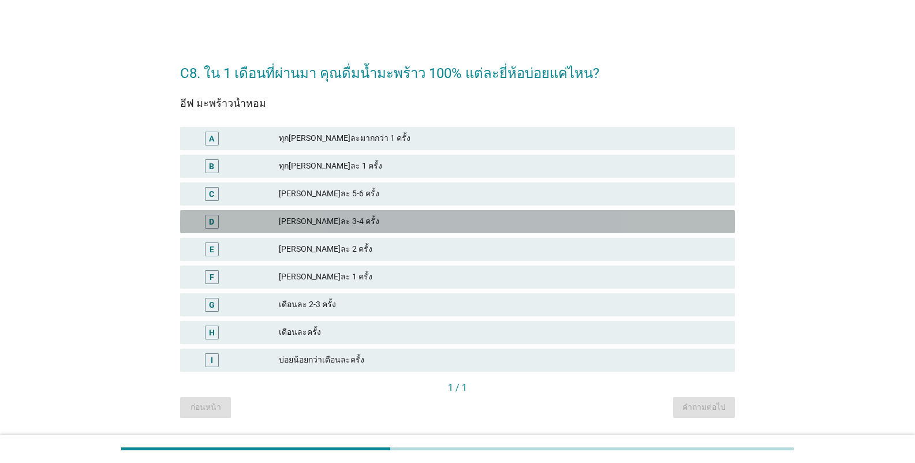
click at [397, 232] on div "D [PERSON_NAME]ละ 3-4 ครั้ง" at bounding box center [457, 221] width 555 height 23
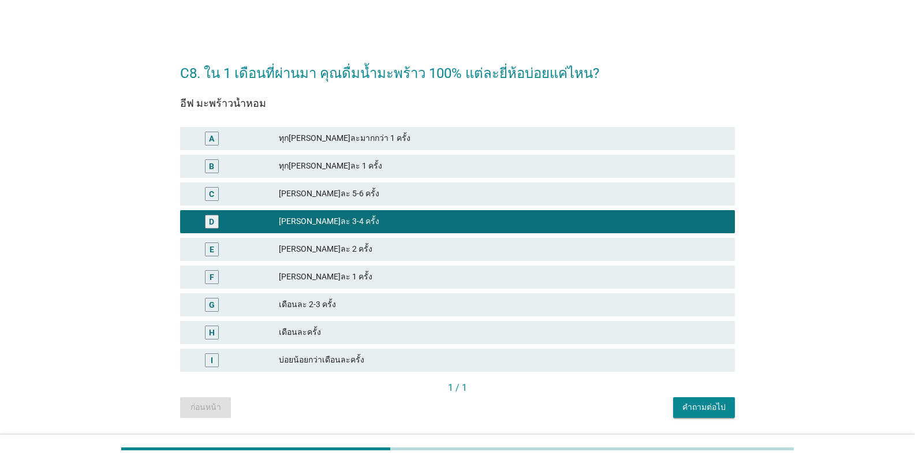
click at [568, 414] on button "คำถามต่อไป" at bounding box center [704, 407] width 62 height 21
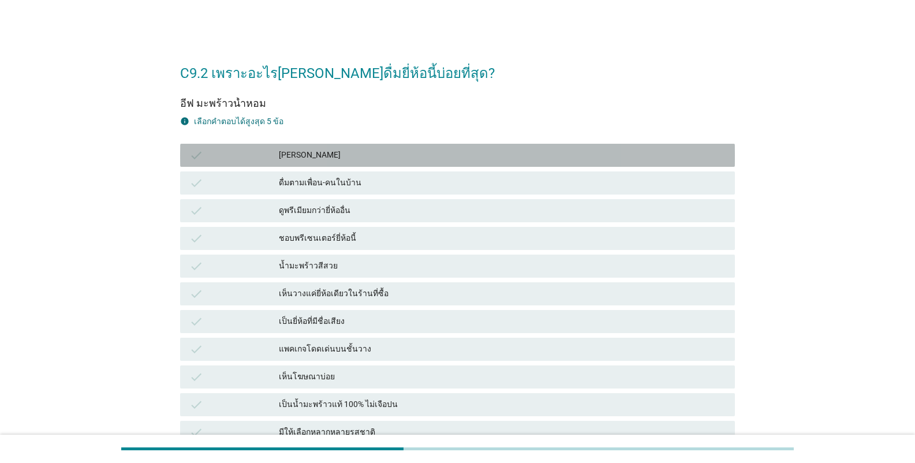
click at [365, 154] on div "[PERSON_NAME]" at bounding box center [502, 155] width 447 height 14
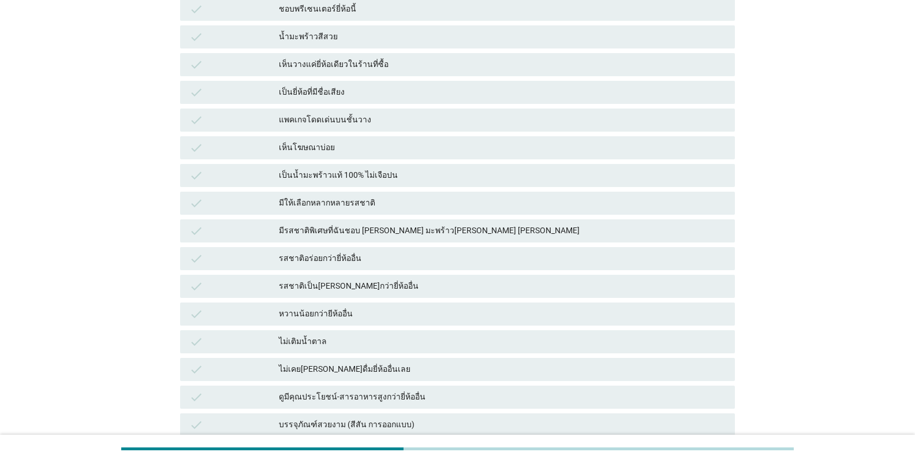
scroll to position [231, 0]
click at [362, 178] on div "เป็นน้ำมะพร้าวแท้ 100% ไม่เจือปน" at bounding box center [502, 174] width 447 height 14
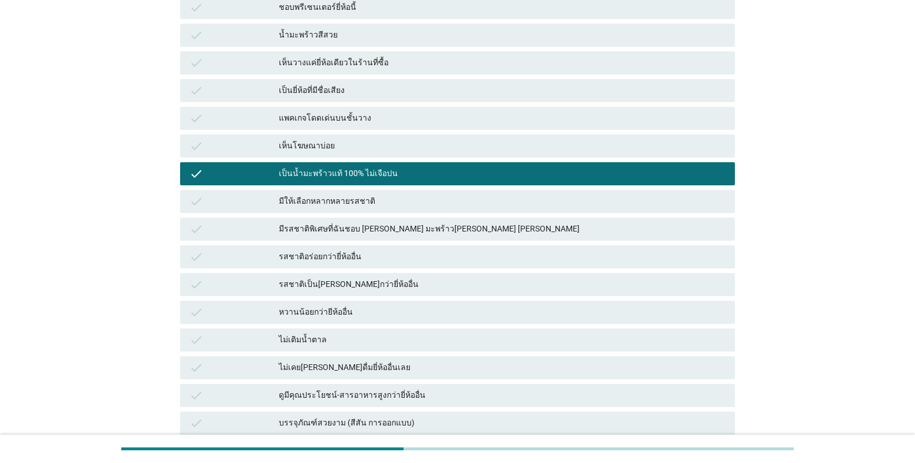
scroll to position [483, 0]
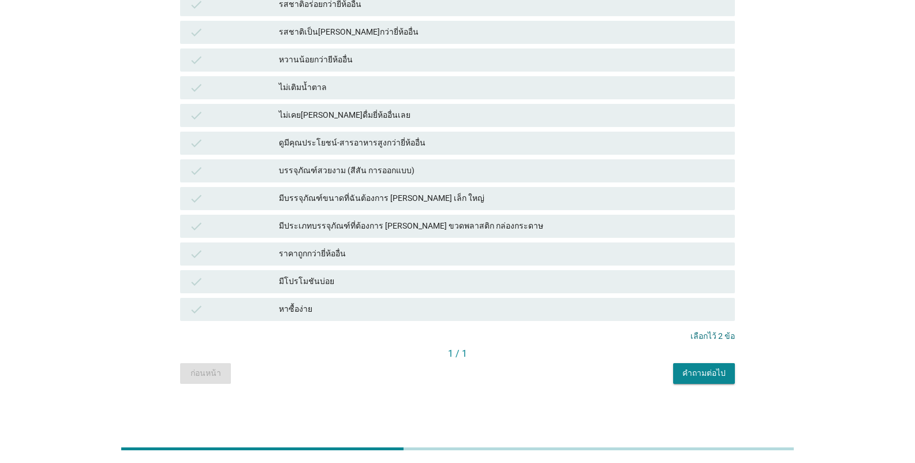
click at [568, 372] on button "คำถามต่อไป" at bounding box center [704, 373] width 62 height 21
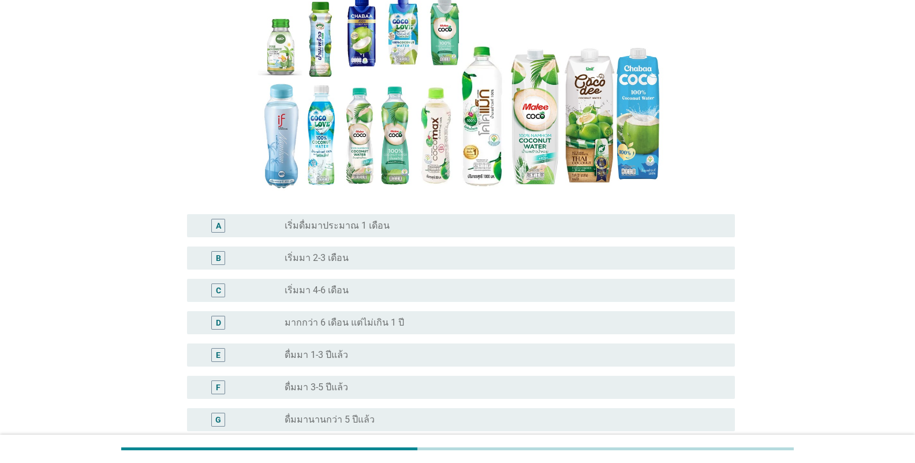
scroll to position [231, 0]
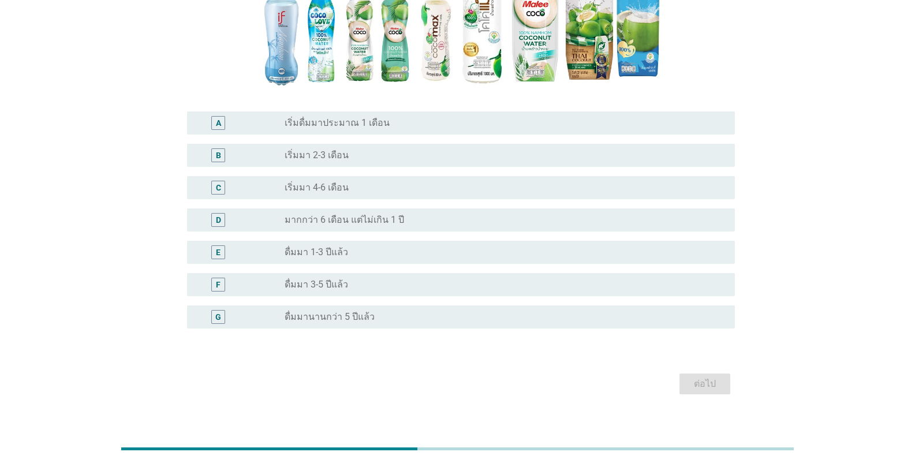
click at [369, 219] on label "มากกว่า 6 เดือน แต่ไม่เกิน 1 ปี" at bounding box center [345, 220] width 120 height 12
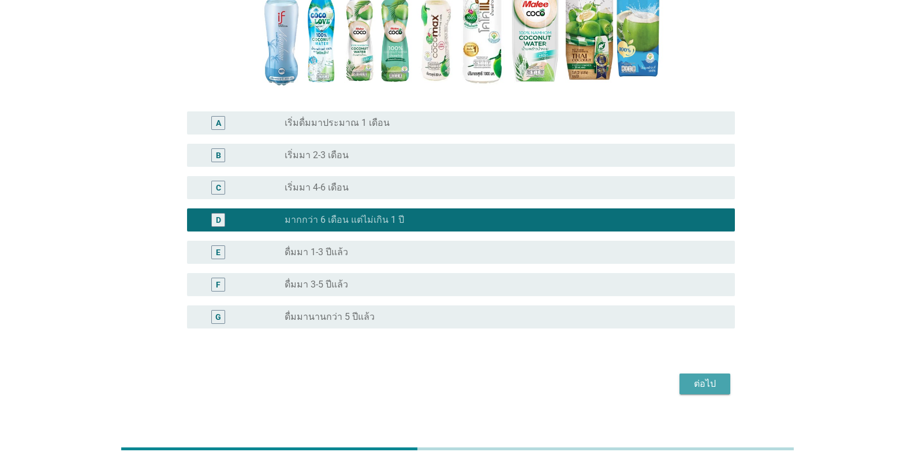
click at [568, 385] on div "ต่อไป" at bounding box center [705, 384] width 32 height 14
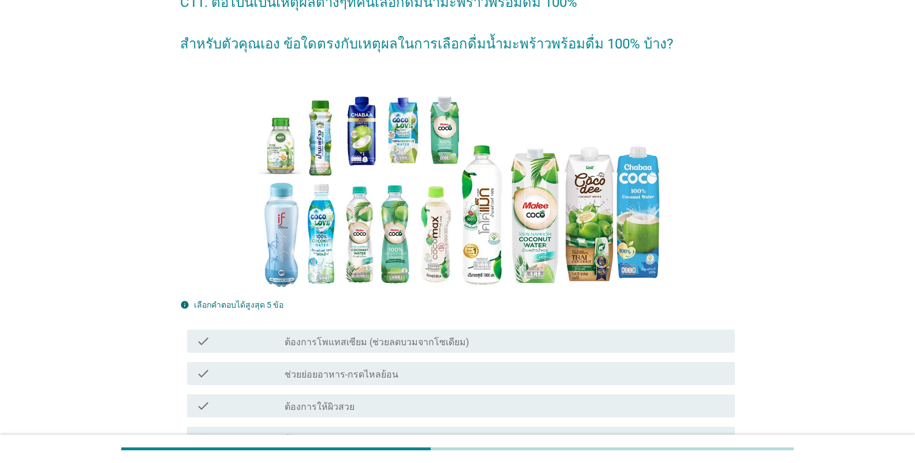
scroll to position [289, 0]
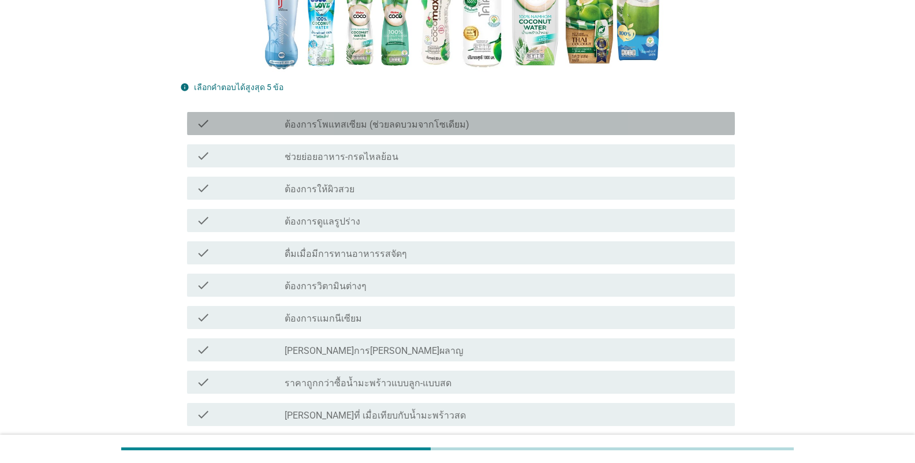
click at [348, 125] on label "ต้องการโพแทสเซียม (ช่วยลดบวมจากโซเดียม)" at bounding box center [377, 125] width 185 height 12
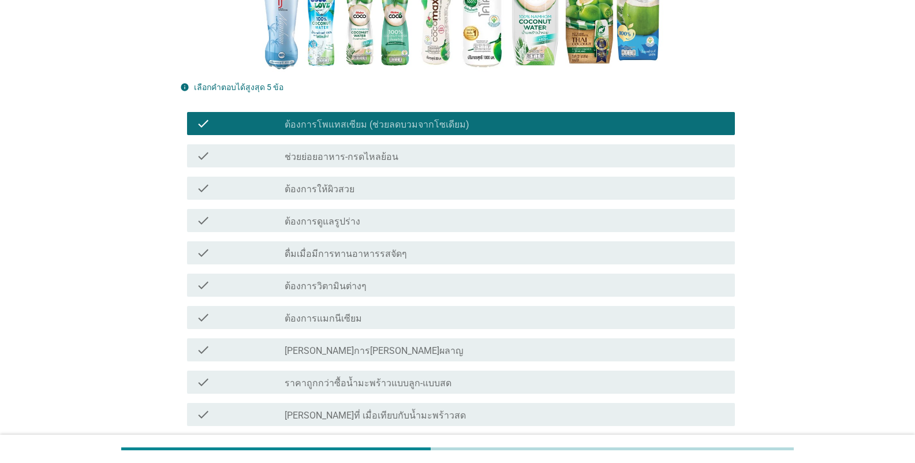
scroll to position [635, 0]
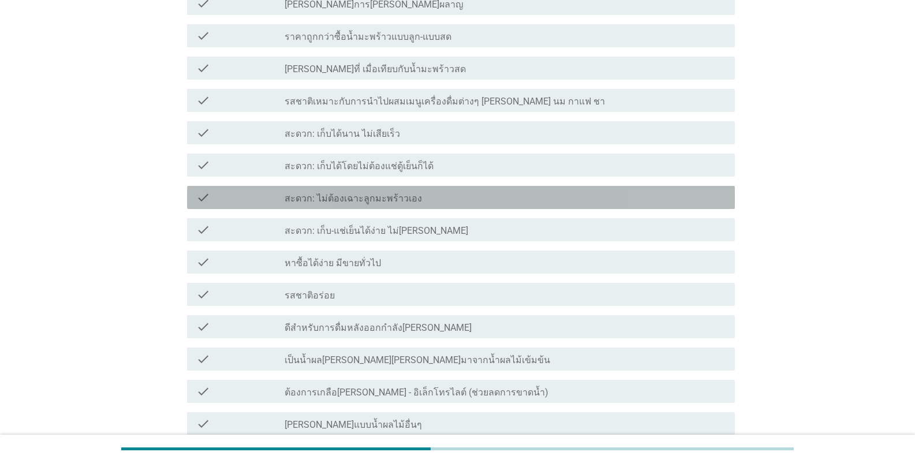
click at [404, 199] on label "สะดวก: ไม่ต้องเฉาะลูกมะพร้าวเอง" at bounding box center [353, 199] width 137 height 12
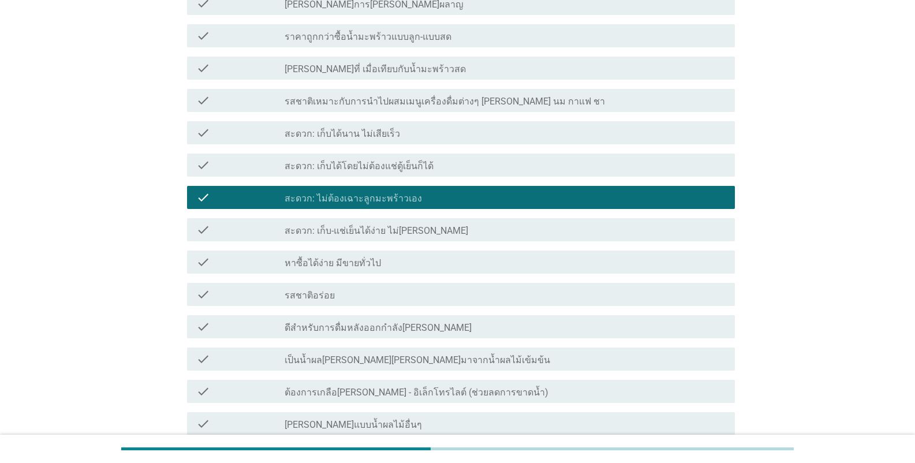
scroll to position [953, 0]
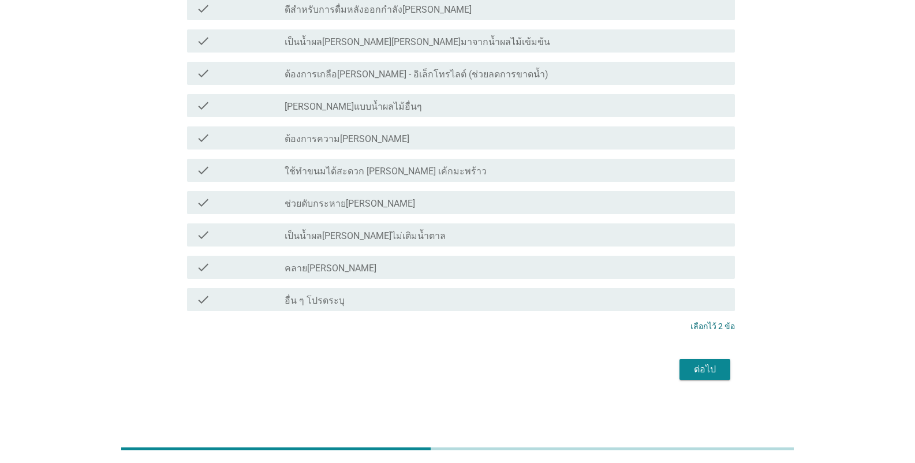
click at [519, 204] on div "check_box_outline_blank ช่วยดับกระหาย[PERSON_NAME]" at bounding box center [505, 203] width 441 height 14
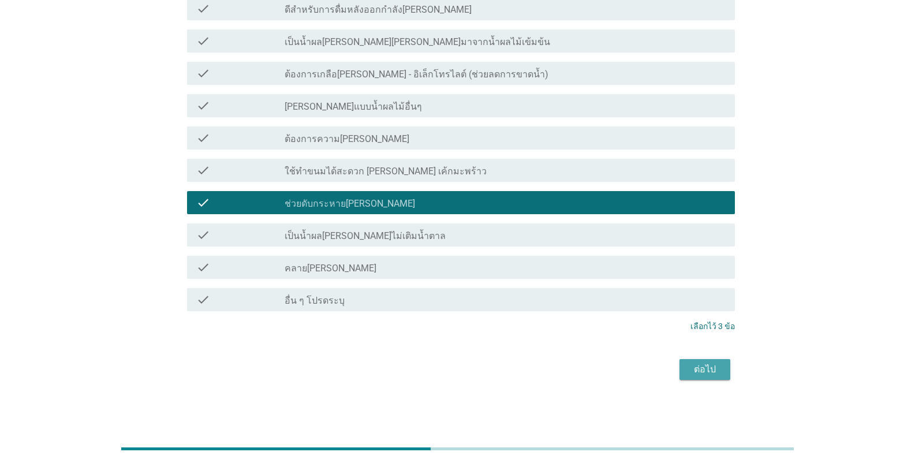
click at [568, 361] on button "ต่อไป" at bounding box center [705, 369] width 51 height 21
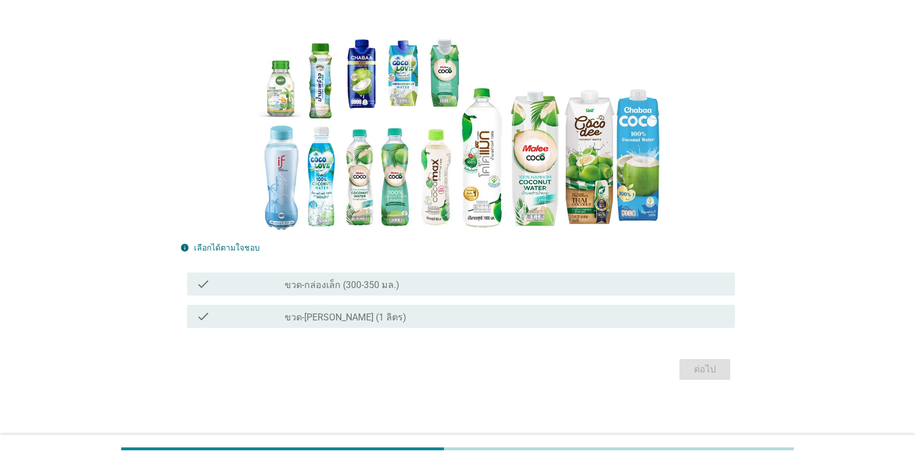
scroll to position [0, 0]
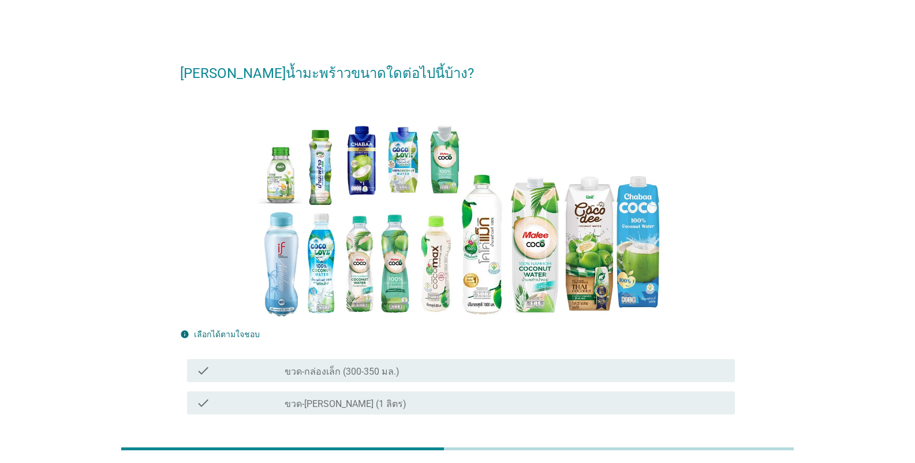
click at [387, 371] on label "ขวด-กล่องเล็ก (300-350 มล.)" at bounding box center [342, 372] width 115 height 12
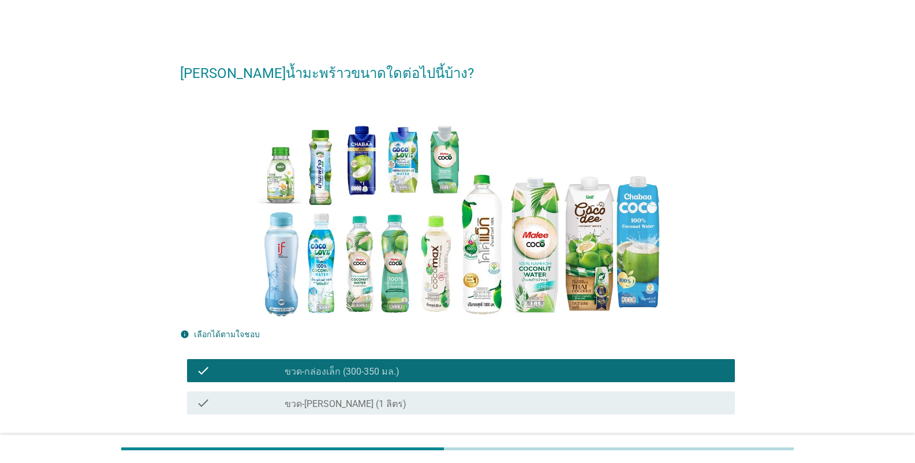
scroll to position [87, 0]
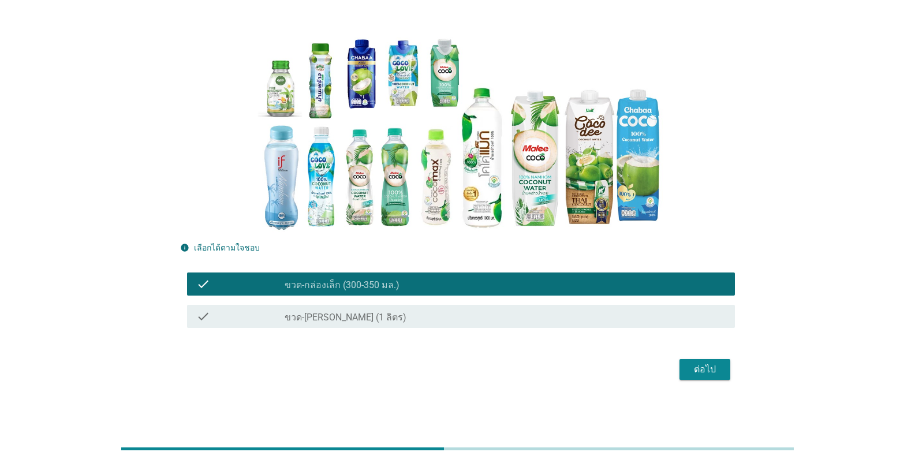
click at [568, 375] on div "ต่อไป" at bounding box center [705, 370] width 32 height 14
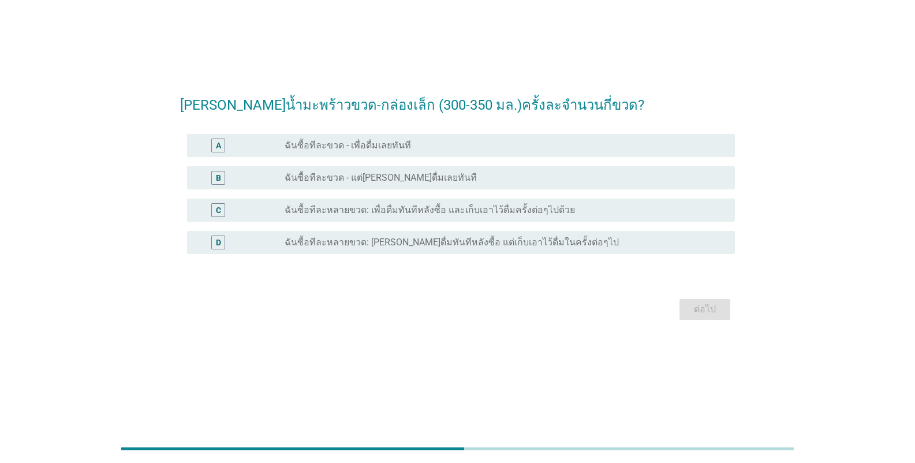
scroll to position [0, 0]
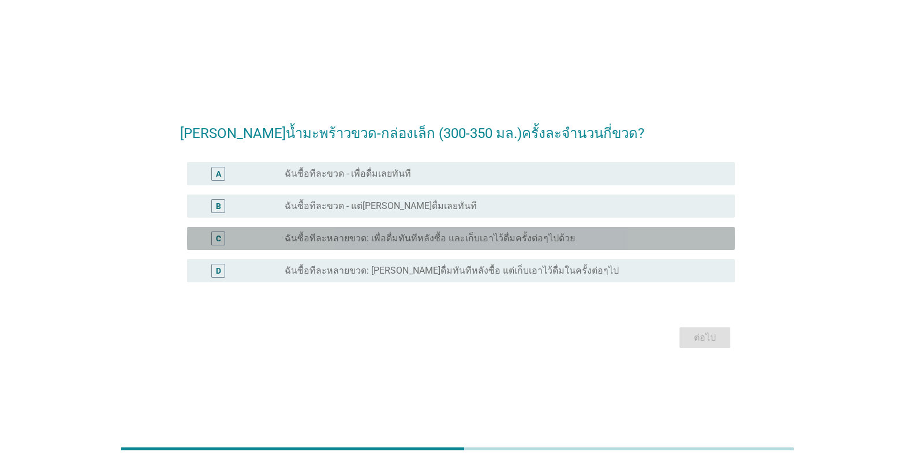
click at [432, 239] on label "ฉันซื้อทีละหลายขวด: เพื่อดื่มทันทีหลังซื้อ และเก็บเอาไว้ดื่มครั้งต่อๆไปด้วย" at bounding box center [430, 239] width 290 height 12
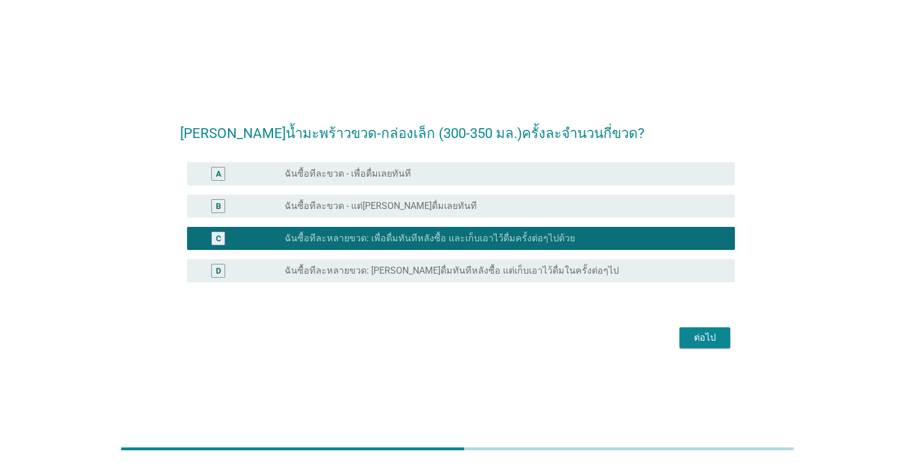
click at [568, 339] on button "ต่อไป" at bounding box center [705, 337] width 51 height 21
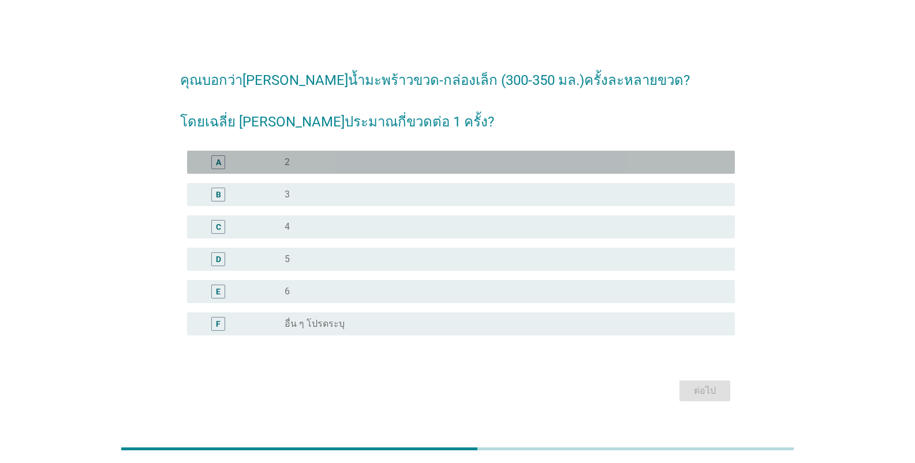
click at [468, 161] on div "radio_button_unchecked 2" at bounding box center [501, 162] width 432 height 12
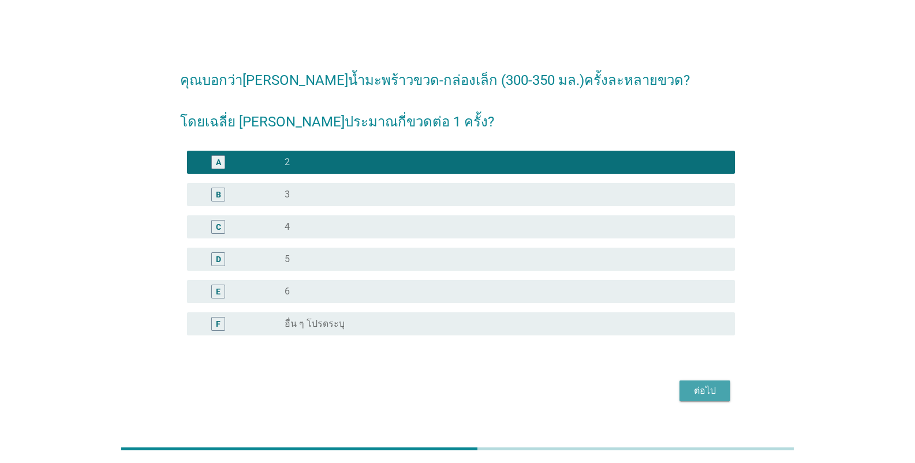
click at [568, 393] on div "ต่อไป" at bounding box center [705, 391] width 32 height 14
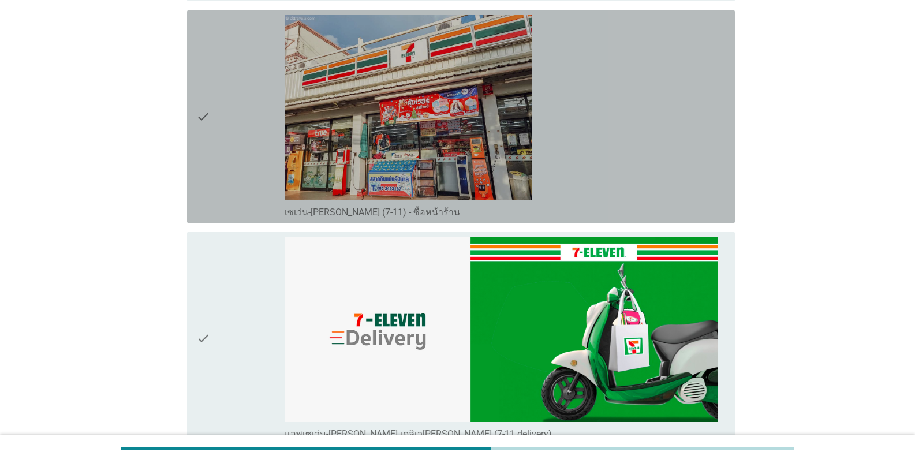
click at [546, 125] on div "check_box_outline_blank เซเว่น-[PERSON_NAME] (7-11) - ซื้อหน้าร้าน" at bounding box center [505, 116] width 441 height 203
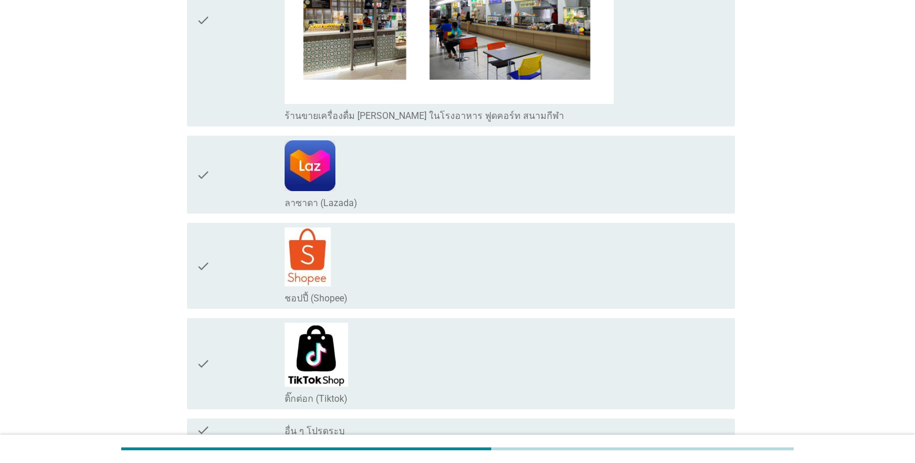
scroll to position [2492, 0]
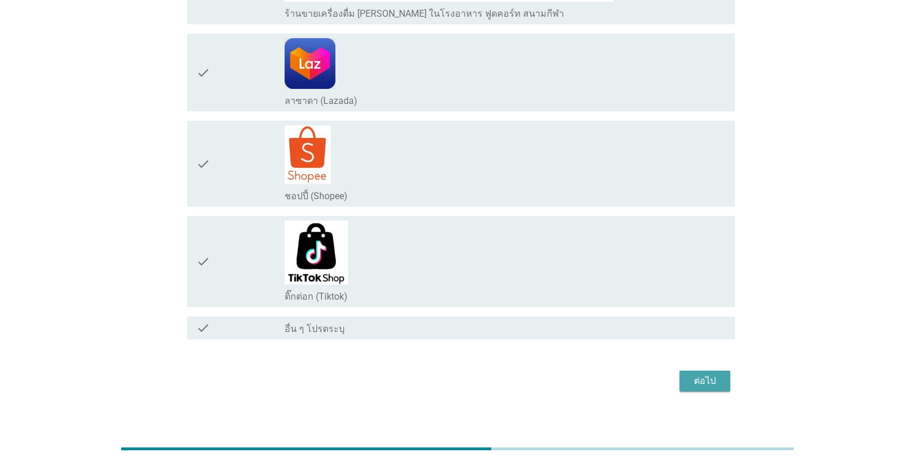
click at [568, 371] on button "ต่อไป" at bounding box center [705, 381] width 51 height 21
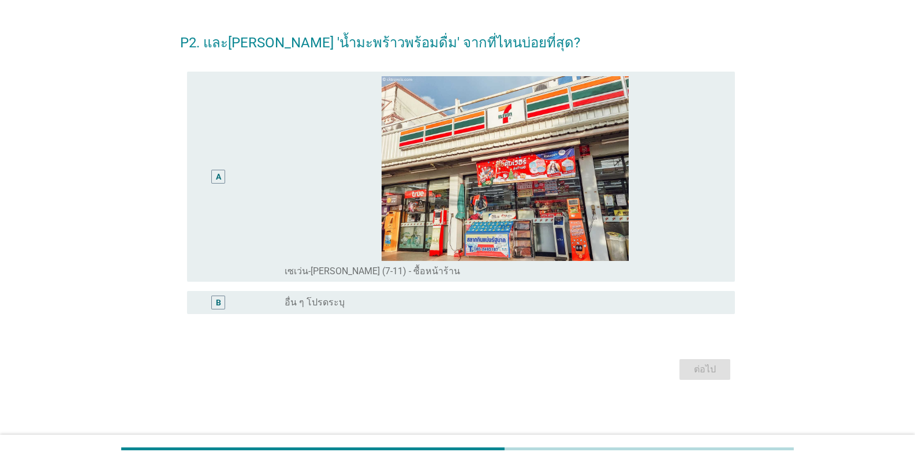
scroll to position [0, 0]
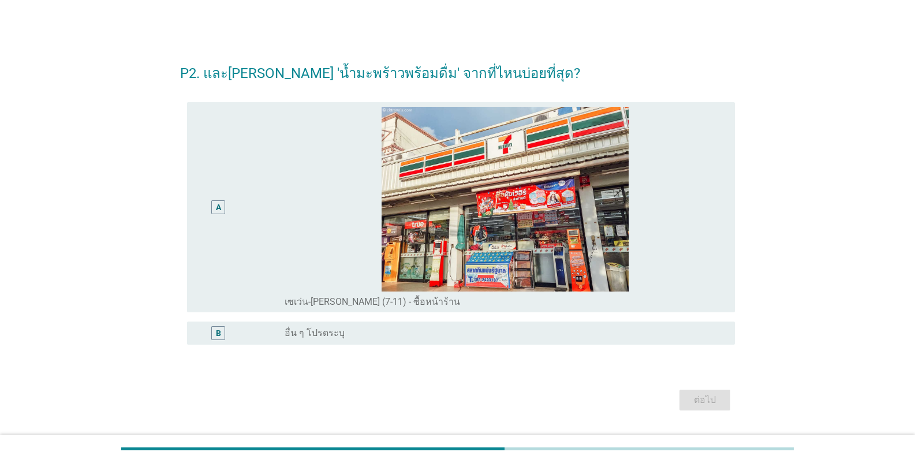
click at [279, 151] on div "A" at bounding box center [240, 208] width 88 height 202
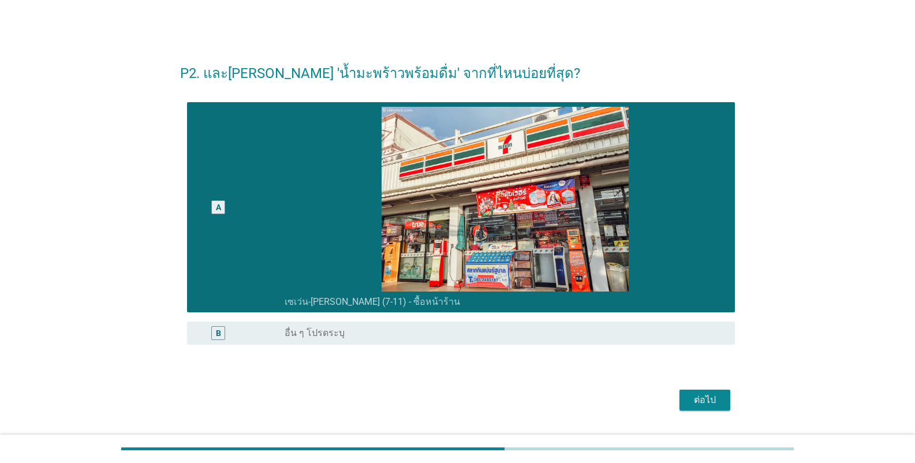
click at [568, 404] on div "ต่อไป" at bounding box center [705, 400] width 32 height 14
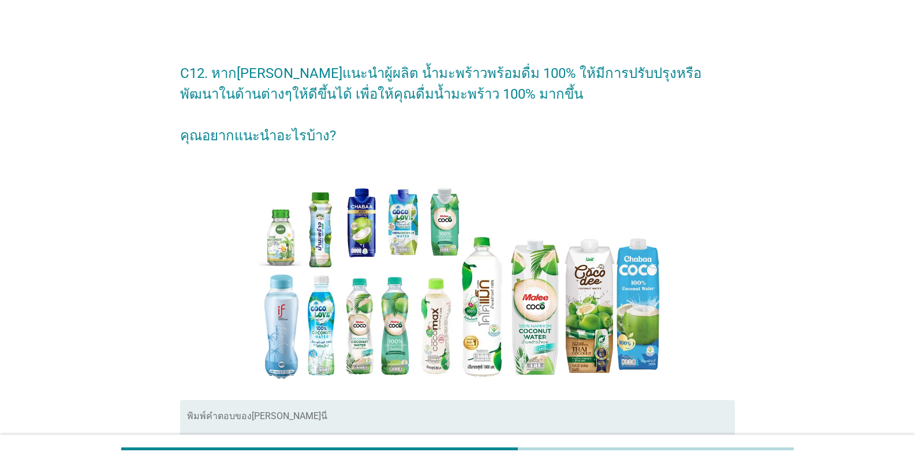
click at [324, 420] on textarea "พิมพ์คำตอบของคุณ ที่นี่" at bounding box center [461, 444] width 548 height 61
type textarea "9voouhfuvp^jc]h;c9jikci'wxsojvp"
drag, startPoint x: 346, startPoint y: 424, endPoint x: 54, endPoint y: 390, distance: 294.2
click at [53, 391] on div "C12. หาก[PERSON_NAME]แนะนำผู้ผลิต น้ำมะพร้าวพร้อมดื่ม 100% ให้มีการปรับปรุงหรือ…" at bounding box center [458, 296] width 860 height 509
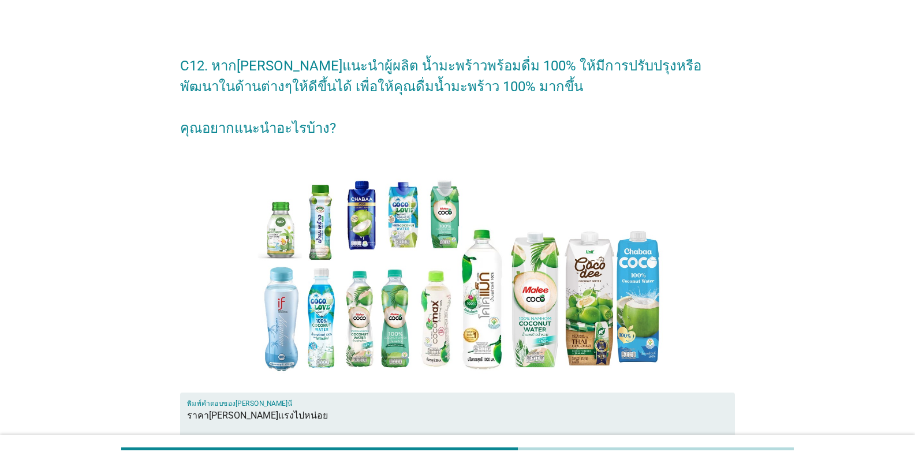
scroll to position [158, 0]
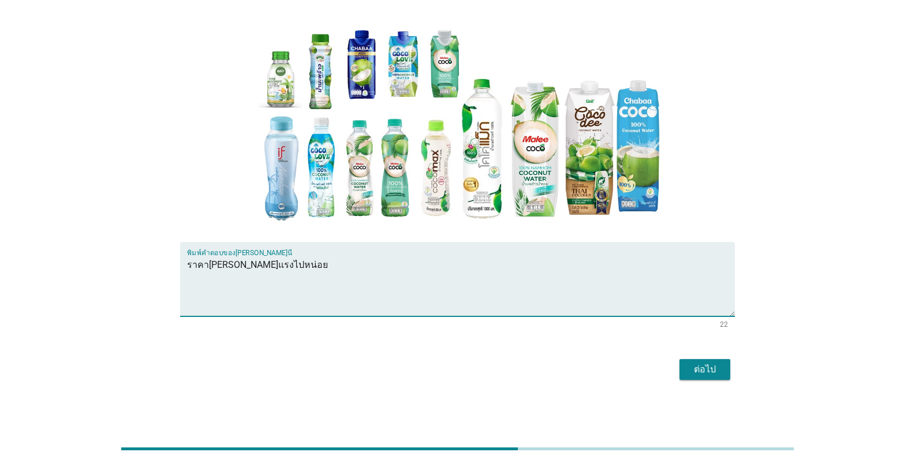
type textarea "ราคา[PERSON_NAME]แรงไปหน่อย"
click at [568, 368] on button "ต่อไป" at bounding box center [705, 369] width 51 height 21
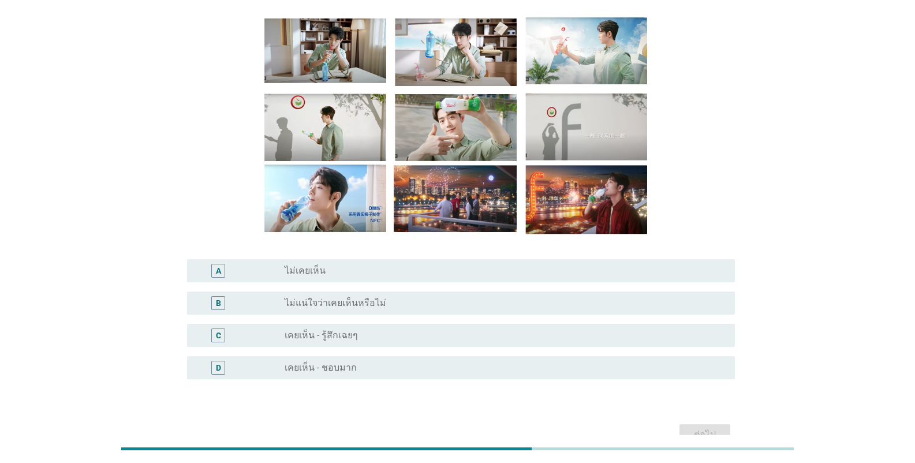
scroll to position [148, 0]
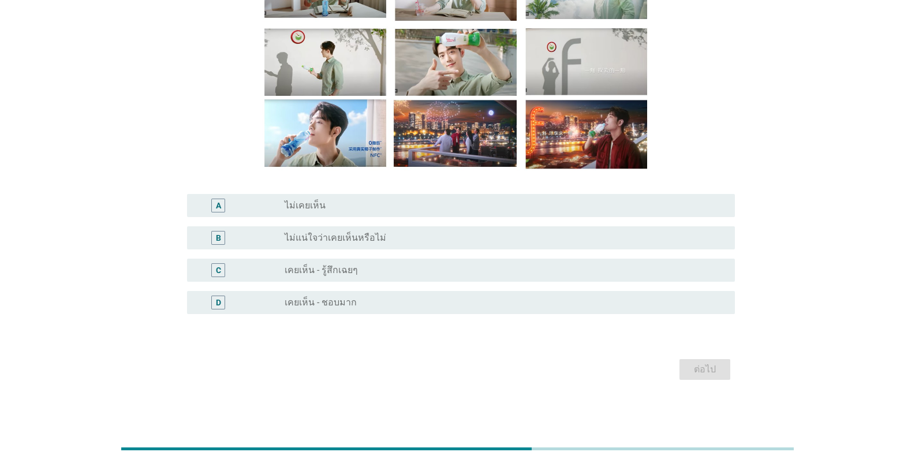
click at [400, 303] on div "radio_button_unchecked เคยเห็น - ชอบมาก" at bounding box center [501, 303] width 432 height 12
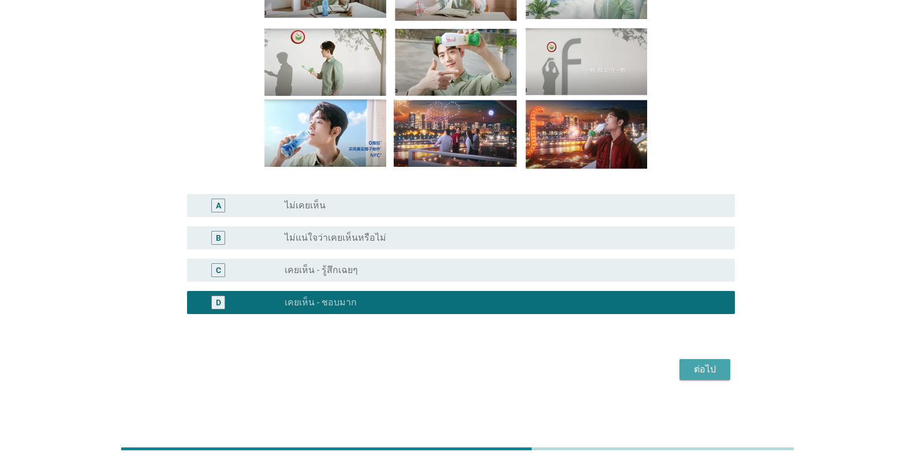
click at [568, 371] on div "ต่อไป" at bounding box center [705, 370] width 32 height 14
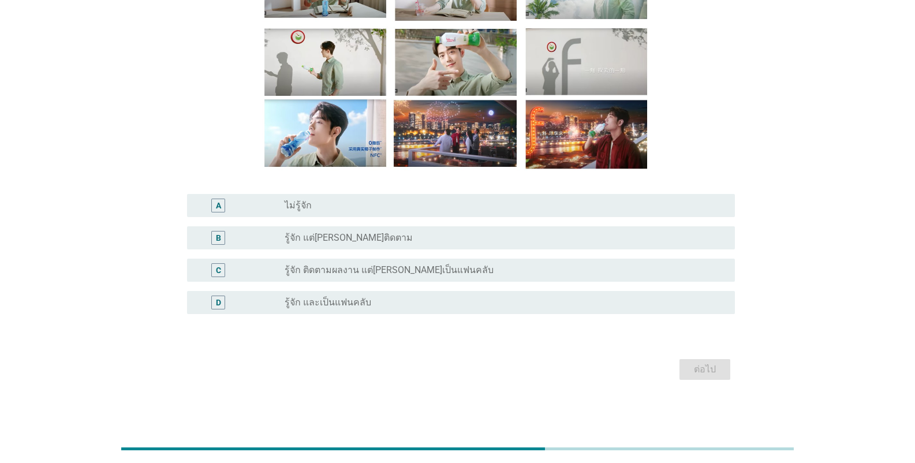
click at [348, 272] on label "รู้จัก ติดตามผลงาน แต่[PERSON_NAME]เป็นแฟนคลับ" at bounding box center [389, 270] width 209 height 12
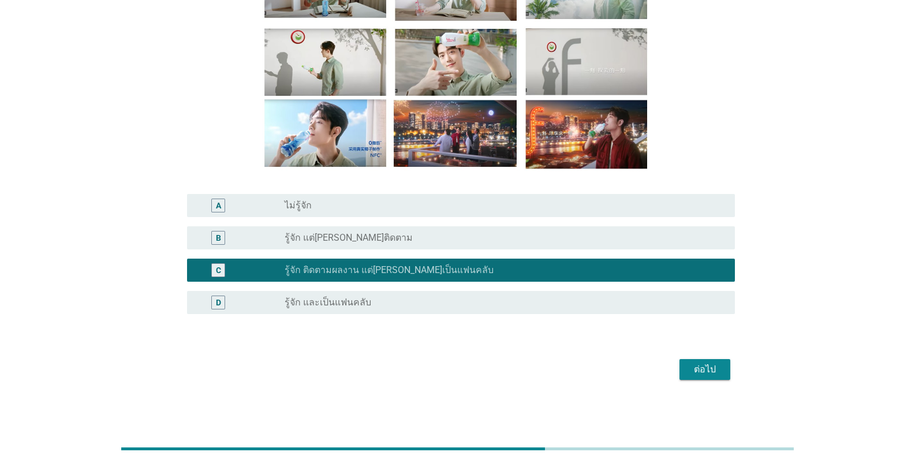
click at [568, 357] on div "ต่อไป" at bounding box center [457, 370] width 555 height 28
click at [568, 373] on div "ต่อไป" at bounding box center [705, 370] width 32 height 14
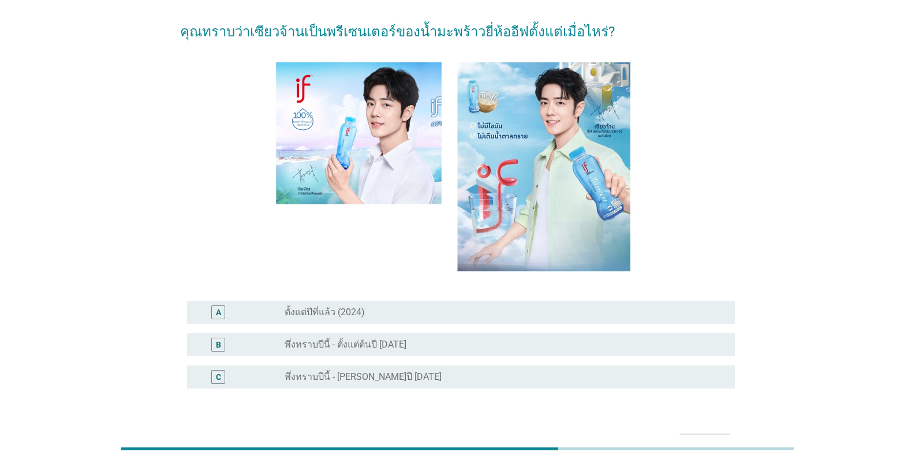
scroll to position [116, 0]
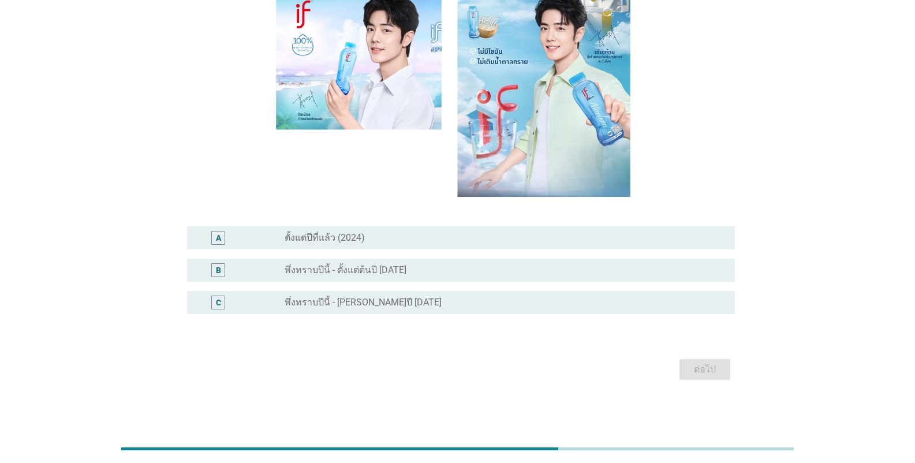
click at [373, 273] on label "พึ่งทราบปีนี้ - ตั้งแต่ต้นปี [DATE]" at bounding box center [346, 270] width 122 height 12
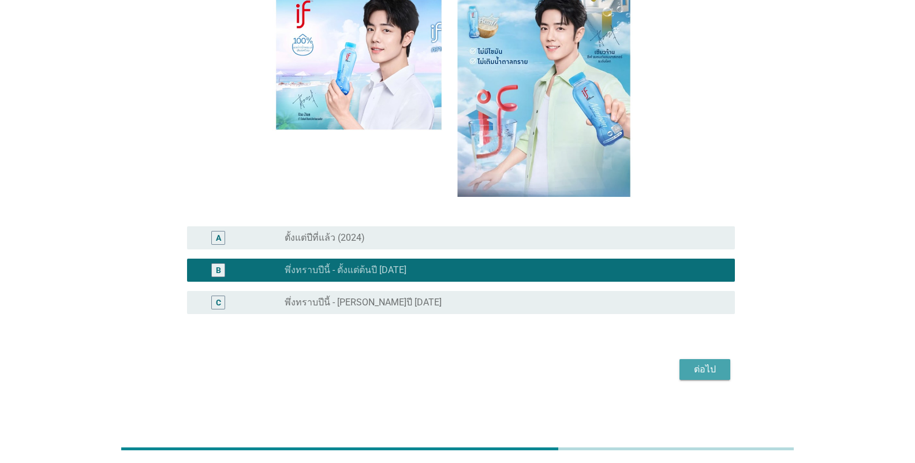
click at [568, 369] on div "ต่อไป" at bounding box center [705, 370] width 32 height 14
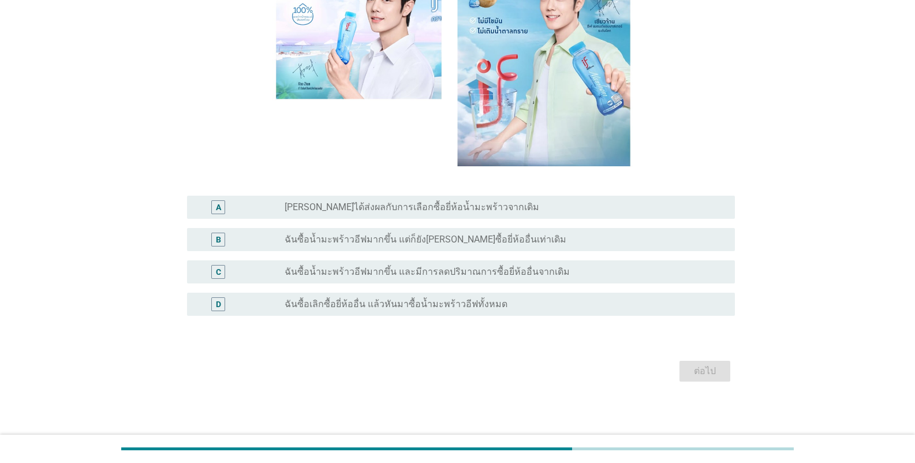
scroll to position [169, 0]
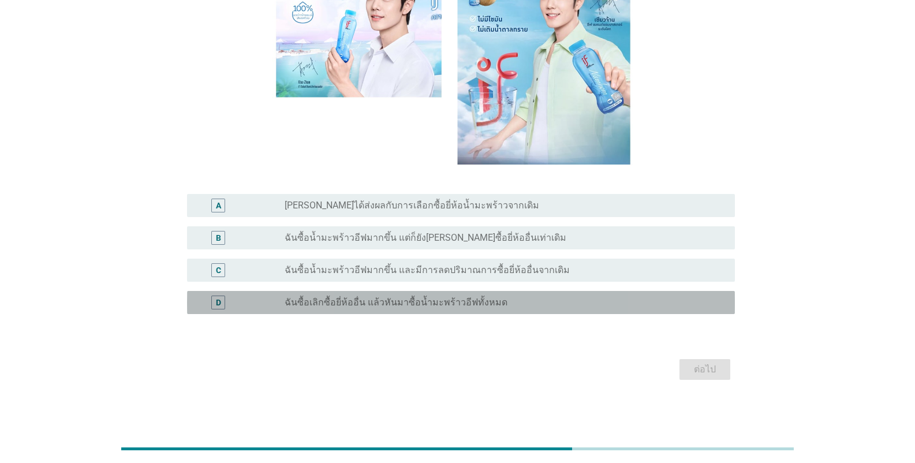
click at [386, 305] on label "ฉันซื้อเลิกซื้อยี่ห้ออื่น แล้วหันมาซื้อน้ำมะพร้าวอีฟทั้งหมด" at bounding box center [396, 303] width 223 height 12
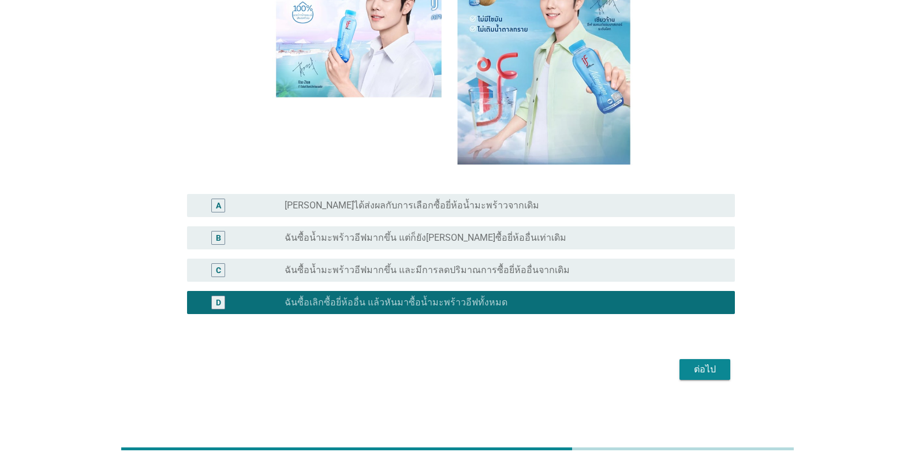
click at [491, 266] on label "ฉันซื้อน้ำมะพร้าวอีฟมากขึ้น และมีการลดปริมาณการซื้อยี่ห้ออื่นจากเดิม" at bounding box center [427, 270] width 285 height 12
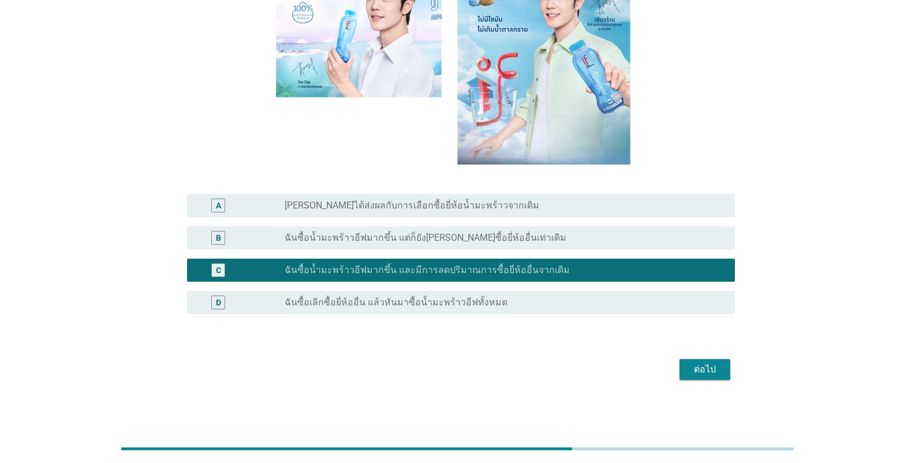
click at [568, 360] on button "ต่อไป" at bounding box center [705, 369] width 51 height 21
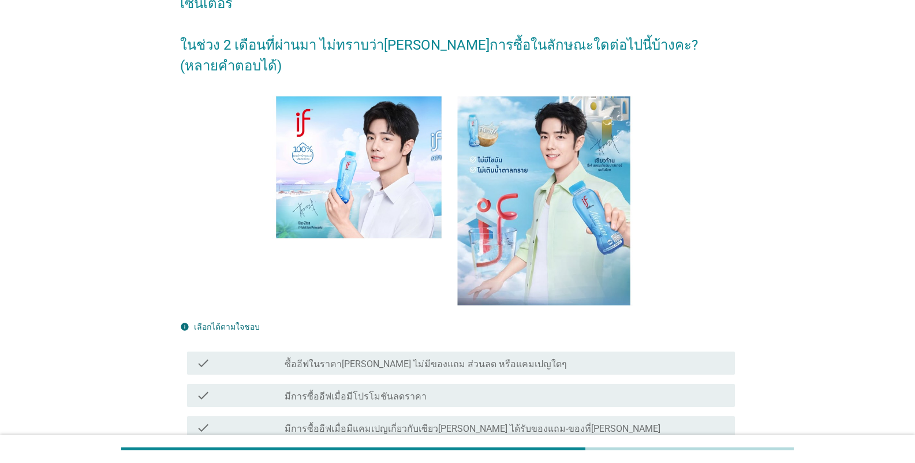
scroll to position [193, 0]
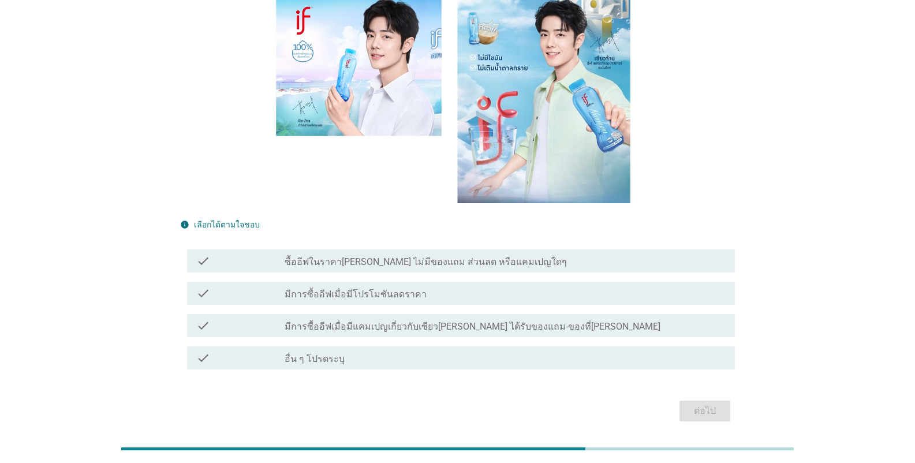
click at [409, 321] on label "มีการซื้ออีฟเมื่อมีแคมเปญเกี่ยวกับเซียว[PERSON_NAME] ได้รับของแถม-ของที่[PERSON…" at bounding box center [473, 327] width 376 height 12
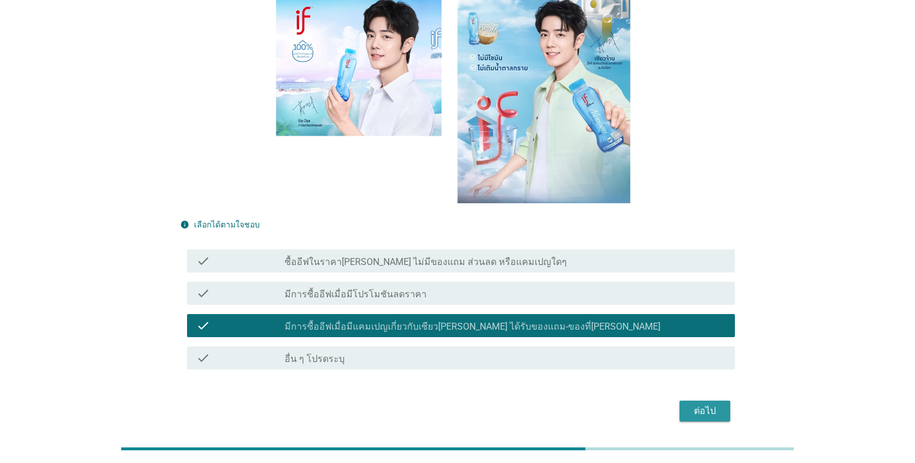
click at [568, 404] on div "ต่อไป" at bounding box center [705, 411] width 32 height 14
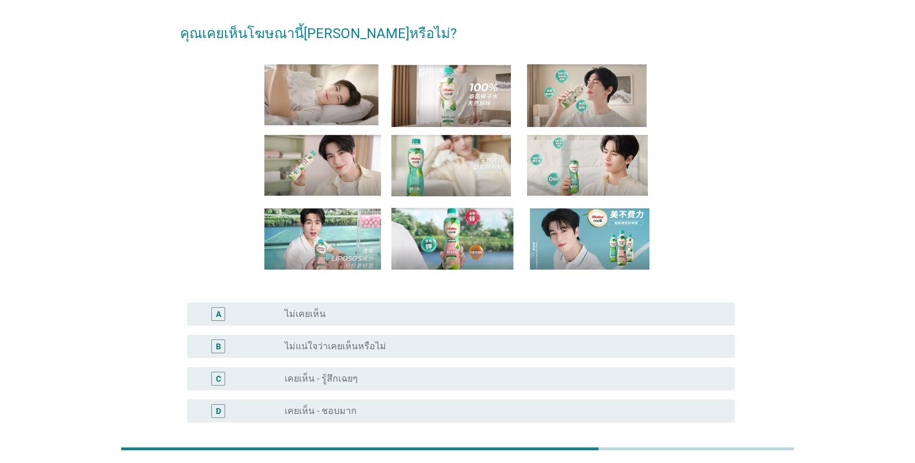
scroll to position [58, 0]
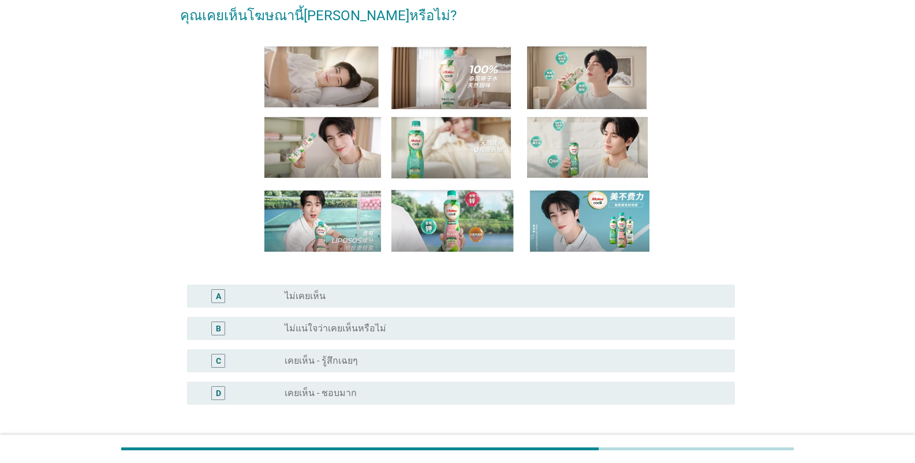
click at [404, 361] on div "radio_button_unchecked เคยเห็น - รู้สึกเฉยๆ" at bounding box center [501, 361] width 432 height 12
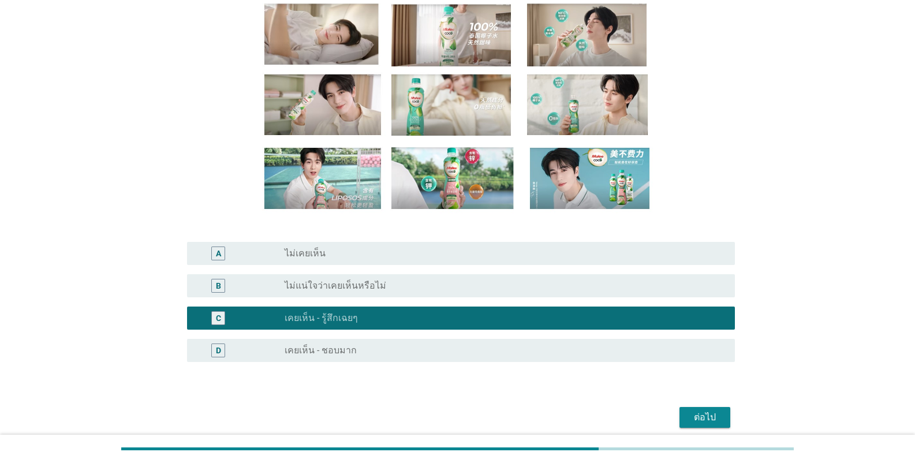
scroll to position [148, 0]
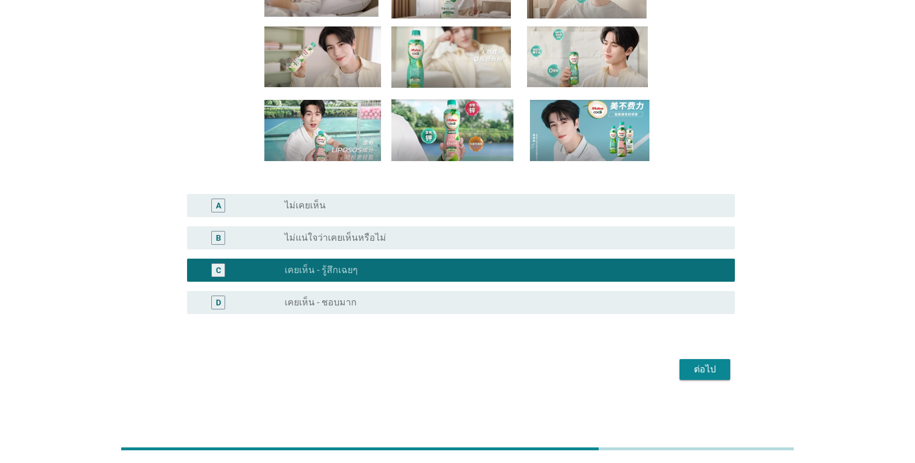
click at [568, 370] on div "ต่อไป" at bounding box center [705, 370] width 32 height 14
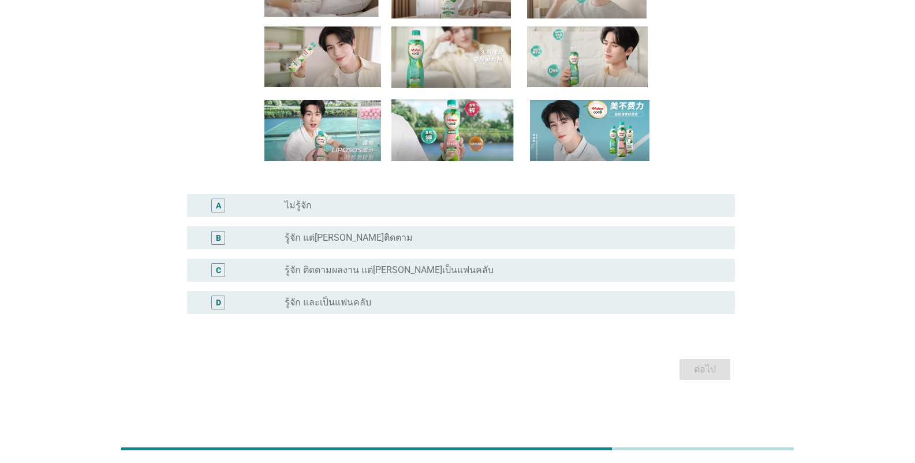
click at [393, 279] on div "C radio_button_unchecked รู้จัก ติดตามผลงาน แต่[PERSON_NAME]เป็นแฟนคลับ" at bounding box center [461, 270] width 548 height 23
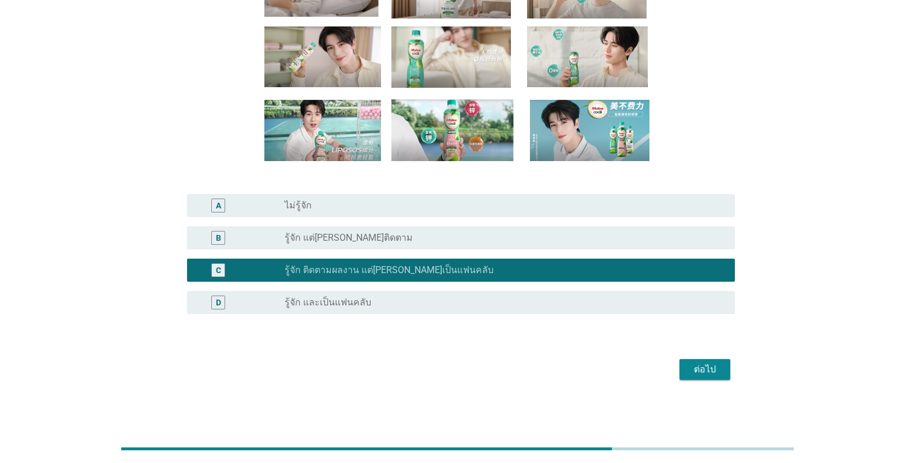
click at [568, 364] on div "ต่อไป" at bounding box center [705, 370] width 32 height 14
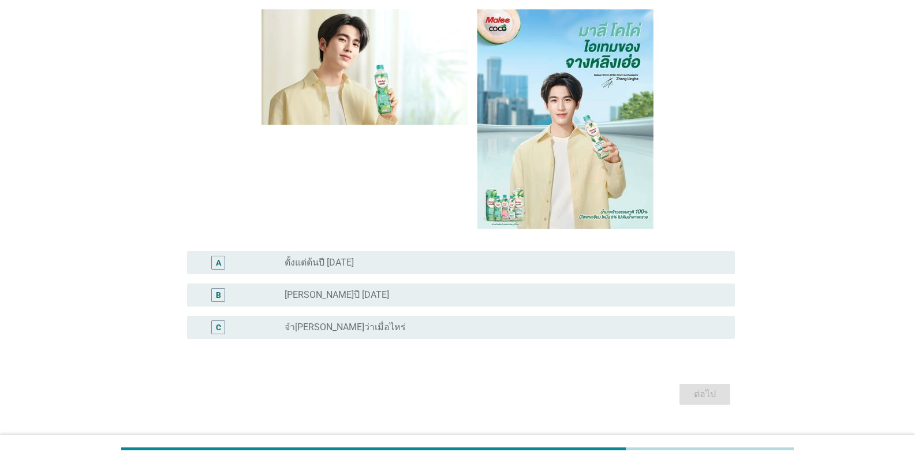
scroll to position [116, 0]
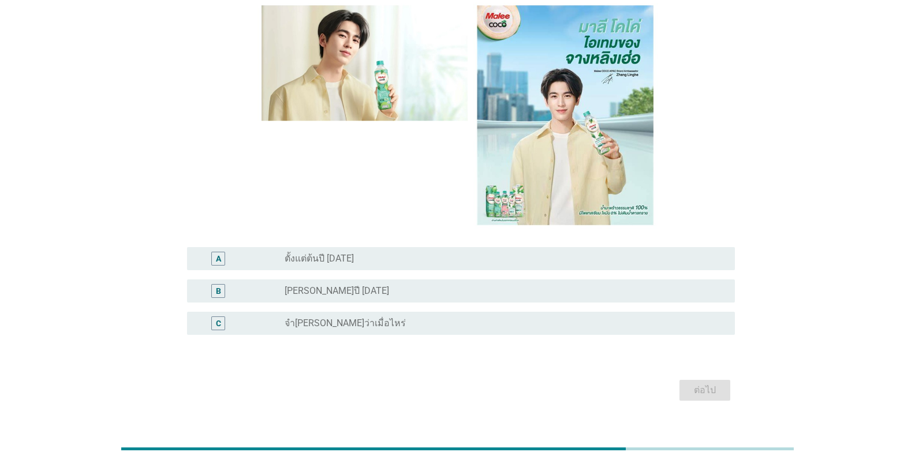
click at [391, 285] on div "radio_button_unchecked [PERSON_NAME]ปี [DATE]" at bounding box center [501, 291] width 432 height 12
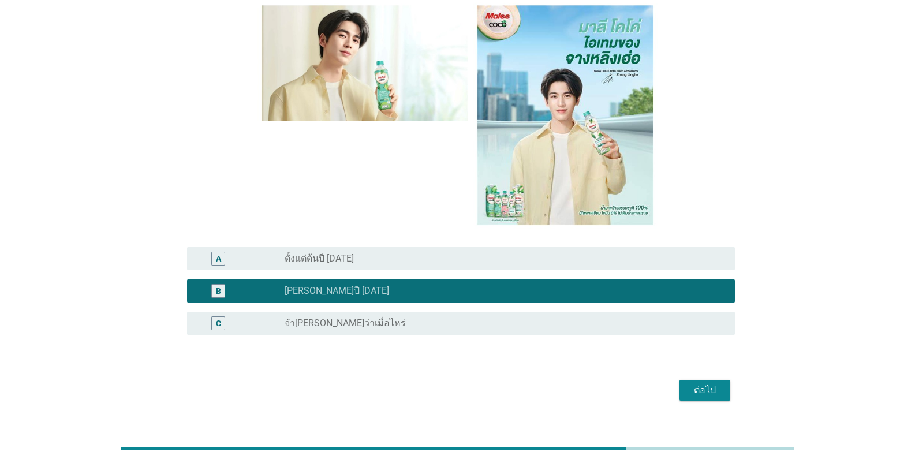
click at [568, 383] on div "ต่อไป" at bounding box center [705, 390] width 32 height 14
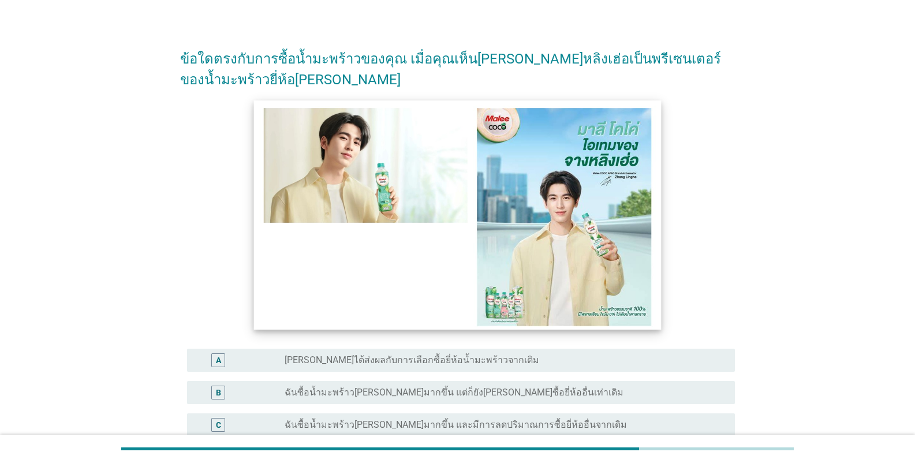
scroll to position [169, 0]
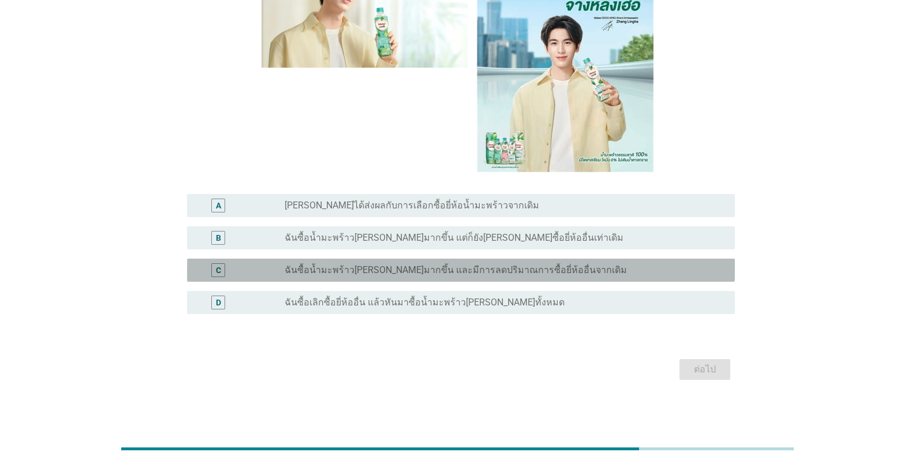
click at [419, 266] on label "ฉันซื้อน้ำมะพร้าว[PERSON_NAME]มากขึ้น และมีการลดปริมาณการซื้อยี่ห้ออื่นจากเดิม" at bounding box center [456, 270] width 342 height 12
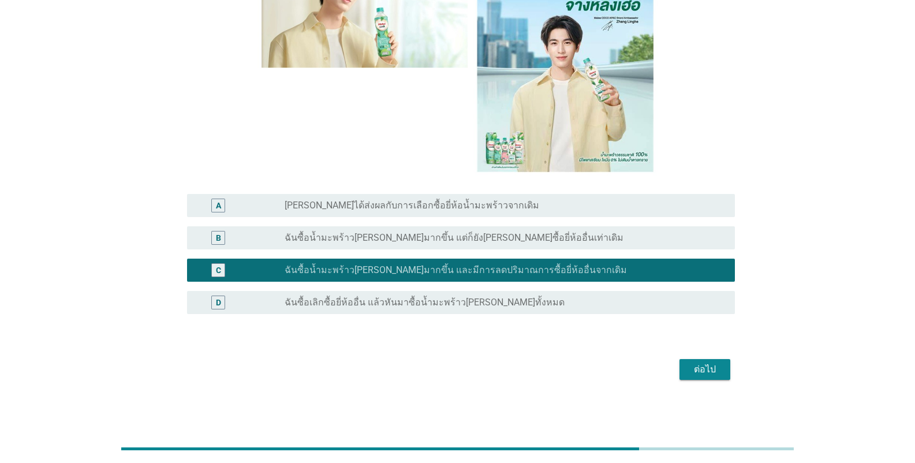
click at [568, 383] on div "ต่อไป" at bounding box center [457, 370] width 555 height 28
click at [568, 370] on div "ต่อไป" at bounding box center [705, 370] width 32 height 14
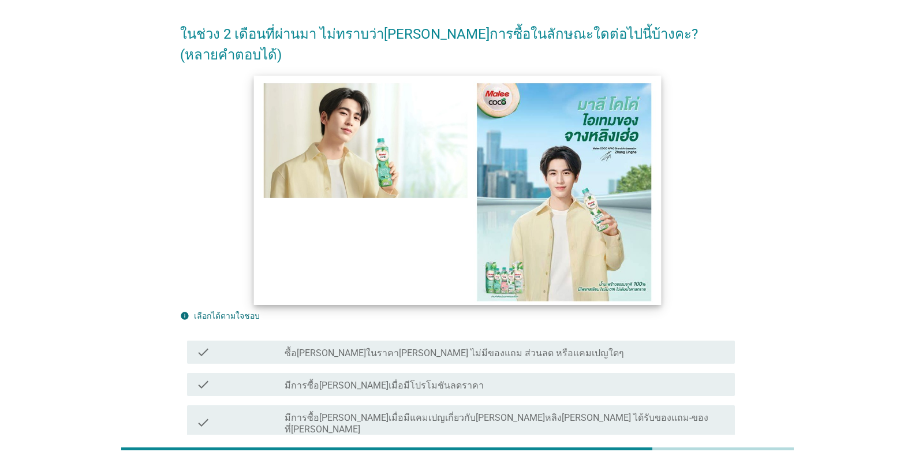
scroll to position [193, 0]
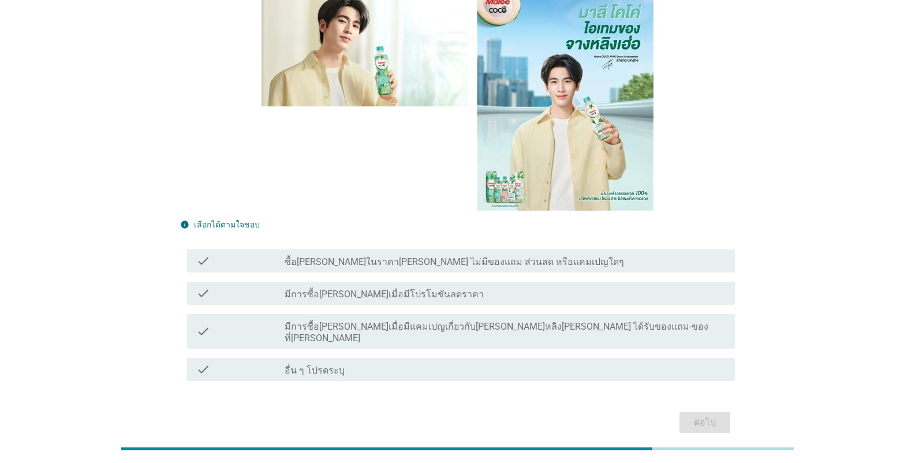
click at [410, 321] on label "มีการซื้อ[PERSON_NAME]เมื่อมีแคมเปญเกี่ยวกับ[PERSON_NAME]หลิง[PERSON_NAME] ได้ร…" at bounding box center [505, 332] width 441 height 23
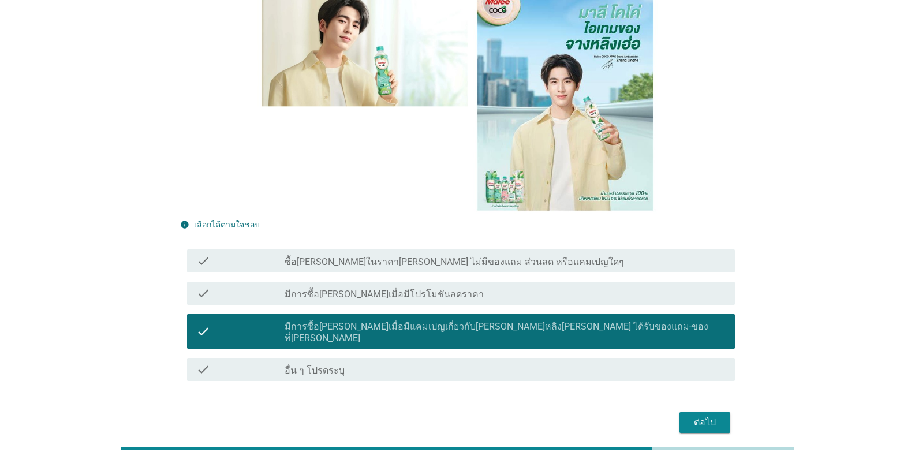
click at [568, 416] on div "ต่อไป" at bounding box center [705, 423] width 32 height 14
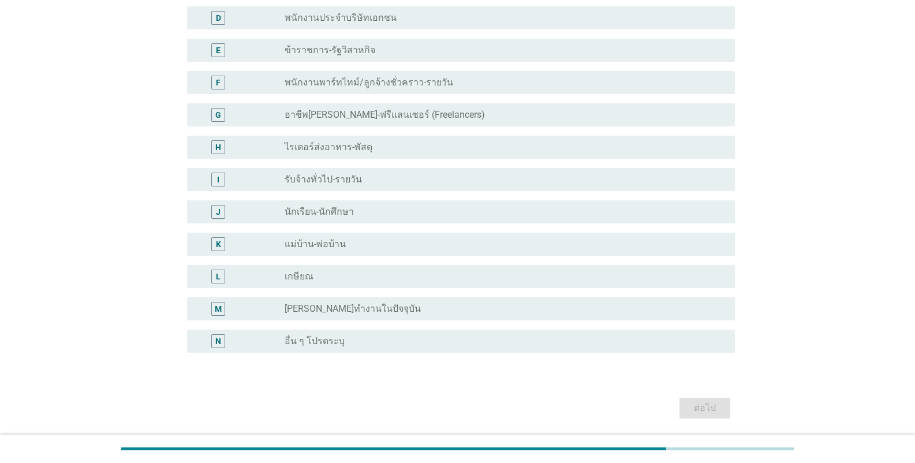
scroll to position [0, 0]
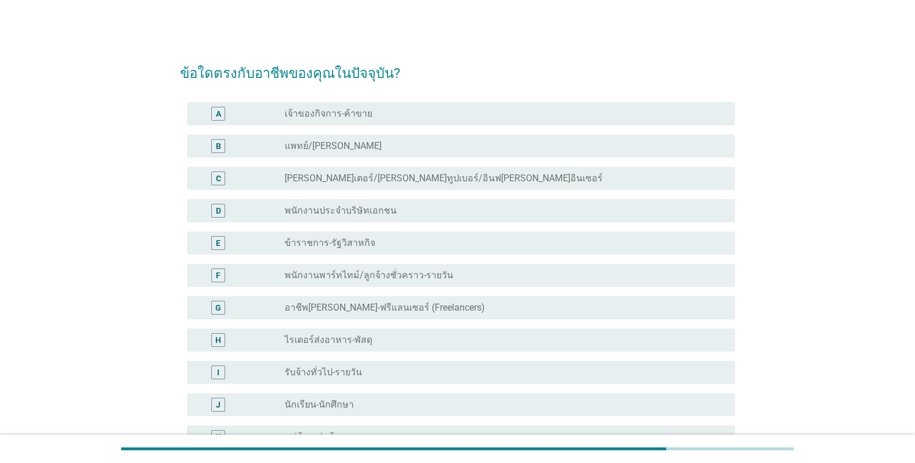
click at [351, 214] on label "พนักงานประจำบริษัทเอกชน" at bounding box center [341, 211] width 112 height 12
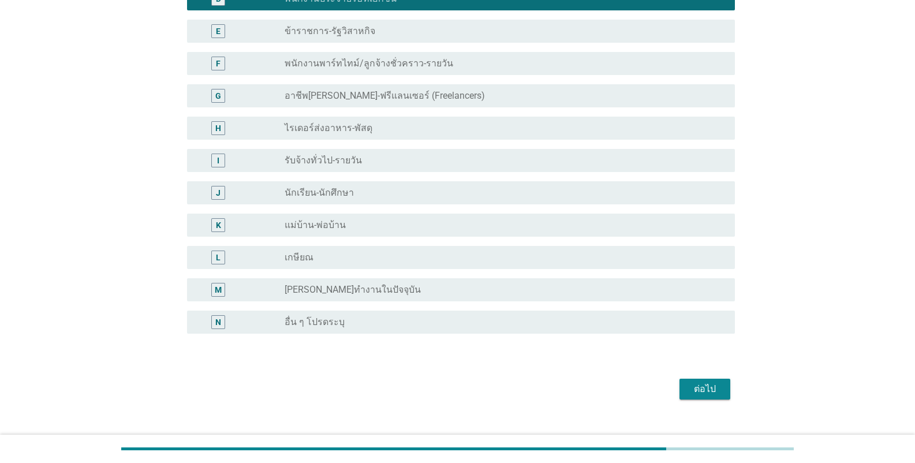
scroll to position [231, 0]
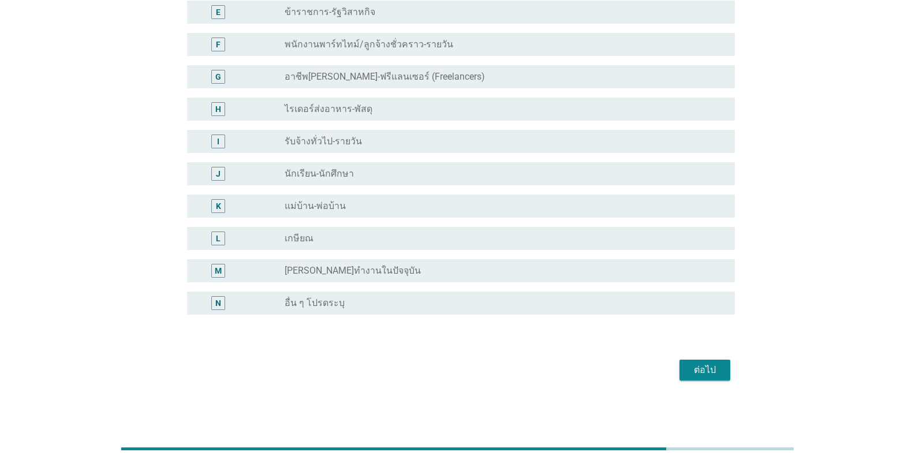
click at [568, 368] on button "ต่อไป" at bounding box center [705, 370] width 51 height 21
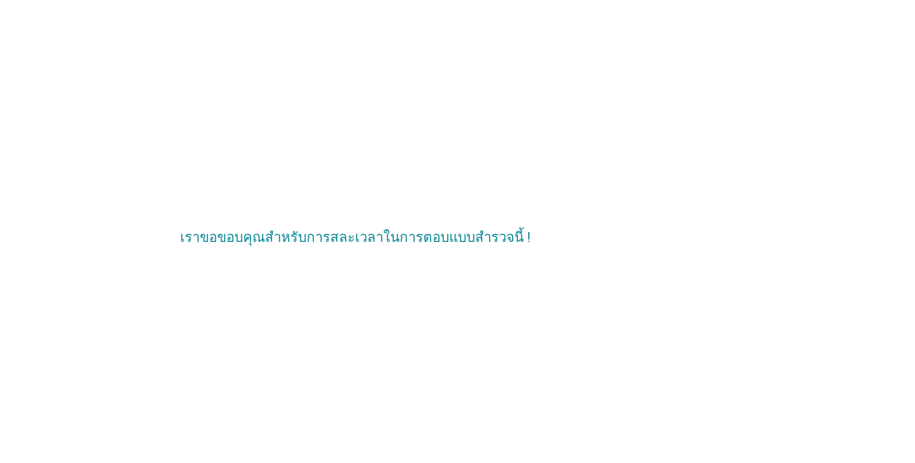
scroll to position [0, 0]
